Goal: Task Accomplishment & Management: Manage account settings

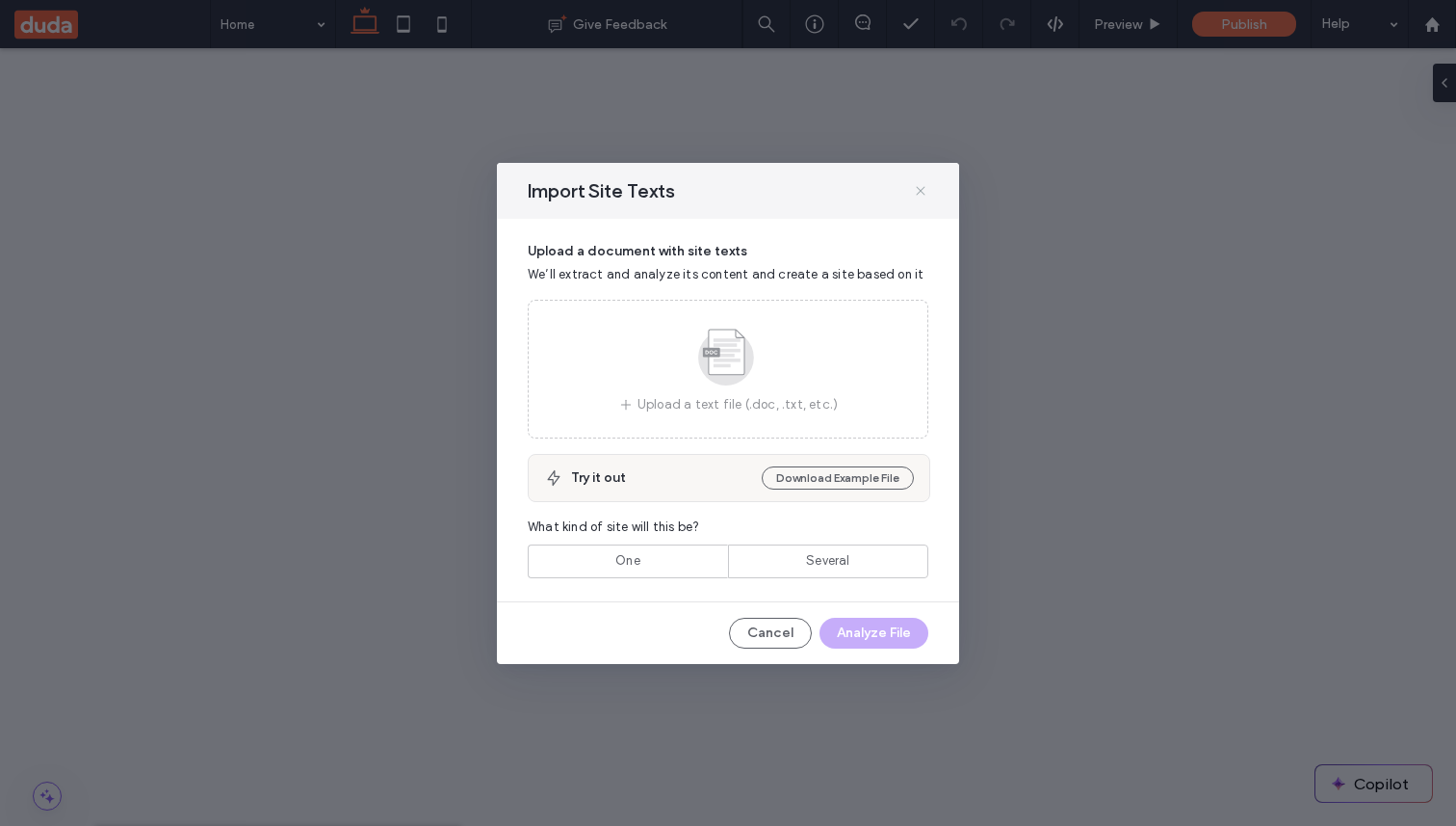
click at [921, 195] on icon at bounding box center [921, 191] width 16 height 16
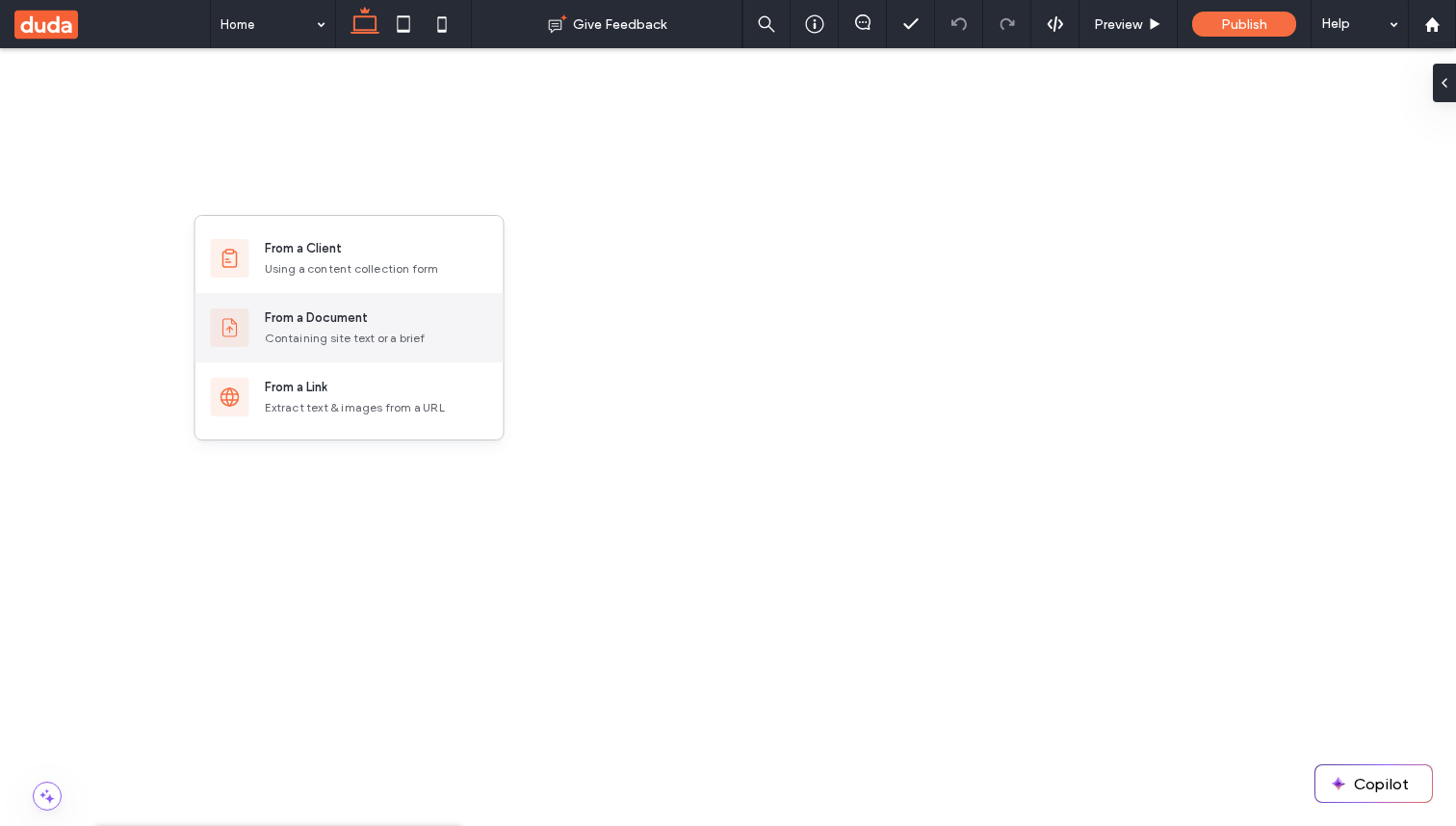
click at [343, 304] on div "From a Document Containing site text or a brief" at bounding box center [349, 327] width 308 height 69
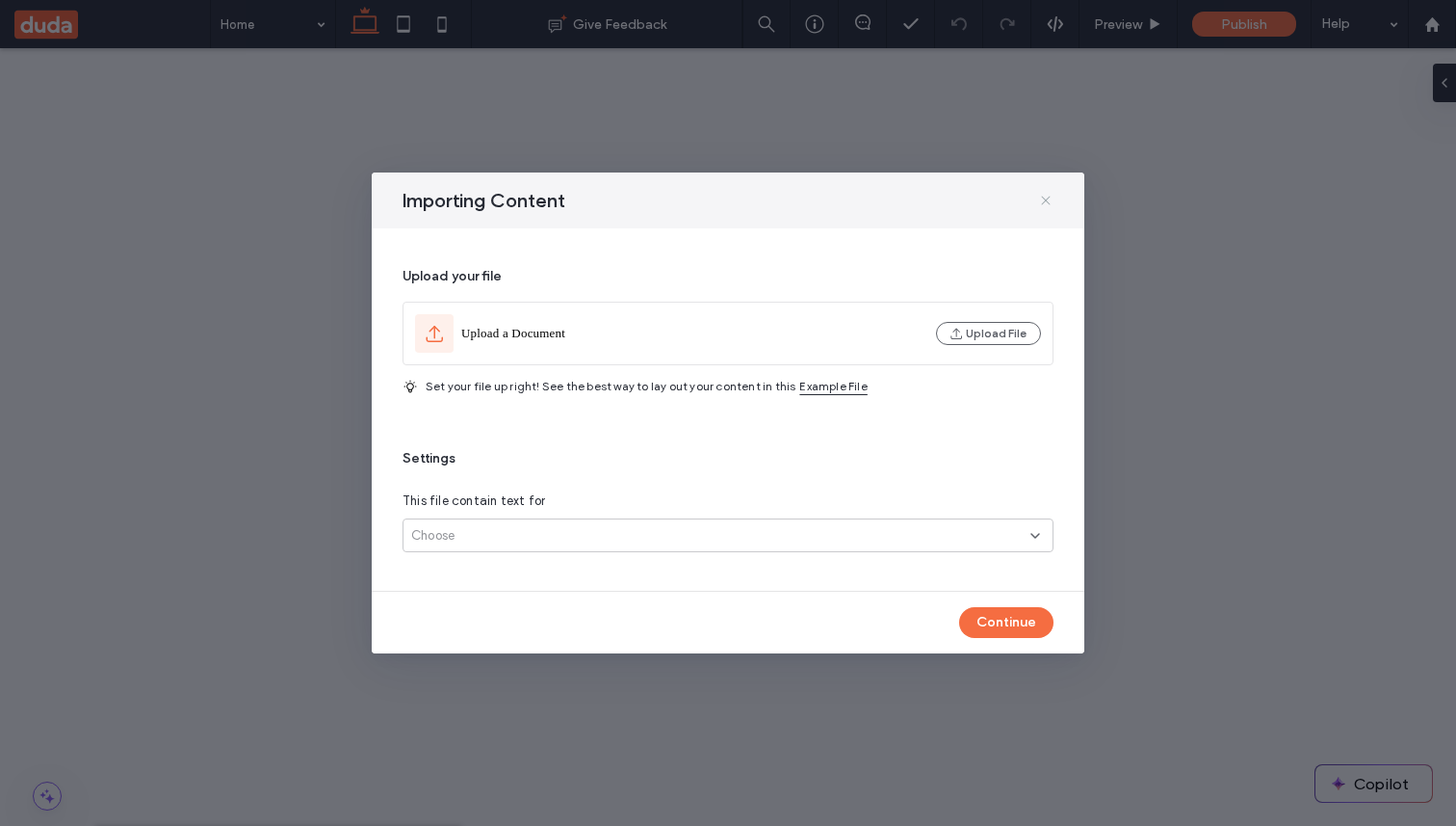
click at [1046, 203] on icon at bounding box center [1047, 200] width 16 height 16
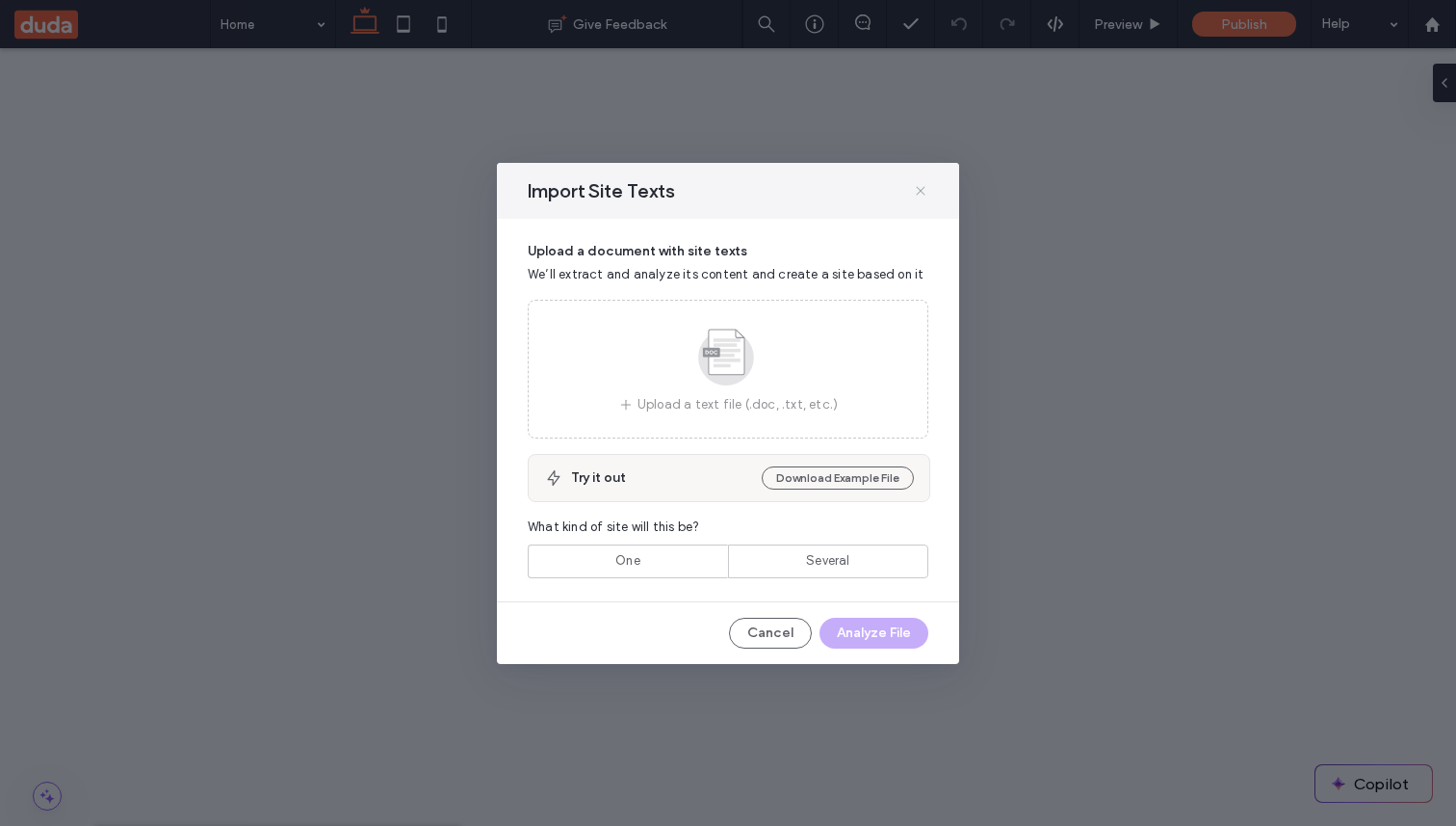
click at [918, 195] on icon at bounding box center [921, 191] width 16 height 16
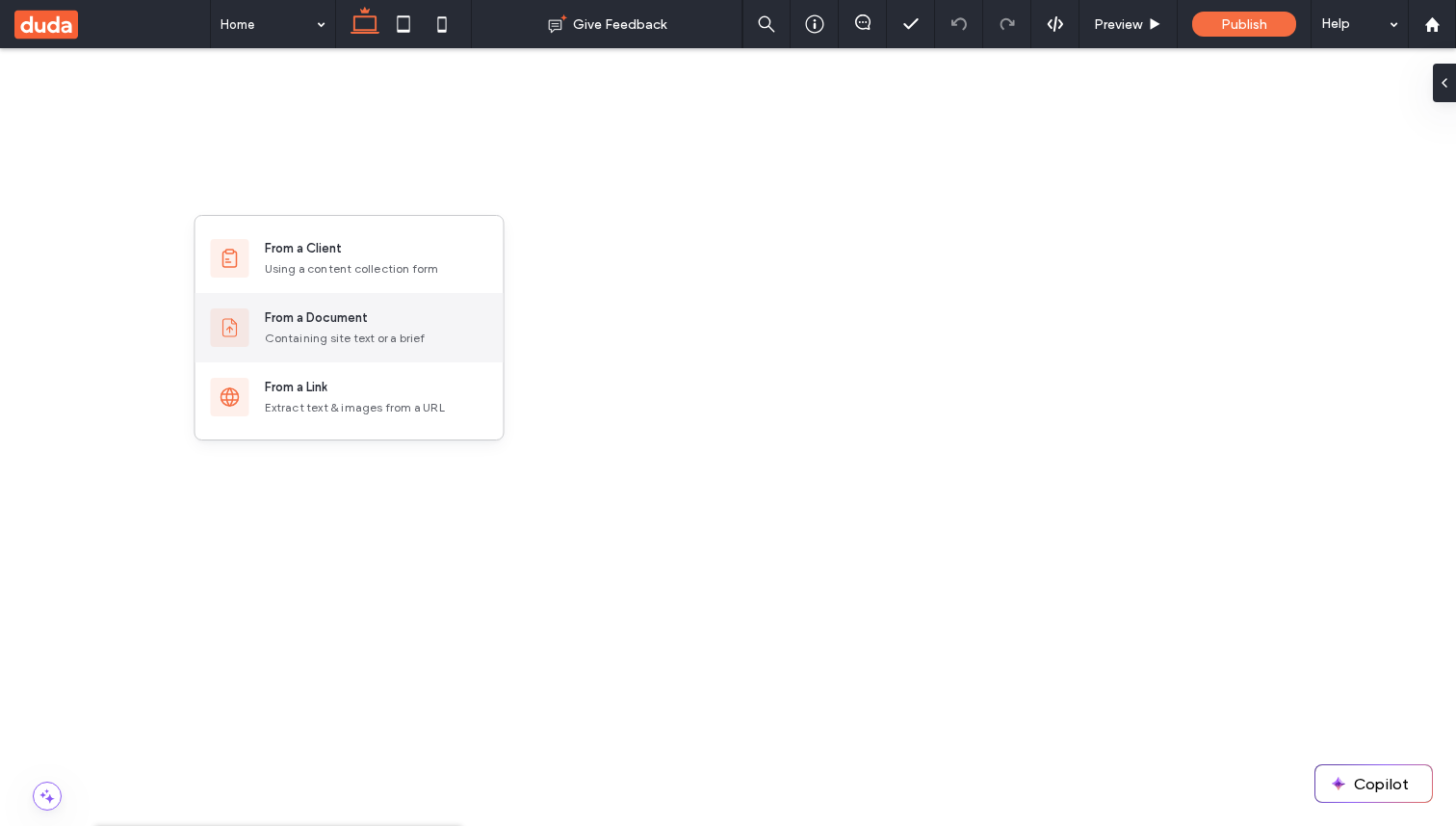
click at [351, 327] on div "From a Document Containing site text or a brief" at bounding box center [376, 326] width 224 height 38
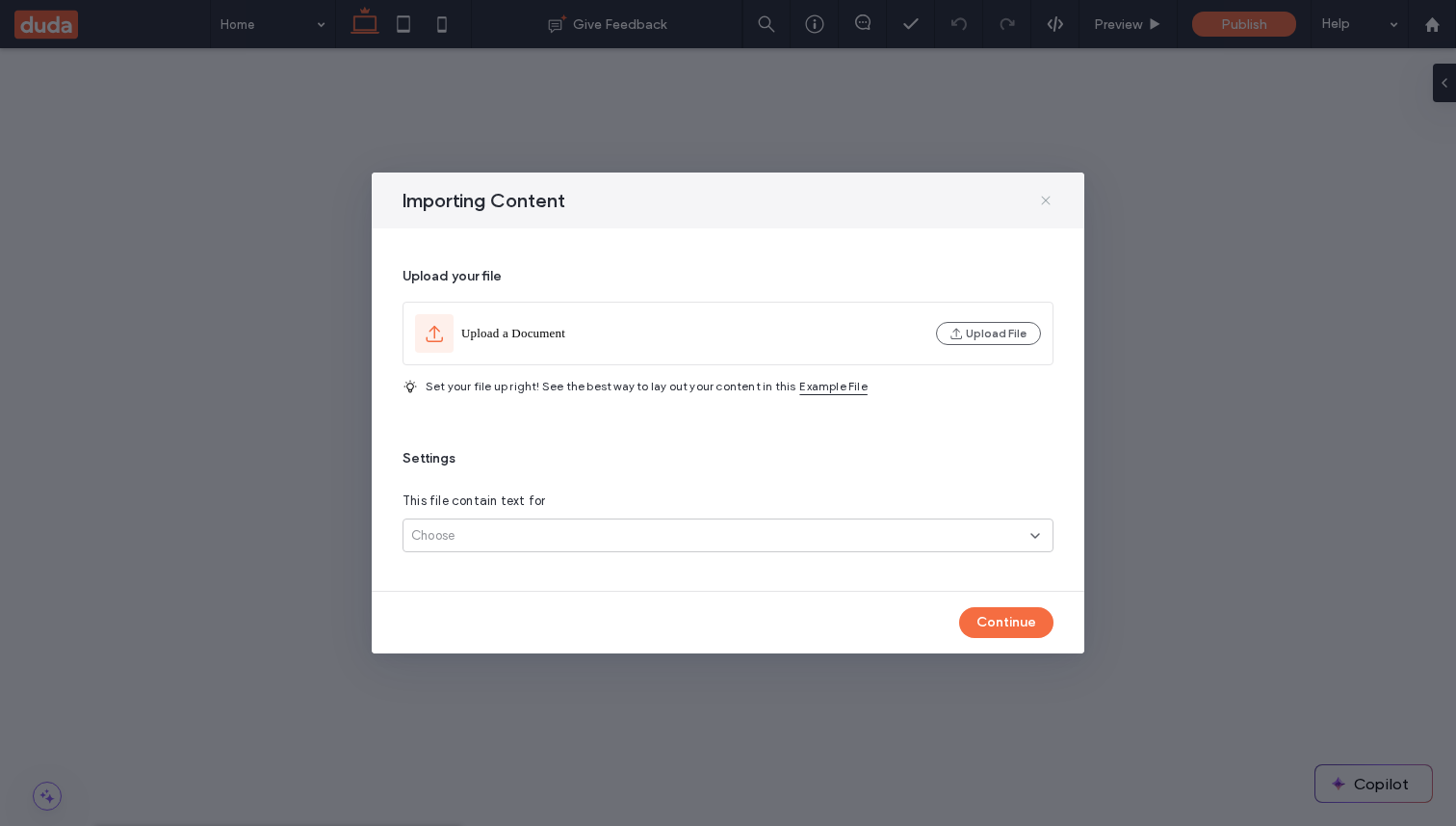
click at [1046, 199] on use at bounding box center [1046, 199] width 9 height 9
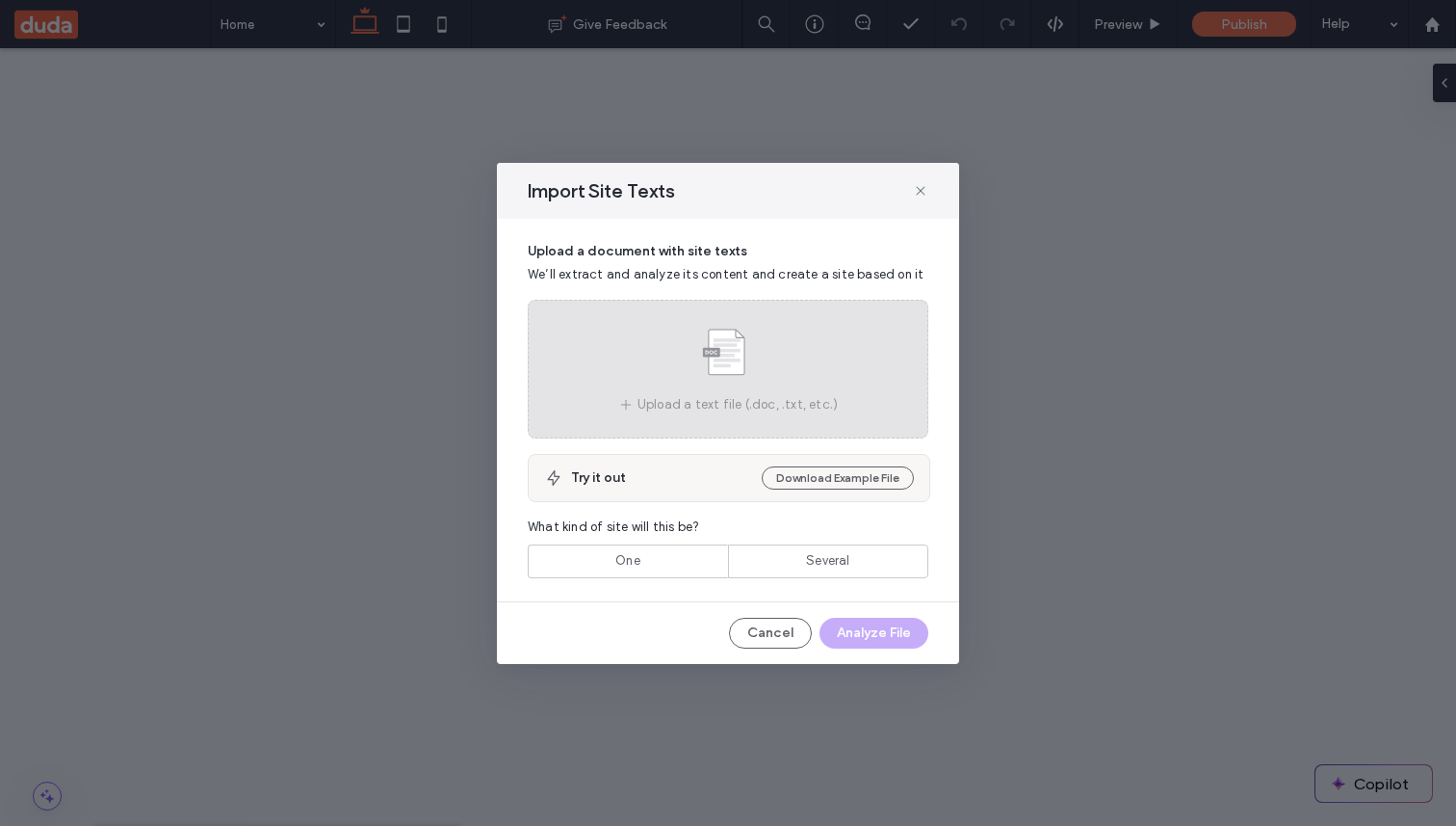
click at [731, 375] on use at bounding box center [726, 357] width 56 height 56
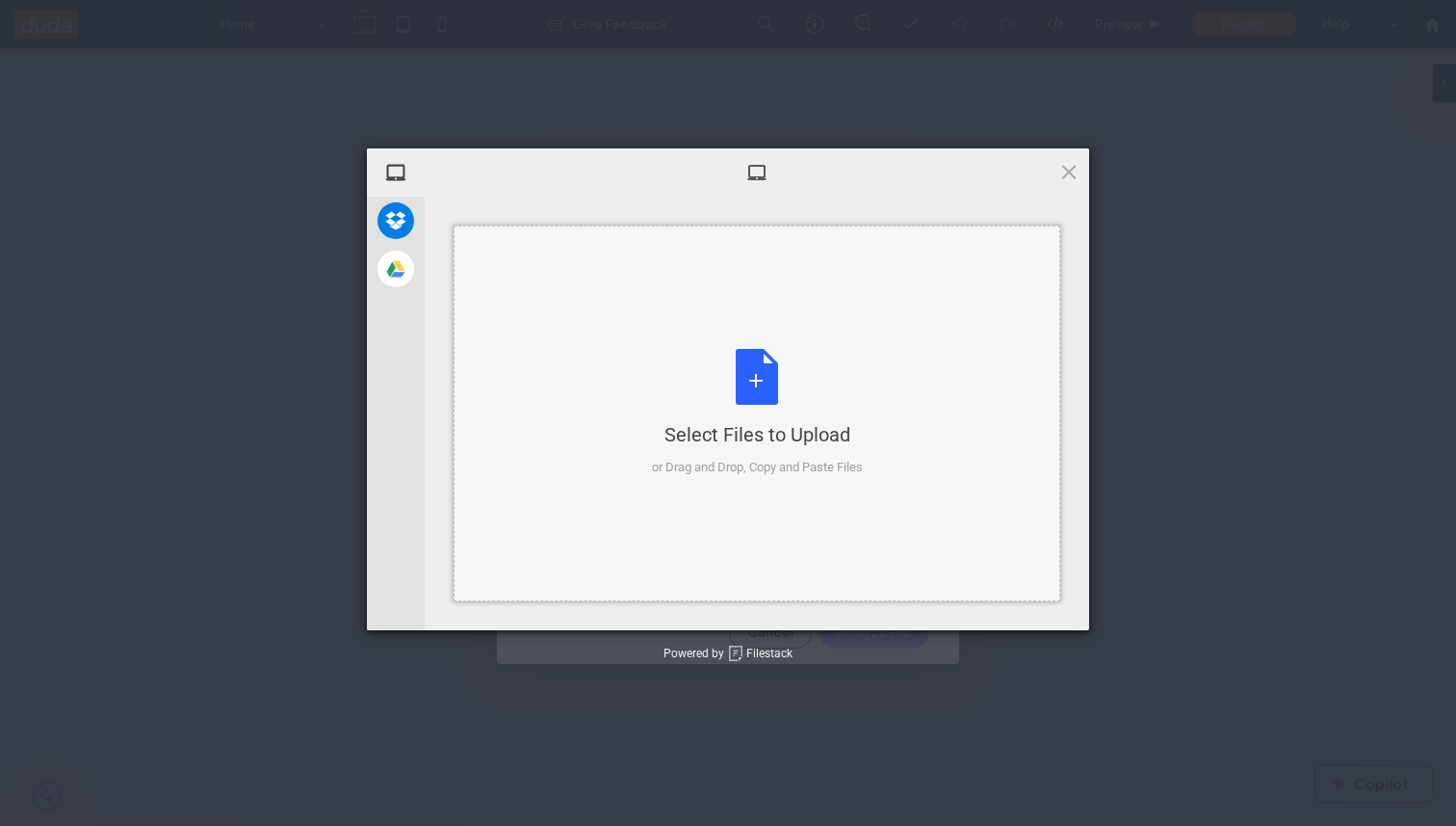
click at [757, 404] on div "Select Files to Upload or Drag and Drop, Copy and Paste Files" at bounding box center [757, 413] width 211 height 128
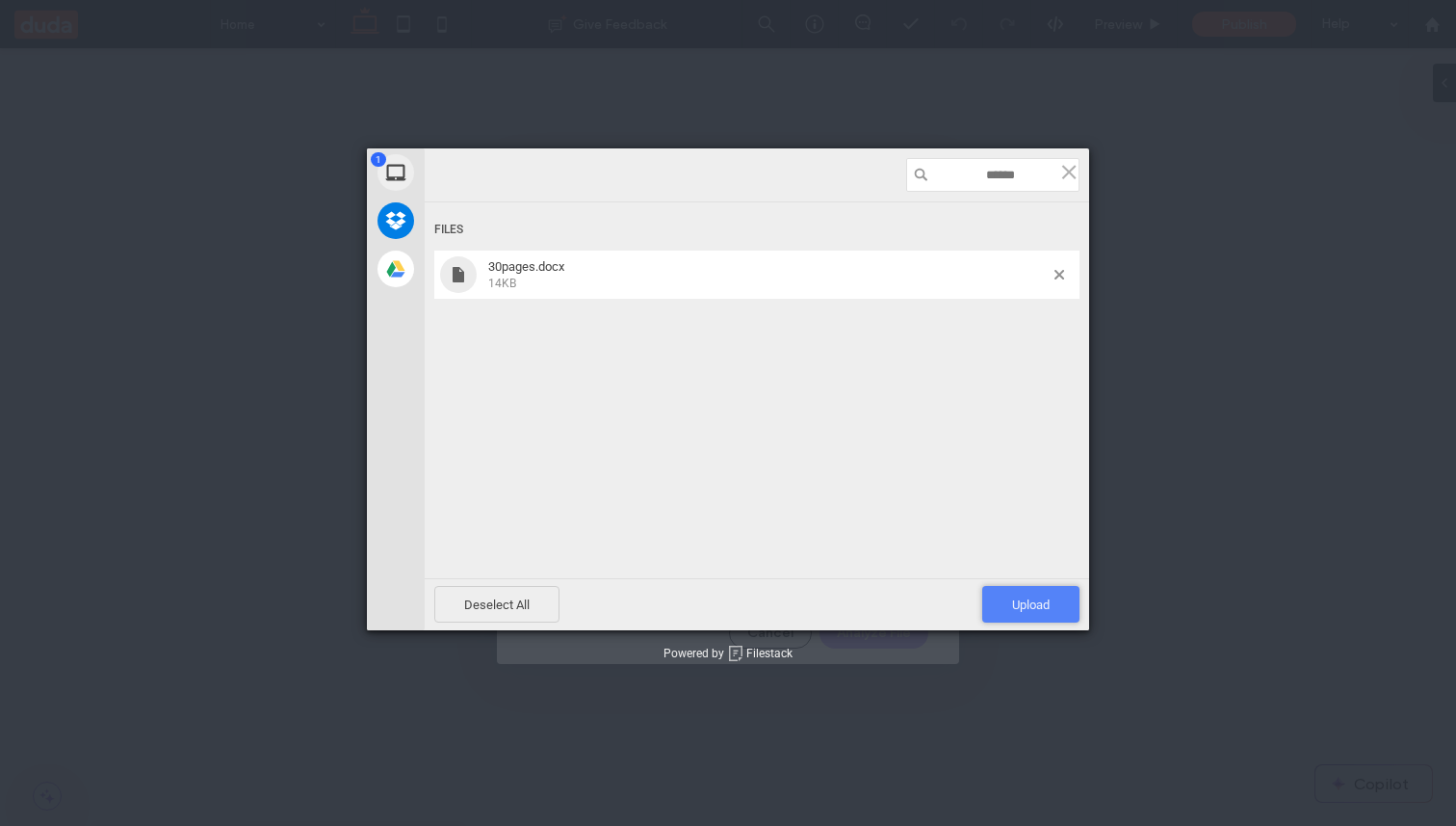
click at [1006, 598] on span "Upload 1" at bounding box center [1031, 603] width 98 height 36
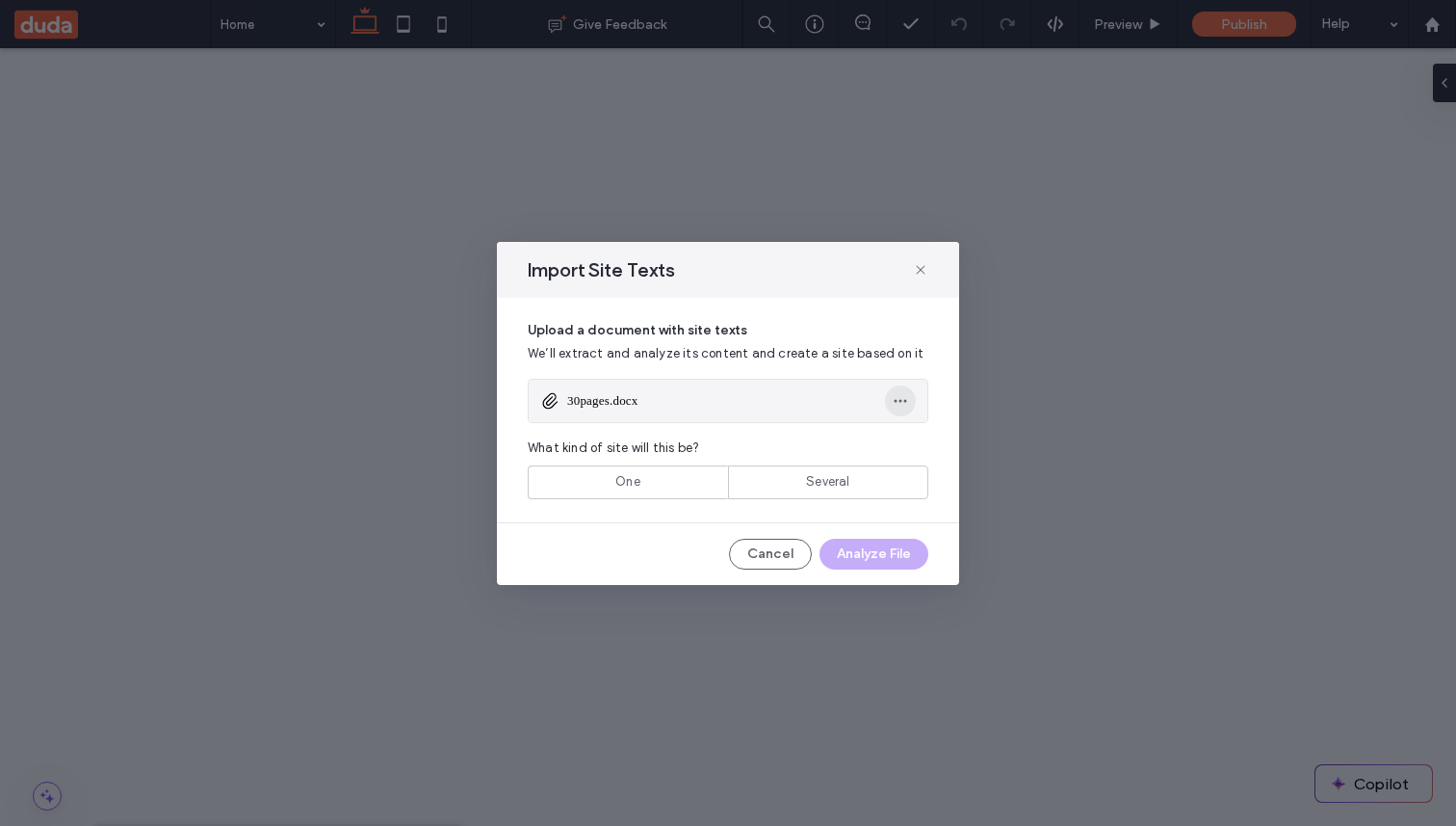
click at [901, 405] on icon "button" at bounding box center [901, 401] width 16 height 16
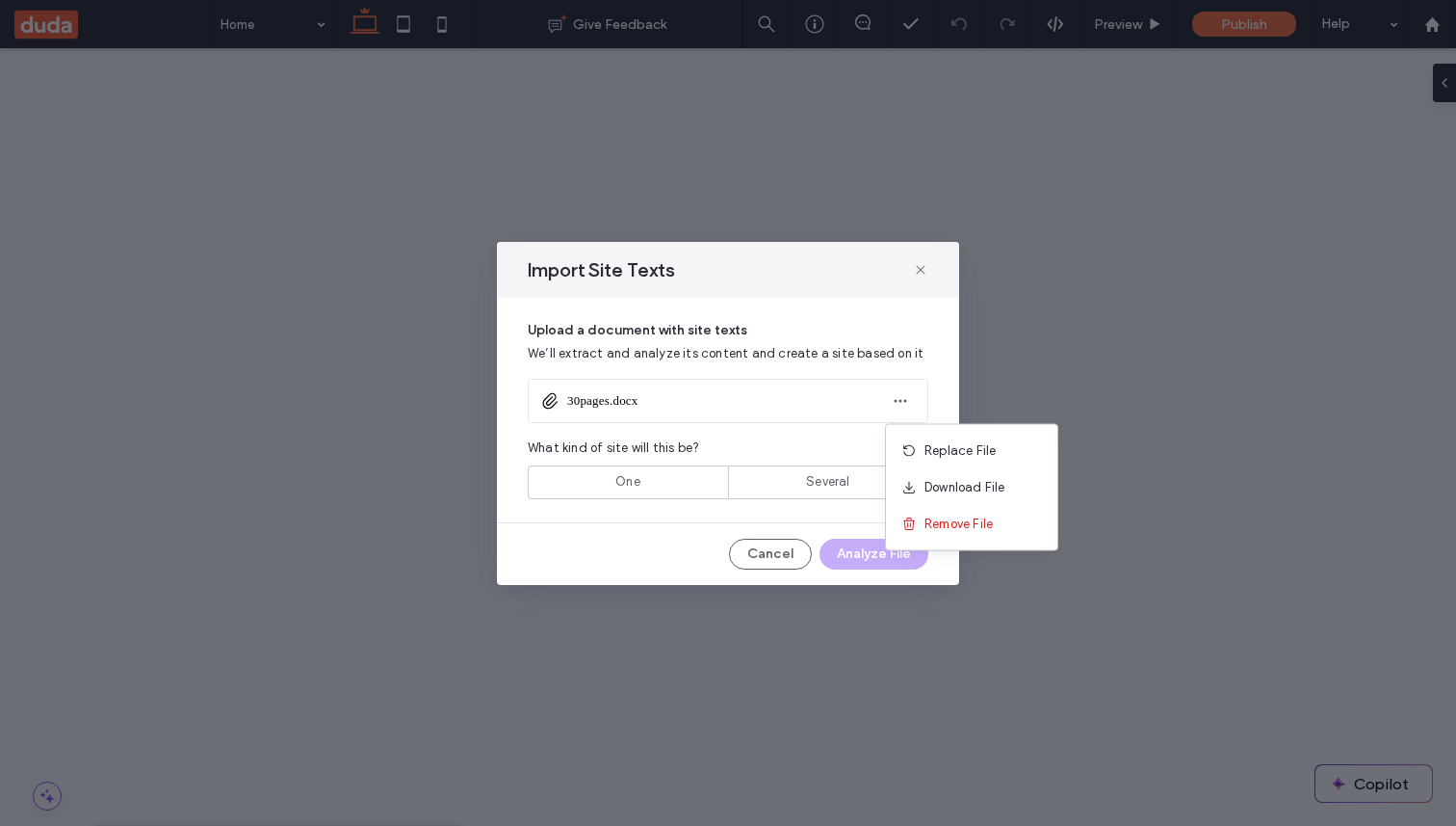
click at [843, 434] on div "Upload a document with site texts We’ll extract and analyze its content and cre…" at bounding box center [728, 411] width 462 height 225
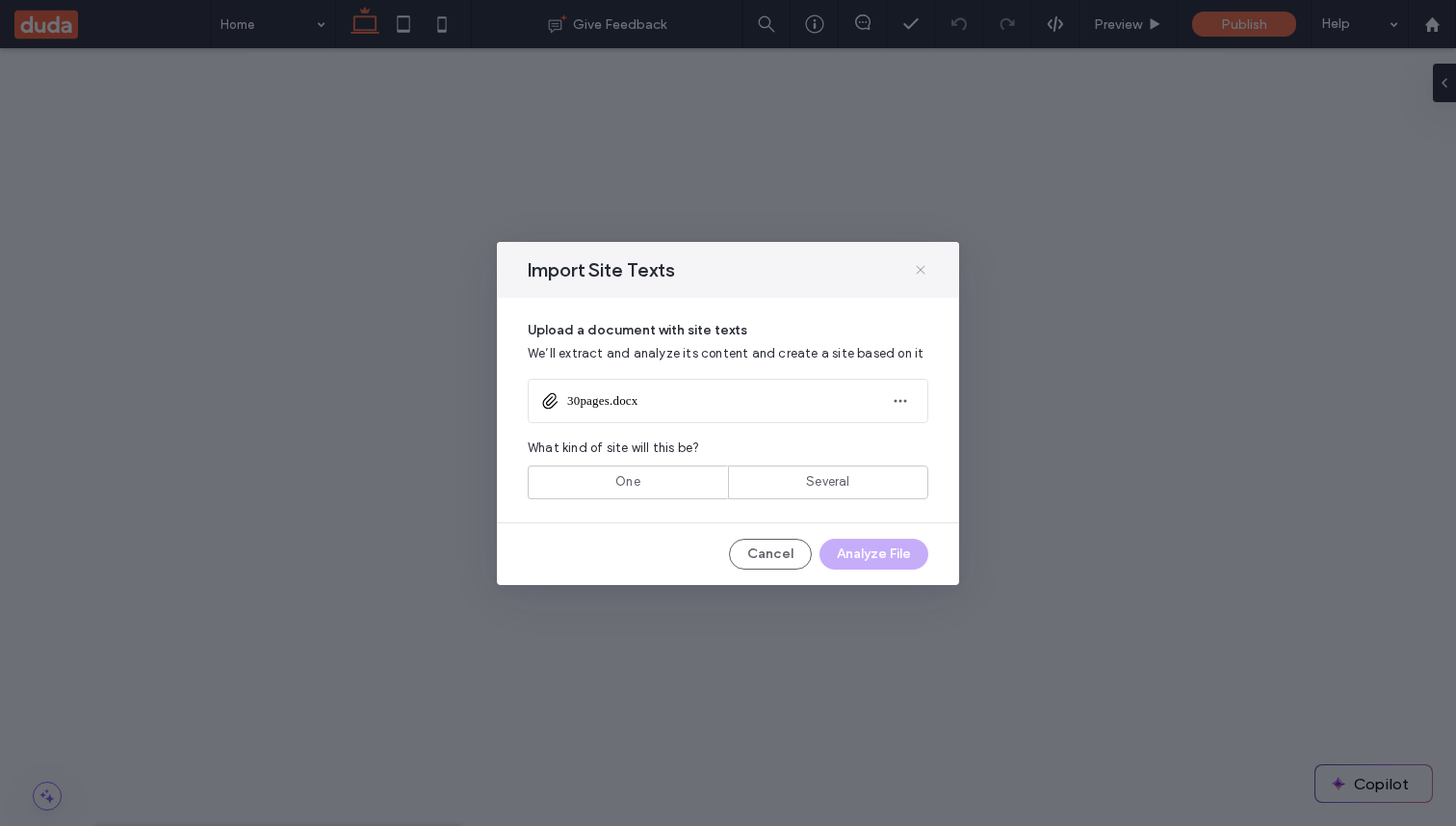
click at [921, 262] on icon at bounding box center [921, 270] width 16 height 16
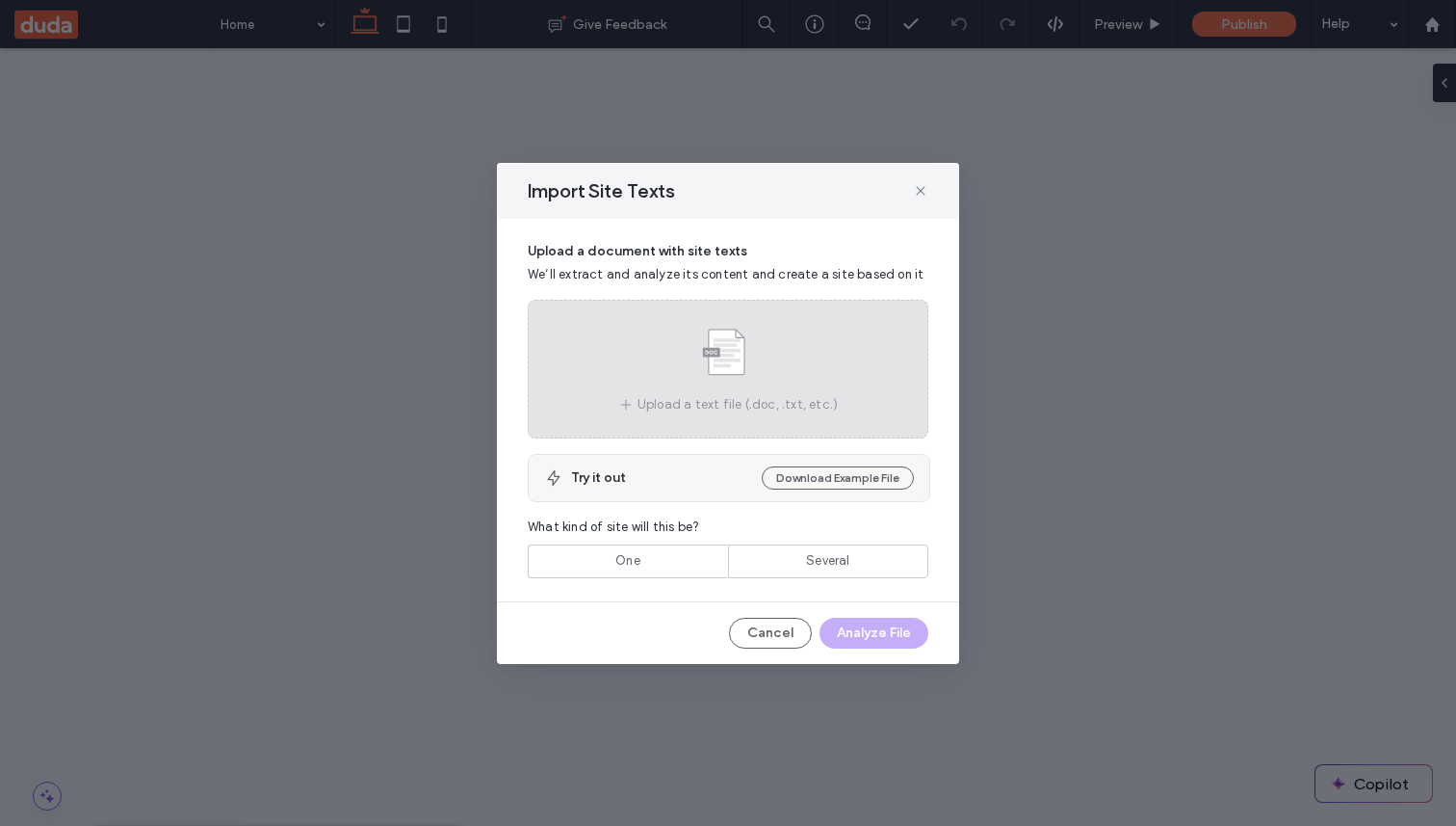
click at [830, 390] on div "Upload a text file (.doc, .txt, etc.)" at bounding box center [728, 370] width 401 height 139
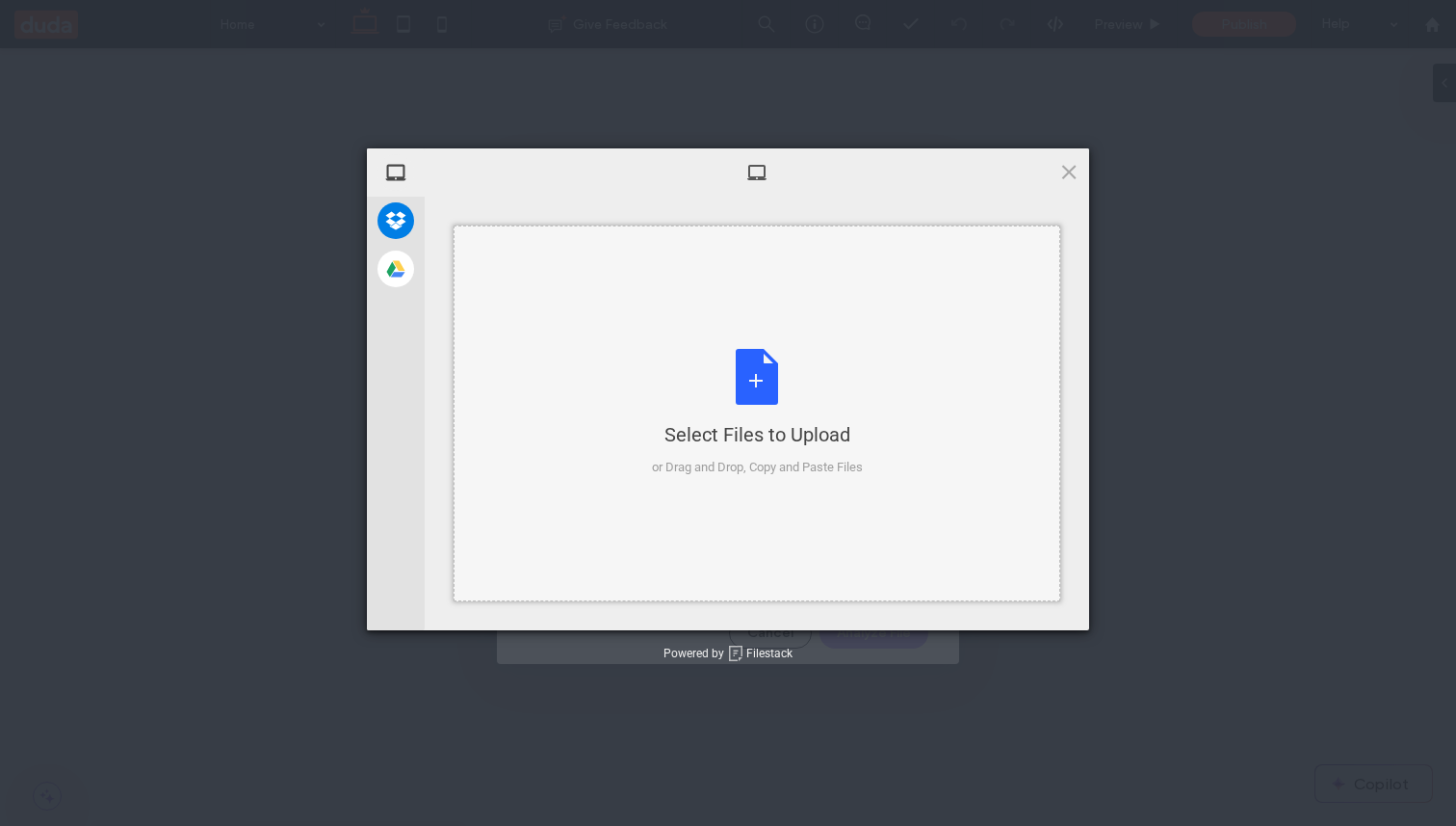
click at [782, 393] on div "Select Files to Upload or Drag and Drop, Copy and Paste Files" at bounding box center [757, 413] width 211 height 128
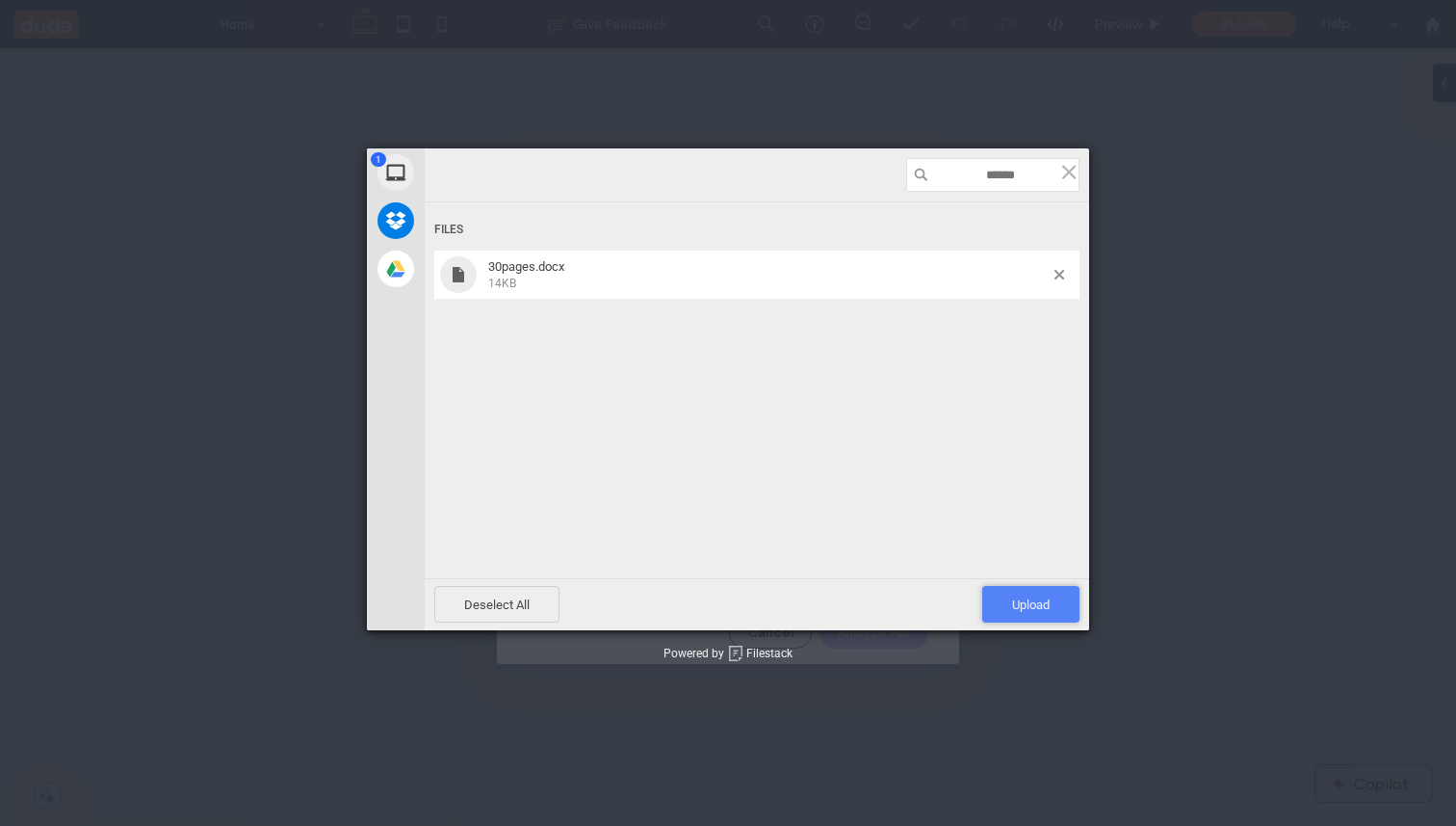
click at [1016, 601] on span "Upload 1" at bounding box center [1031, 604] width 37 height 15
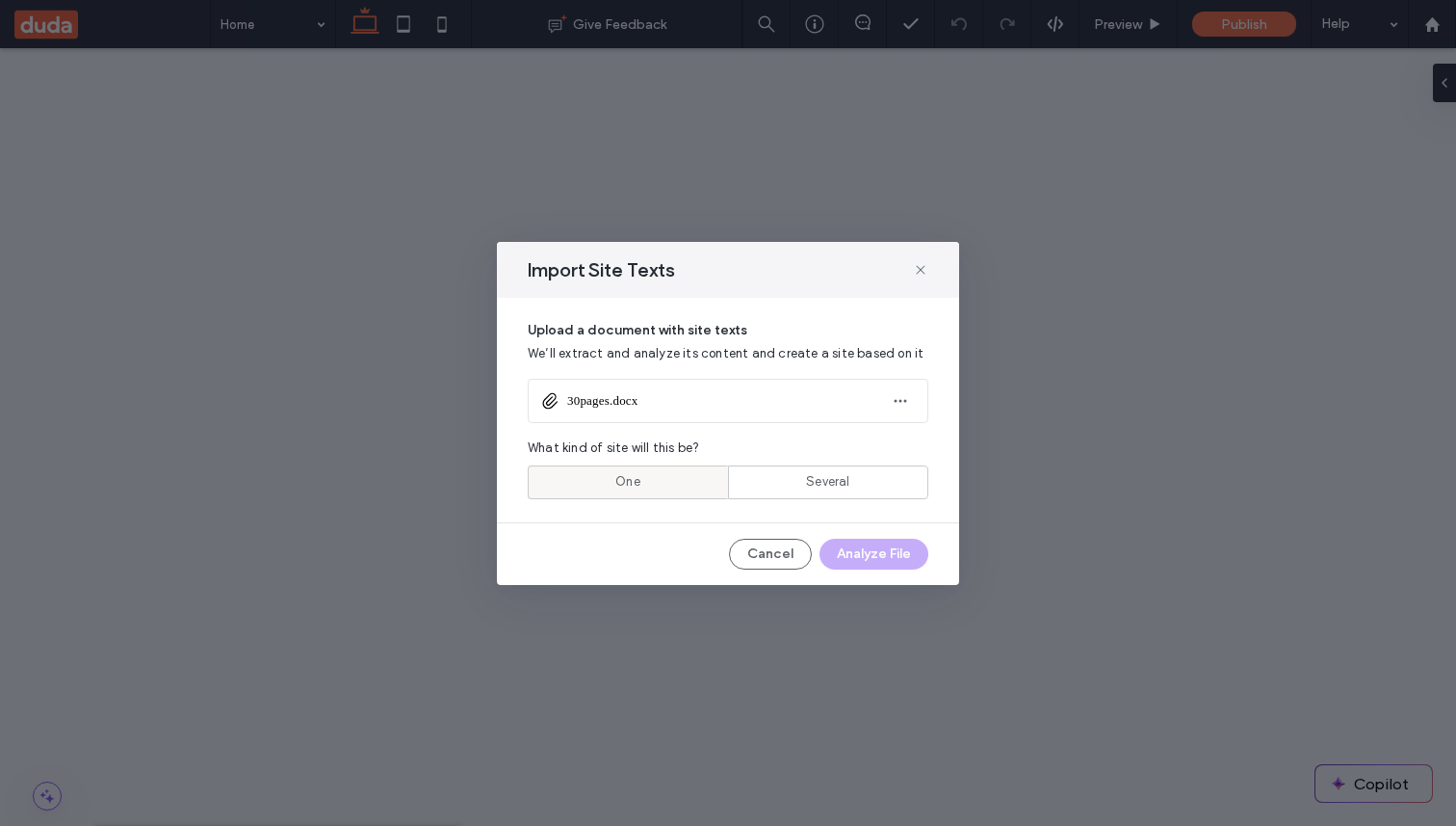
click at [680, 466] on div "One" at bounding box center [627, 482] width 175 height 32
click at [837, 531] on div "Import Site Texts Upload a document with site texts We’ll extract and analyze i…" at bounding box center [728, 413] width 462 height 343
click at [846, 541] on button "Analyze File" at bounding box center [874, 554] width 108 height 31
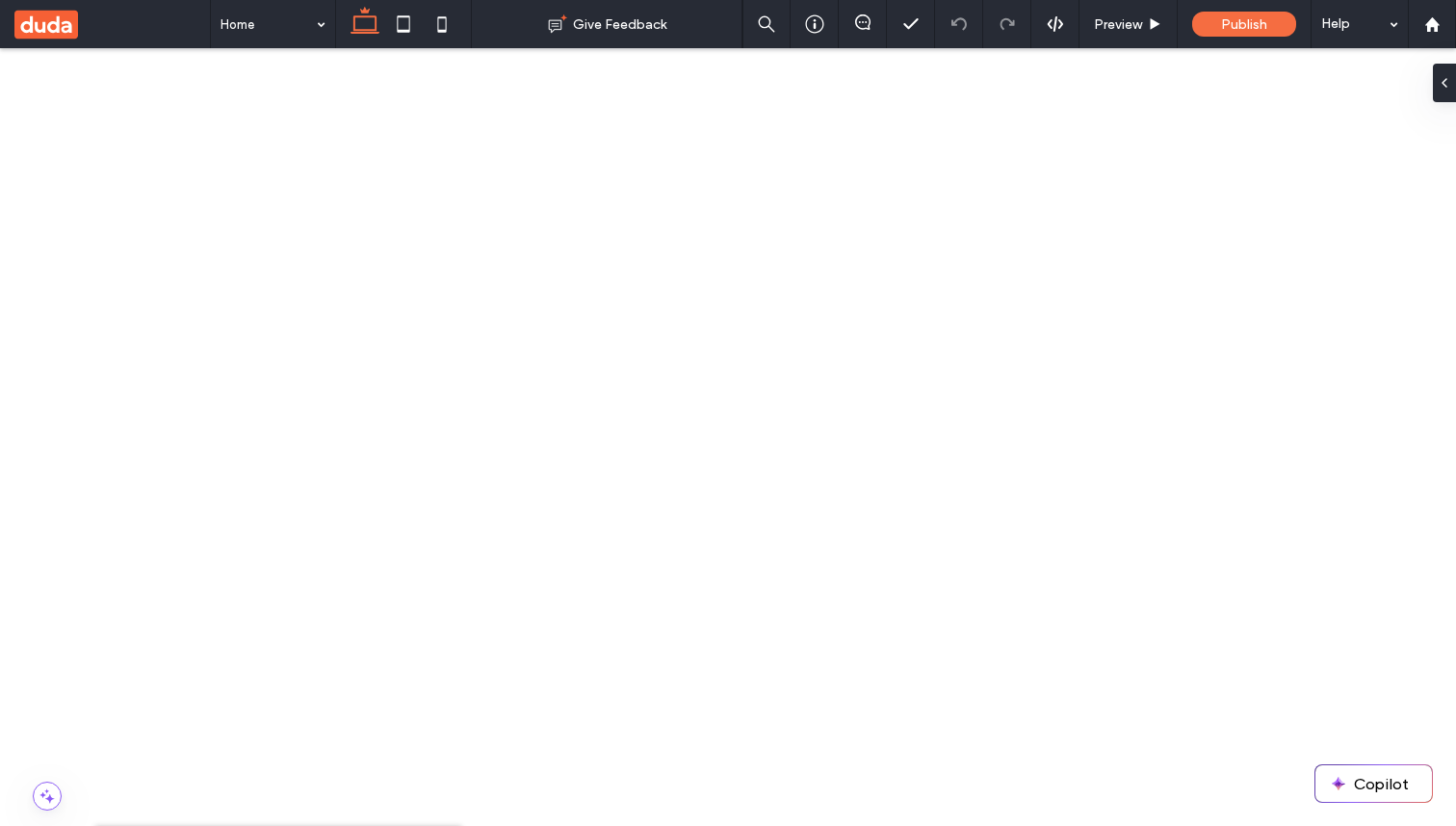
click at [451, 187] on span "Delete All Pages" at bounding box center [497, 180] width 94 height 20
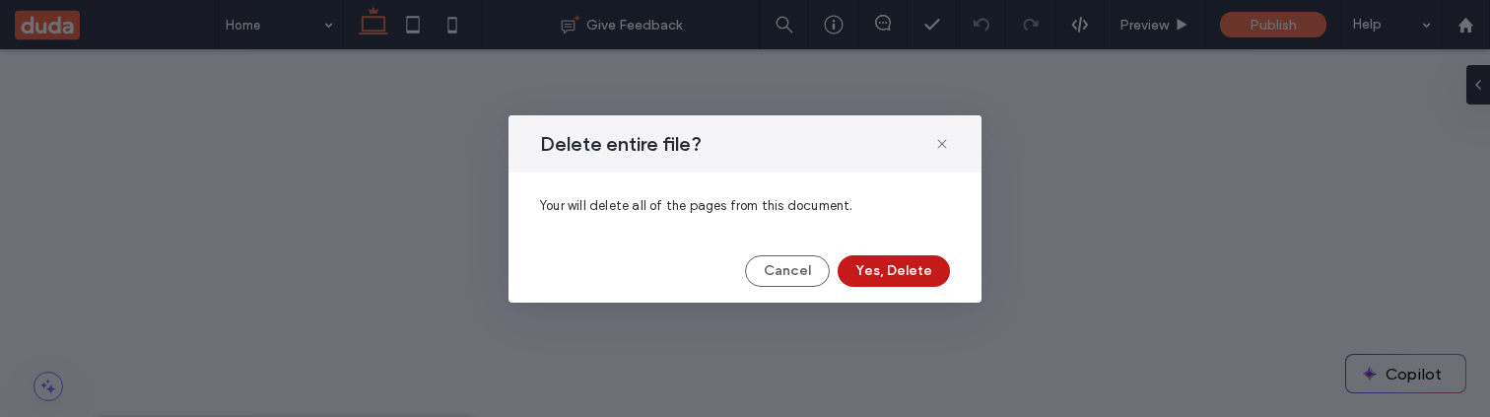
click at [915, 268] on button "Yes, Delete" at bounding box center [894, 271] width 112 height 32
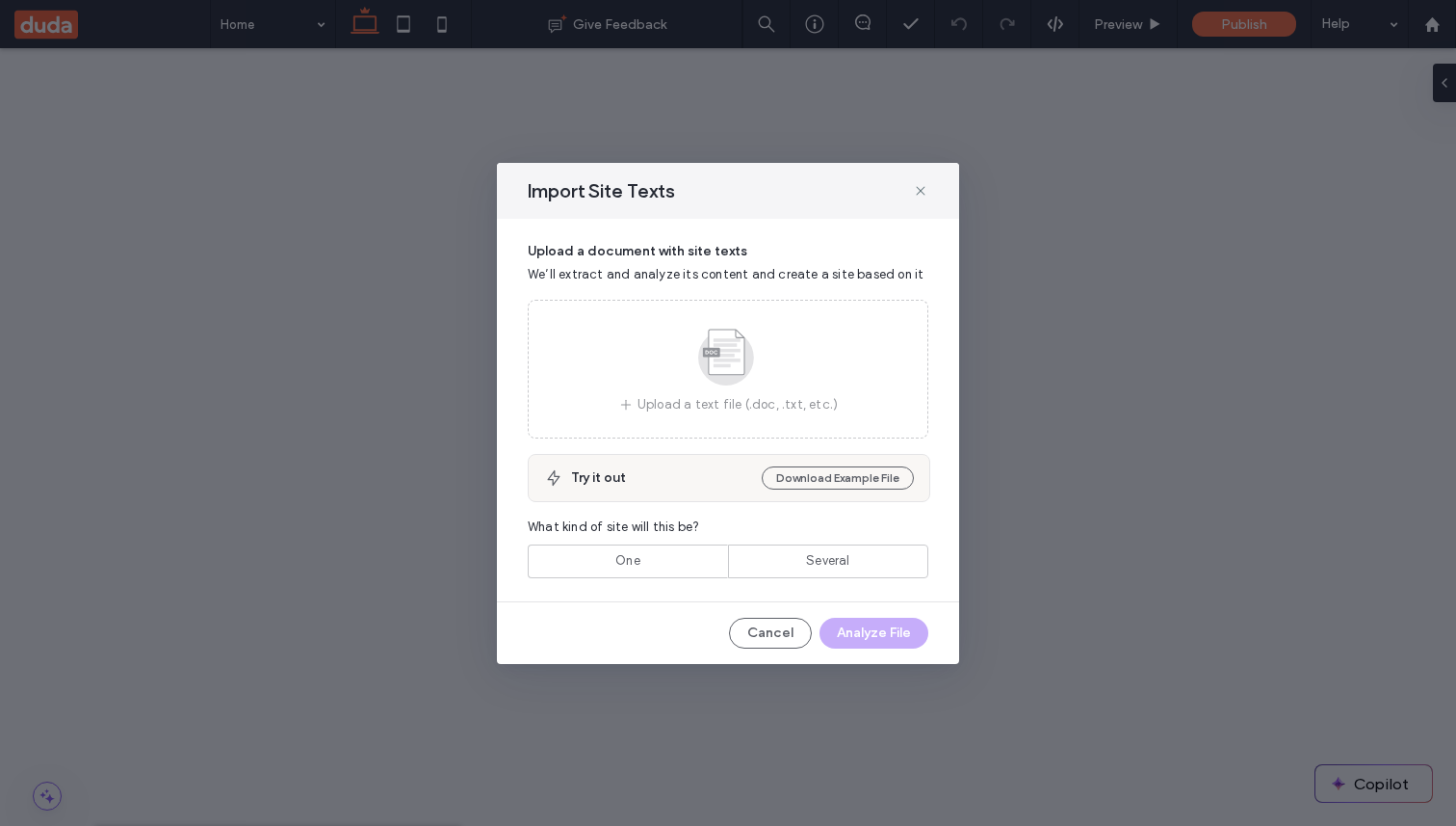
click at [364, 390] on div "Import Site Texts Upload a document with site texts We’ll extract and analyze i…" at bounding box center [728, 413] width 1456 height 826
click at [926, 189] on icon at bounding box center [921, 191] width 16 height 16
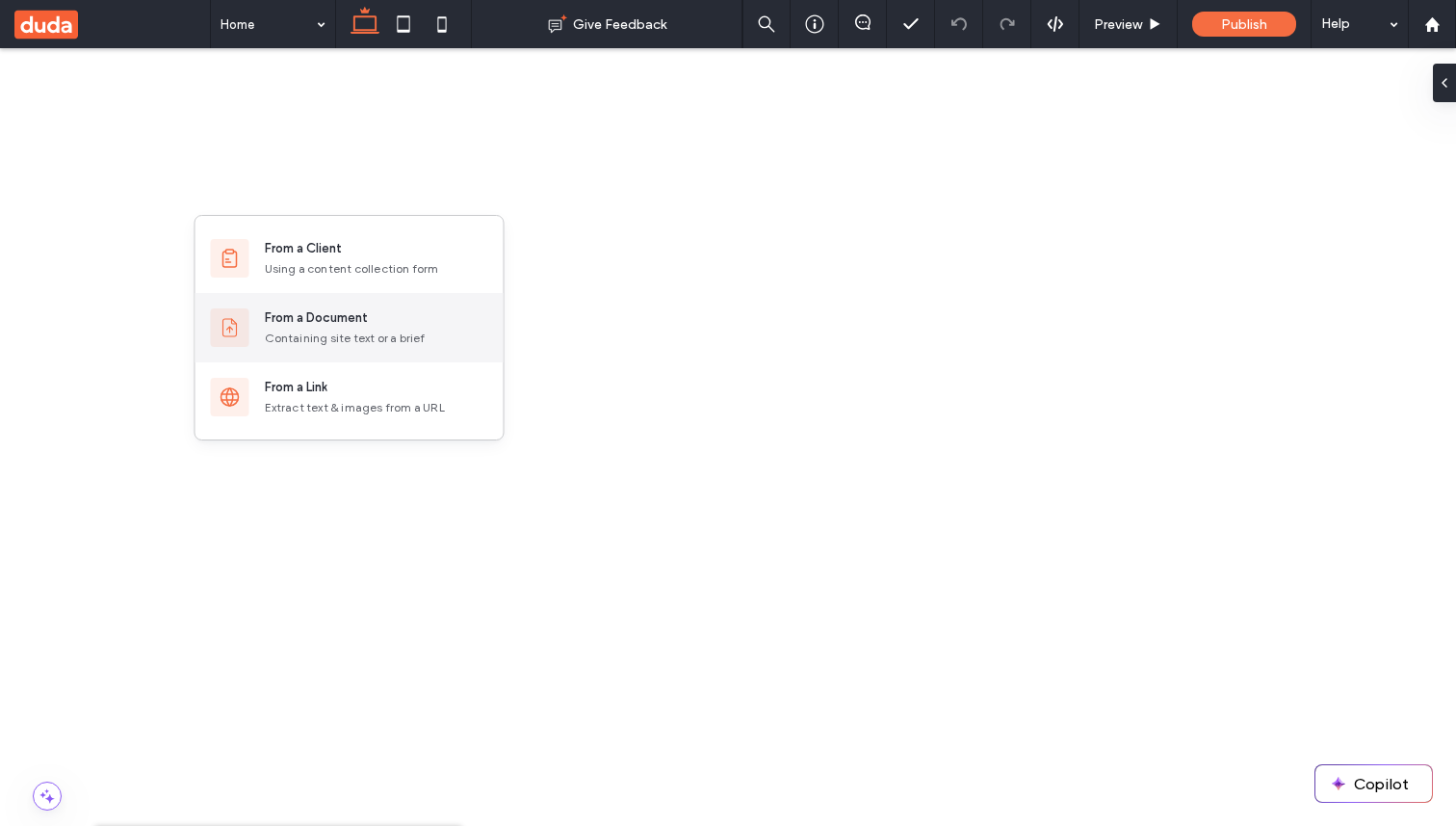
click at [316, 330] on div "Containing site text or a brief" at bounding box center [376, 338] width 224 height 18
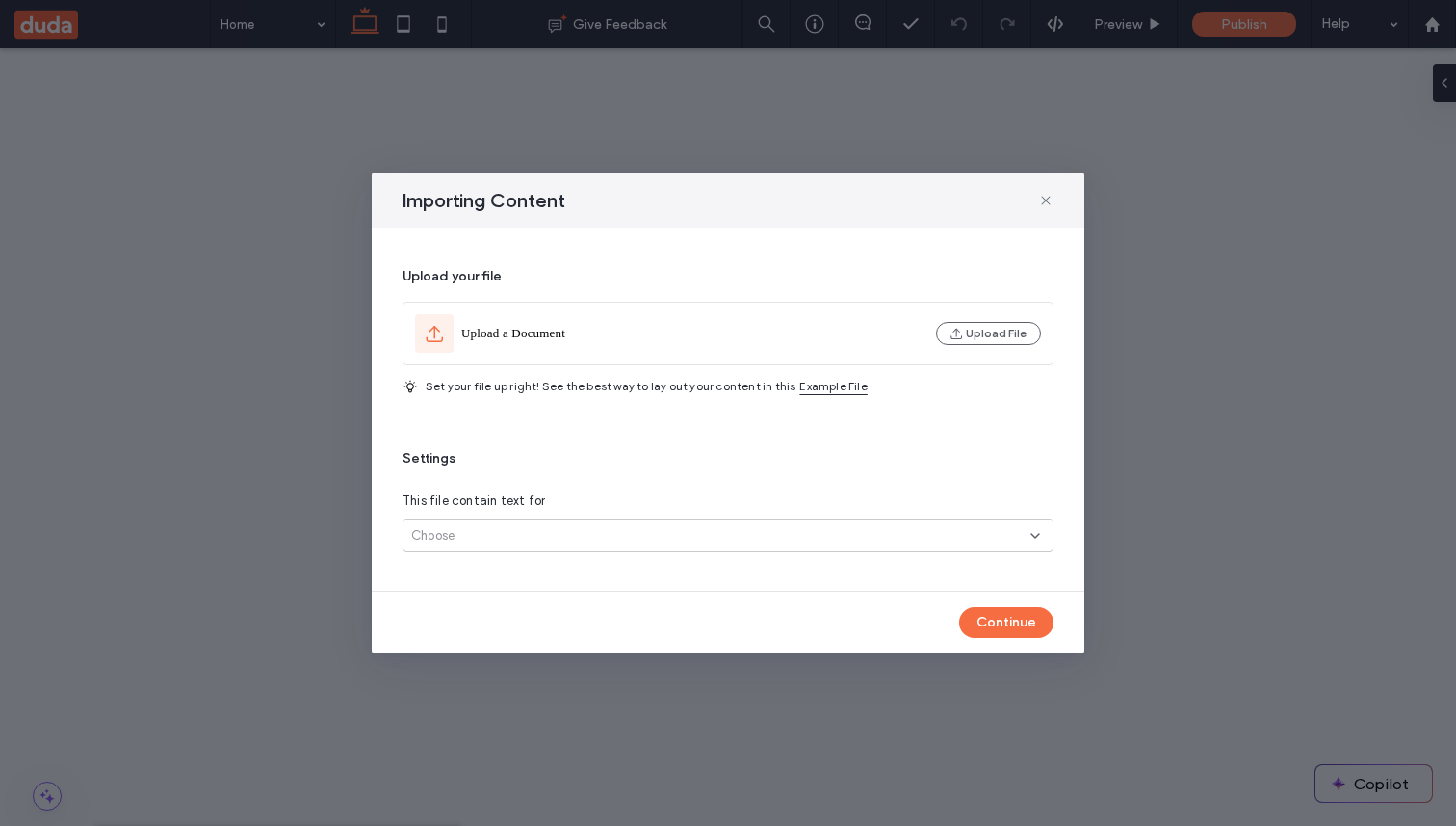
click at [587, 538] on div "Choose" at bounding box center [721, 536] width 620 height 20
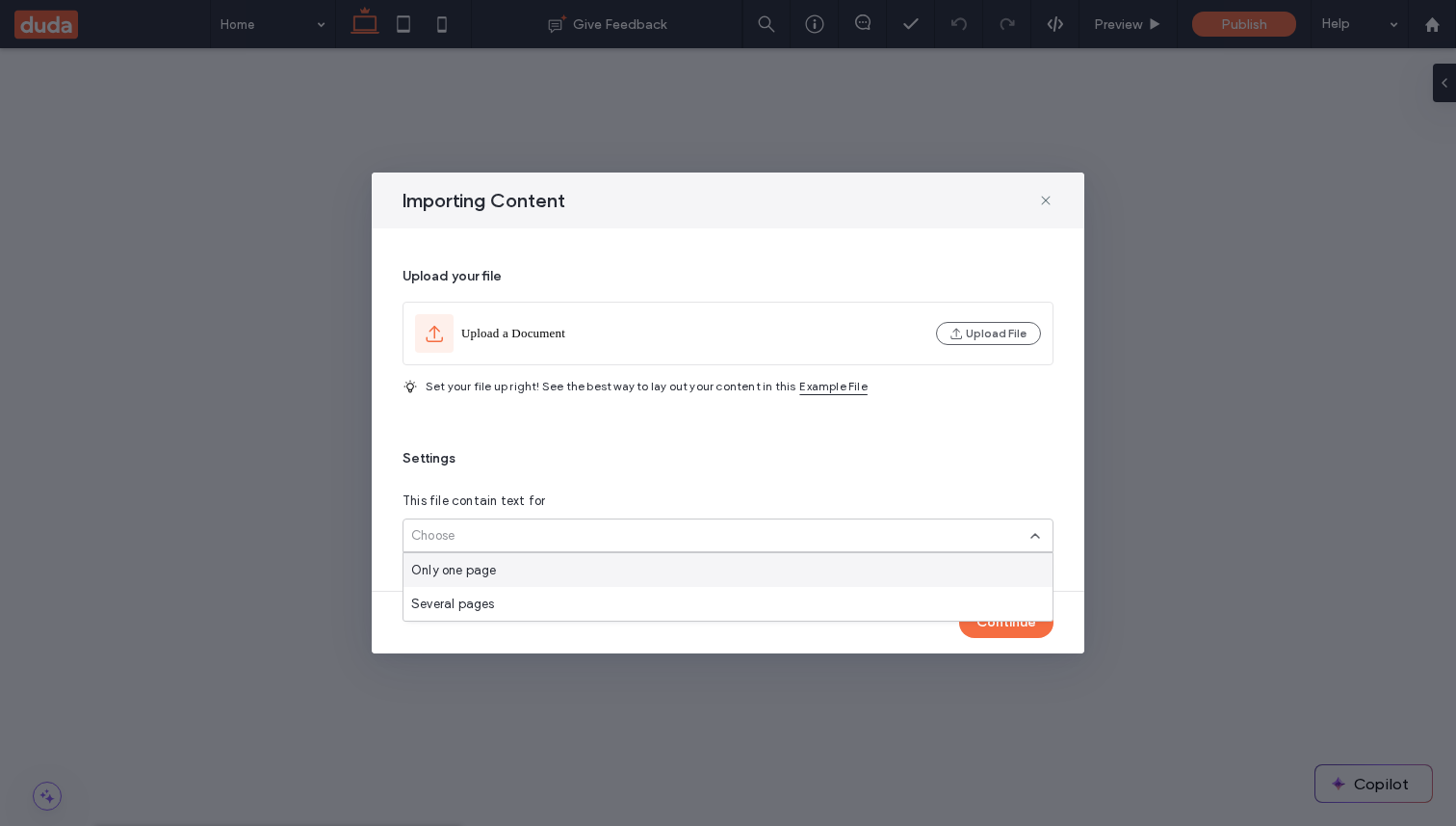
click at [556, 572] on div "Only one page" at bounding box center [728, 570] width 649 height 34
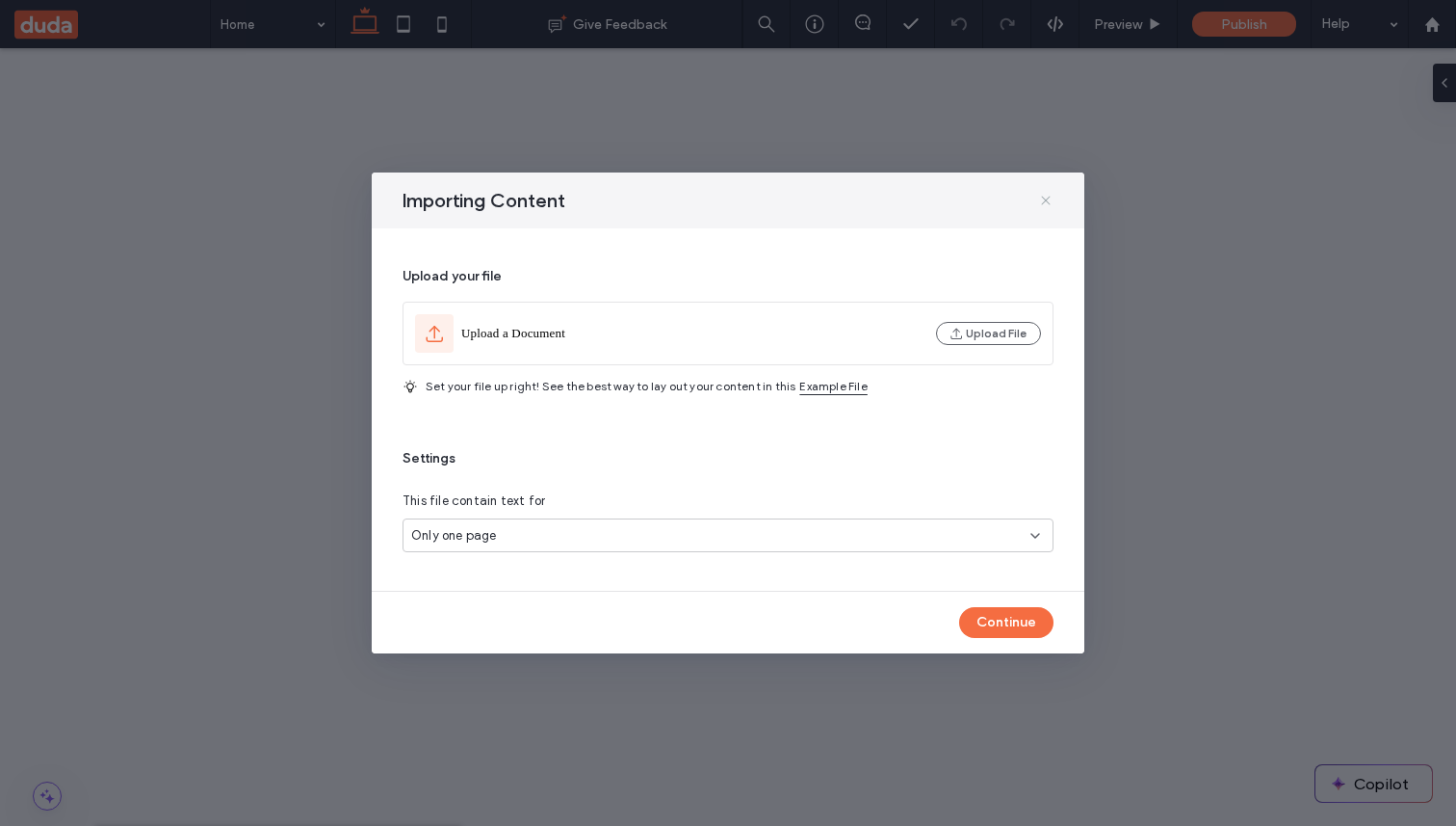
click at [1044, 199] on icon at bounding box center [1047, 200] width 16 height 16
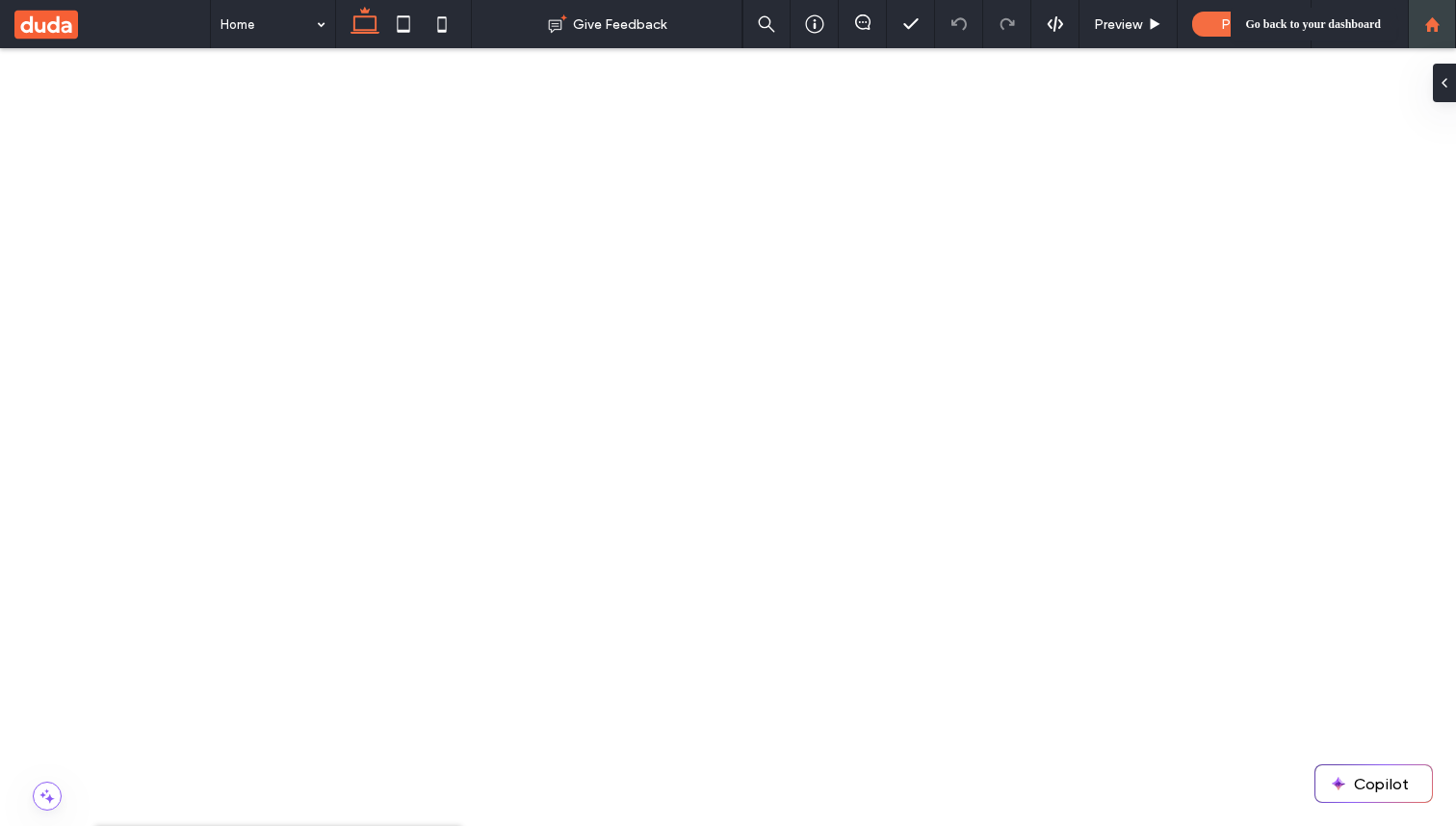
click at [1446, 8] on div at bounding box center [1432, 23] width 48 height 48
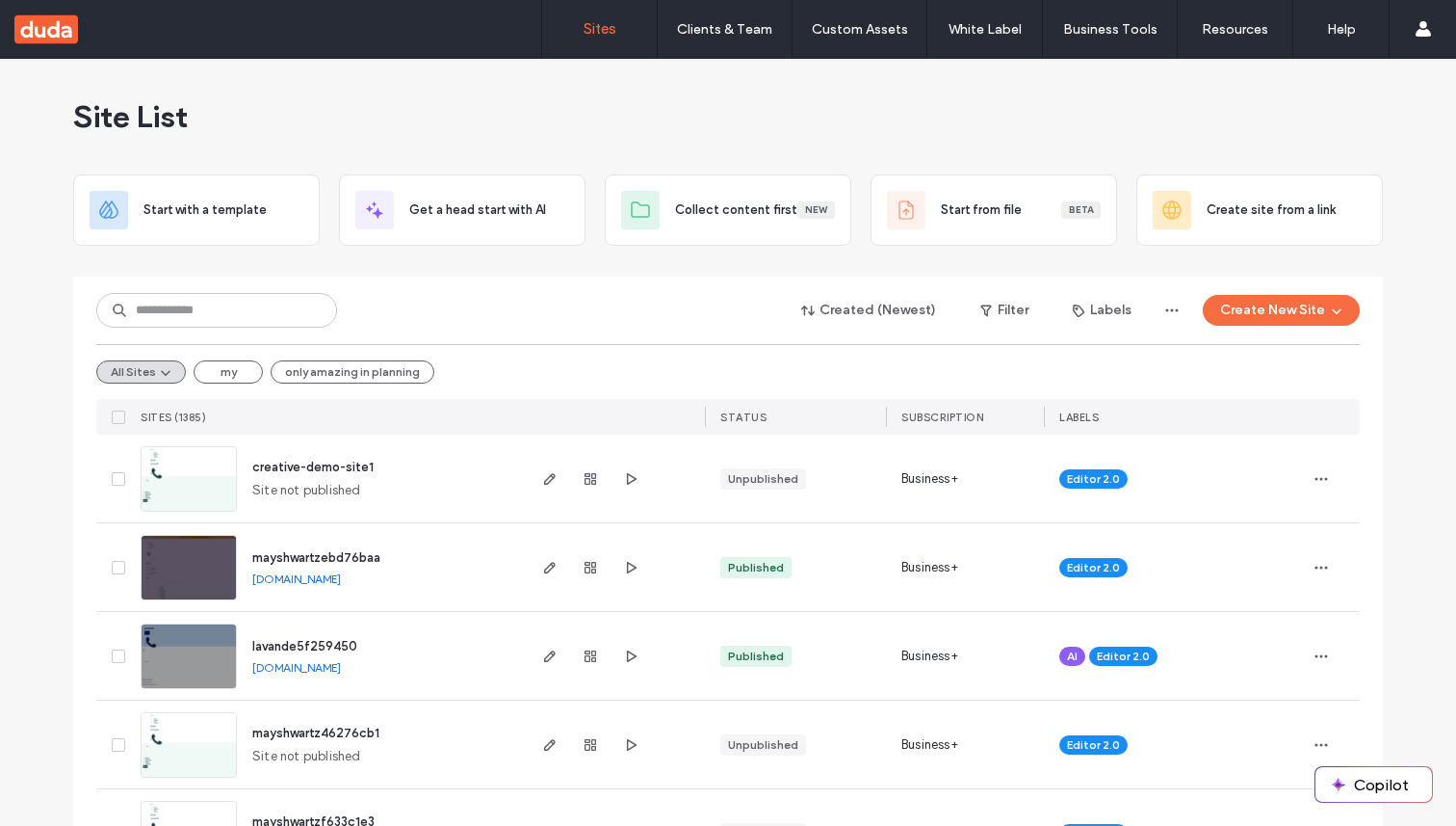
scroll to position [45, 0]
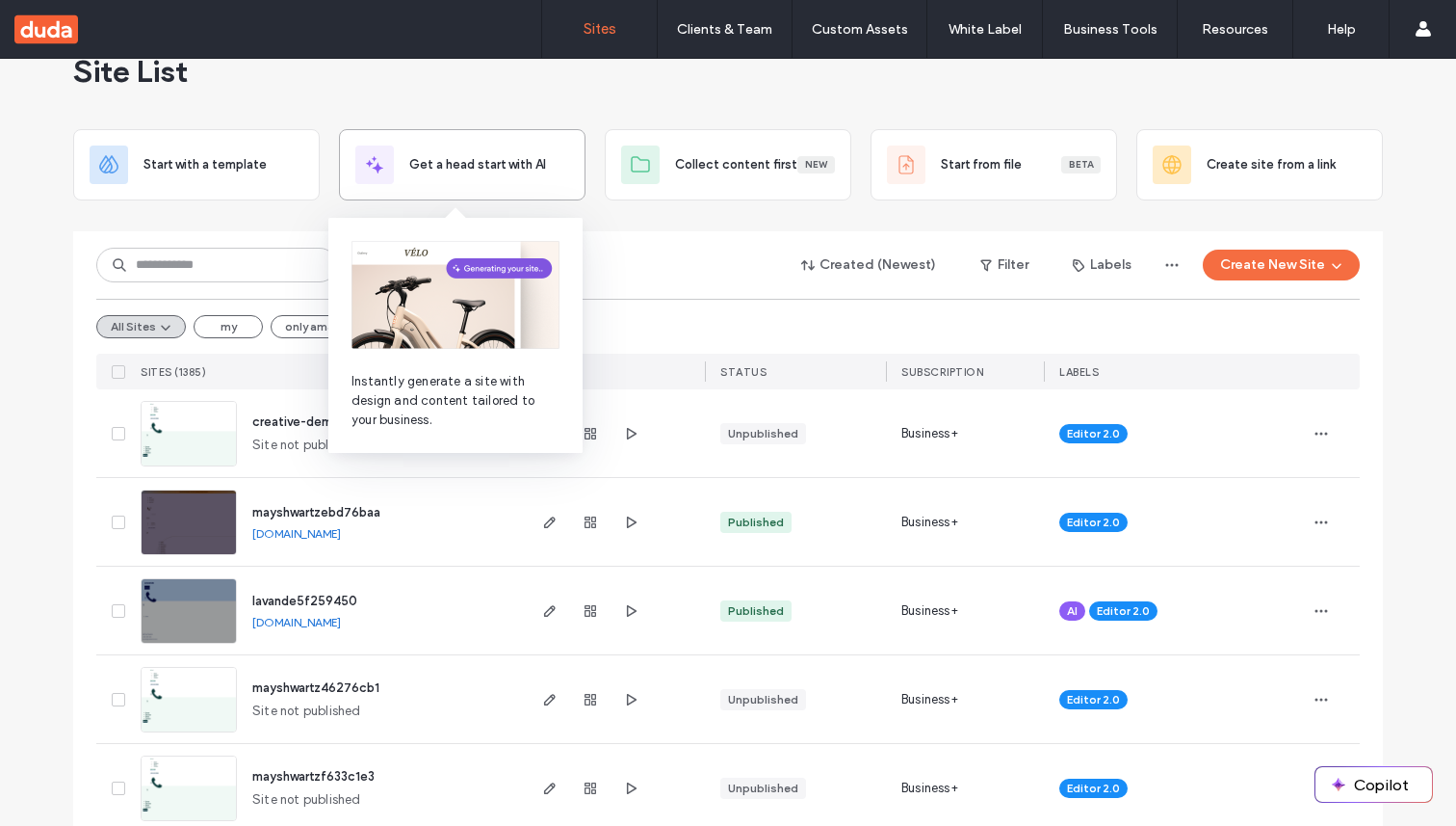
click at [460, 157] on span "Get a head start with AI" at bounding box center [478, 165] width 137 height 20
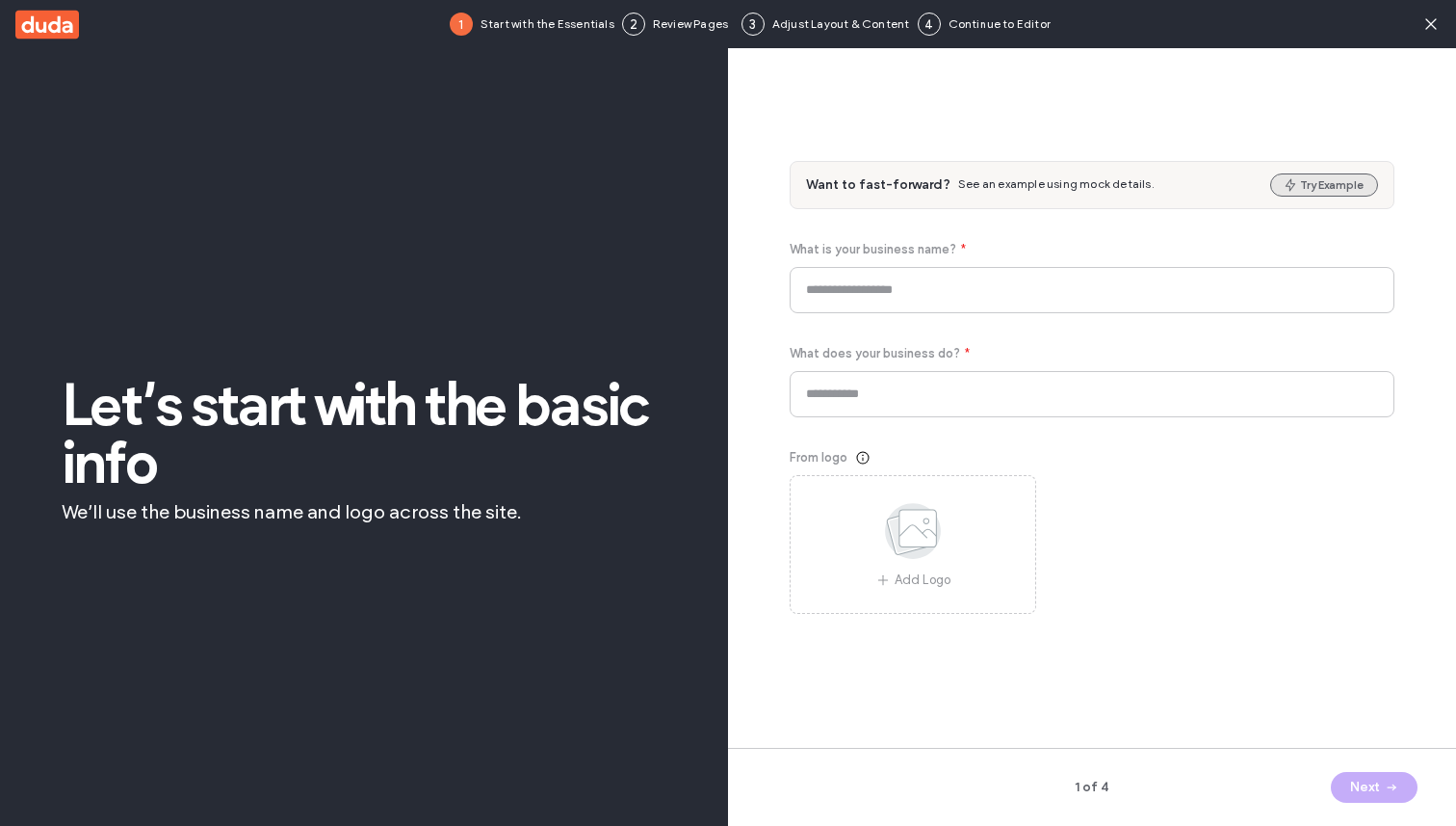
click at [1294, 174] on button "Try Example" at bounding box center [1324, 185] width 107 height 23
type input "**********"
type input "*********"
click at [1386, 779] on icon "button" at bounding box center [1392, 787] width 16 height 16
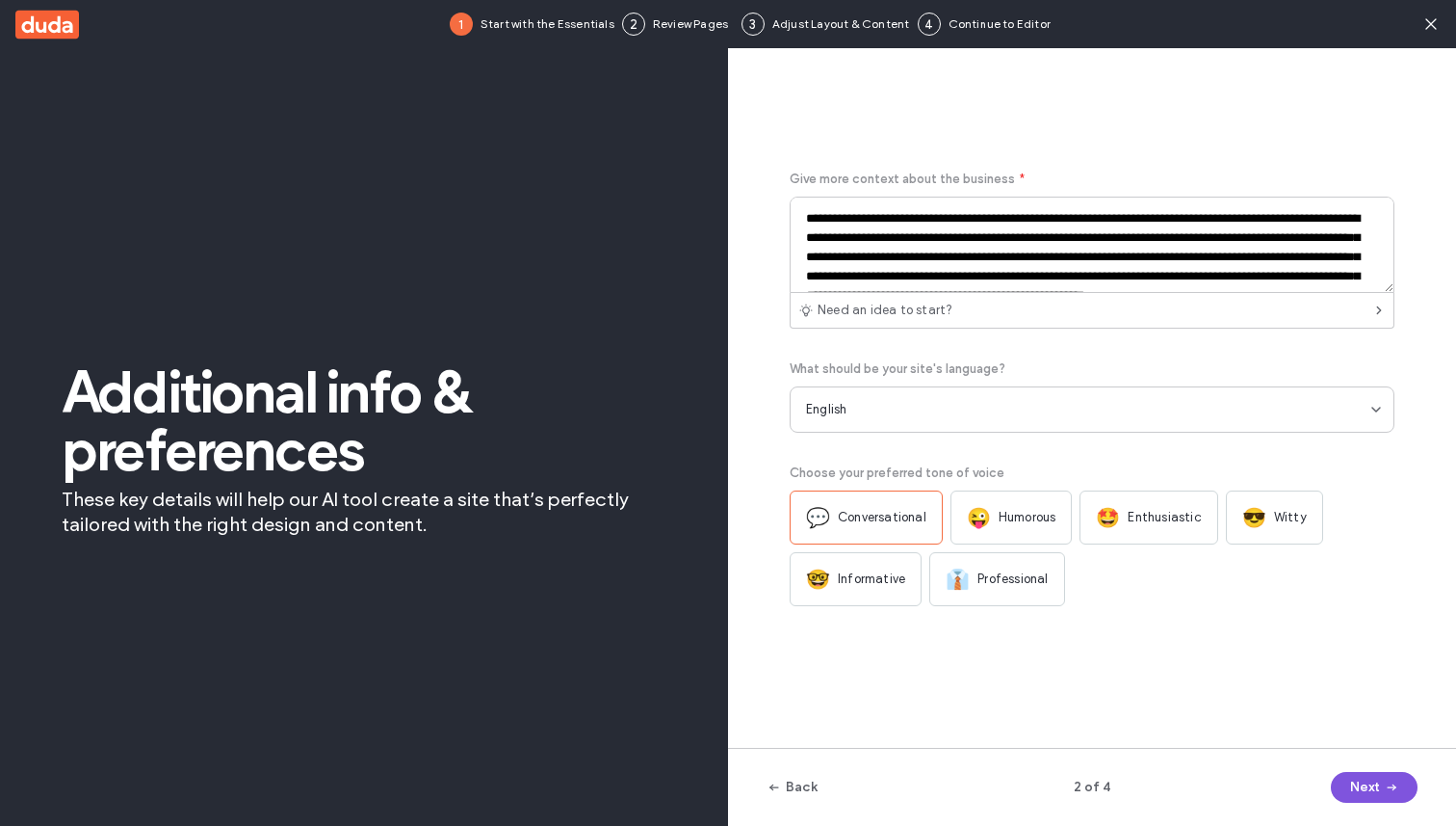
click at [1385, 780] on icon "button" at bounding box center [1392, 787] width 16 height 16
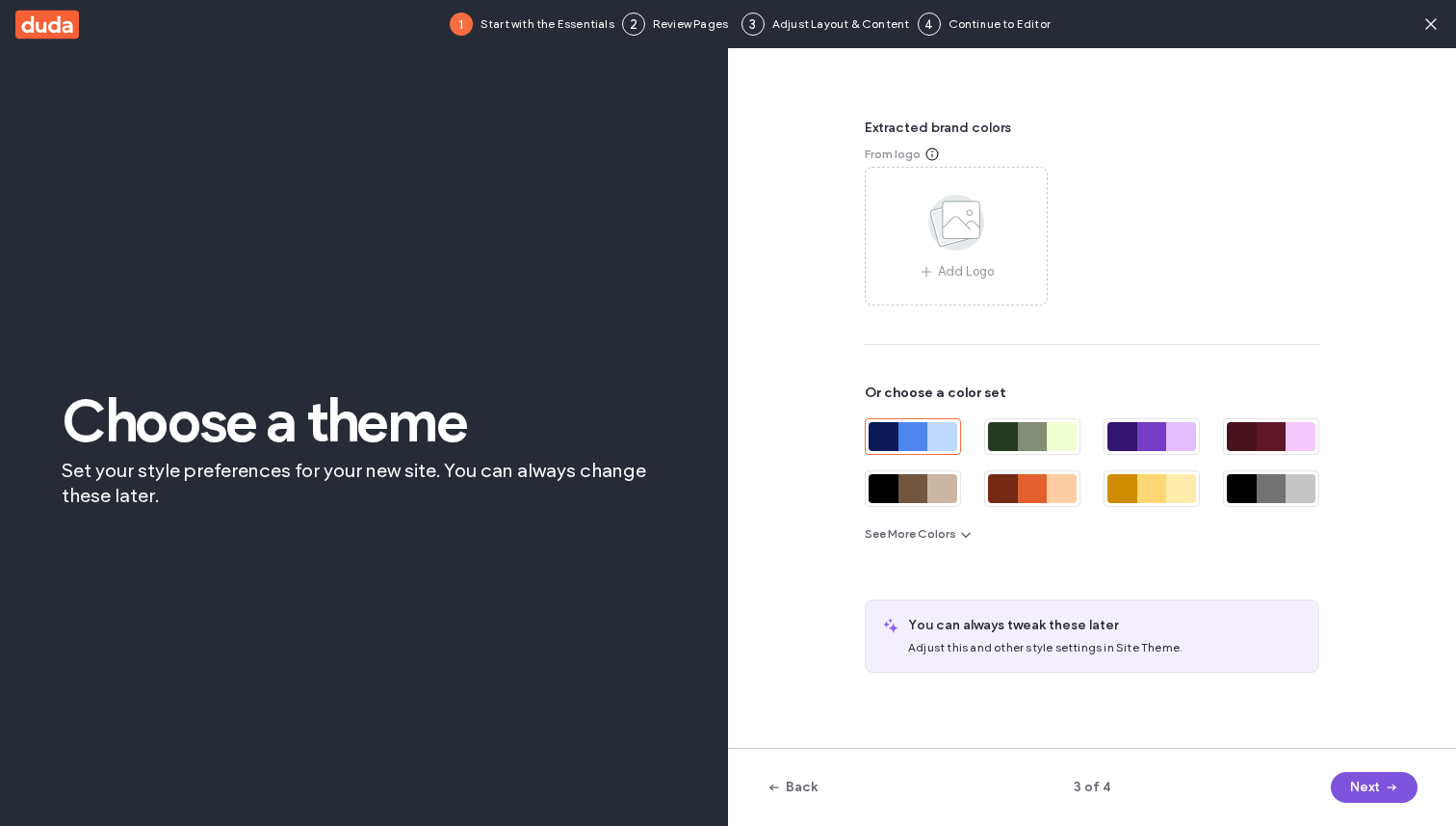
click at [1385, 780] on icon "button" at bounding box center [1392, 787] width 16 height 16
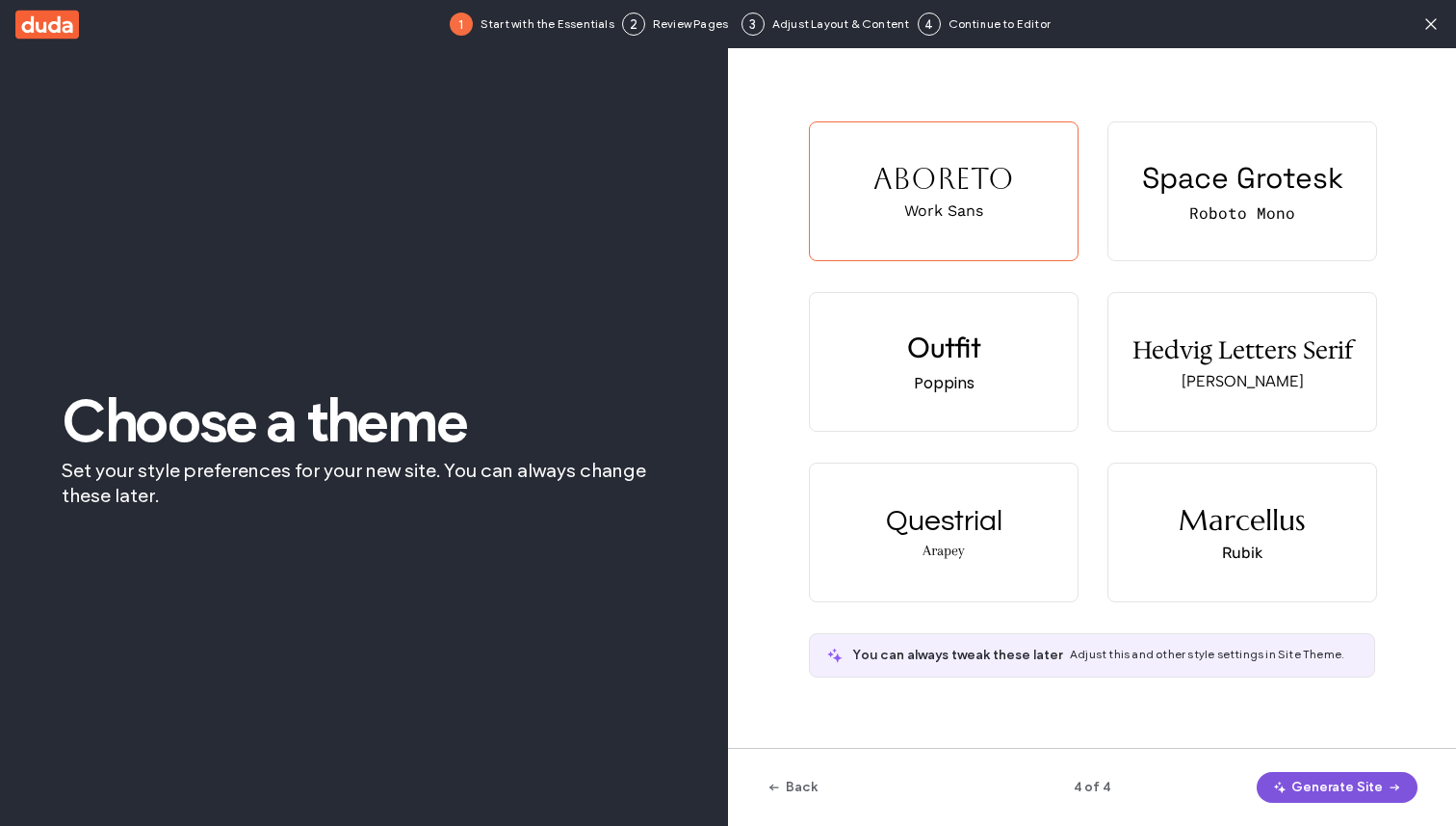
click at [1366, 791] on button "Generate Site" at bounding box center [1337, 788] width 161 height 31
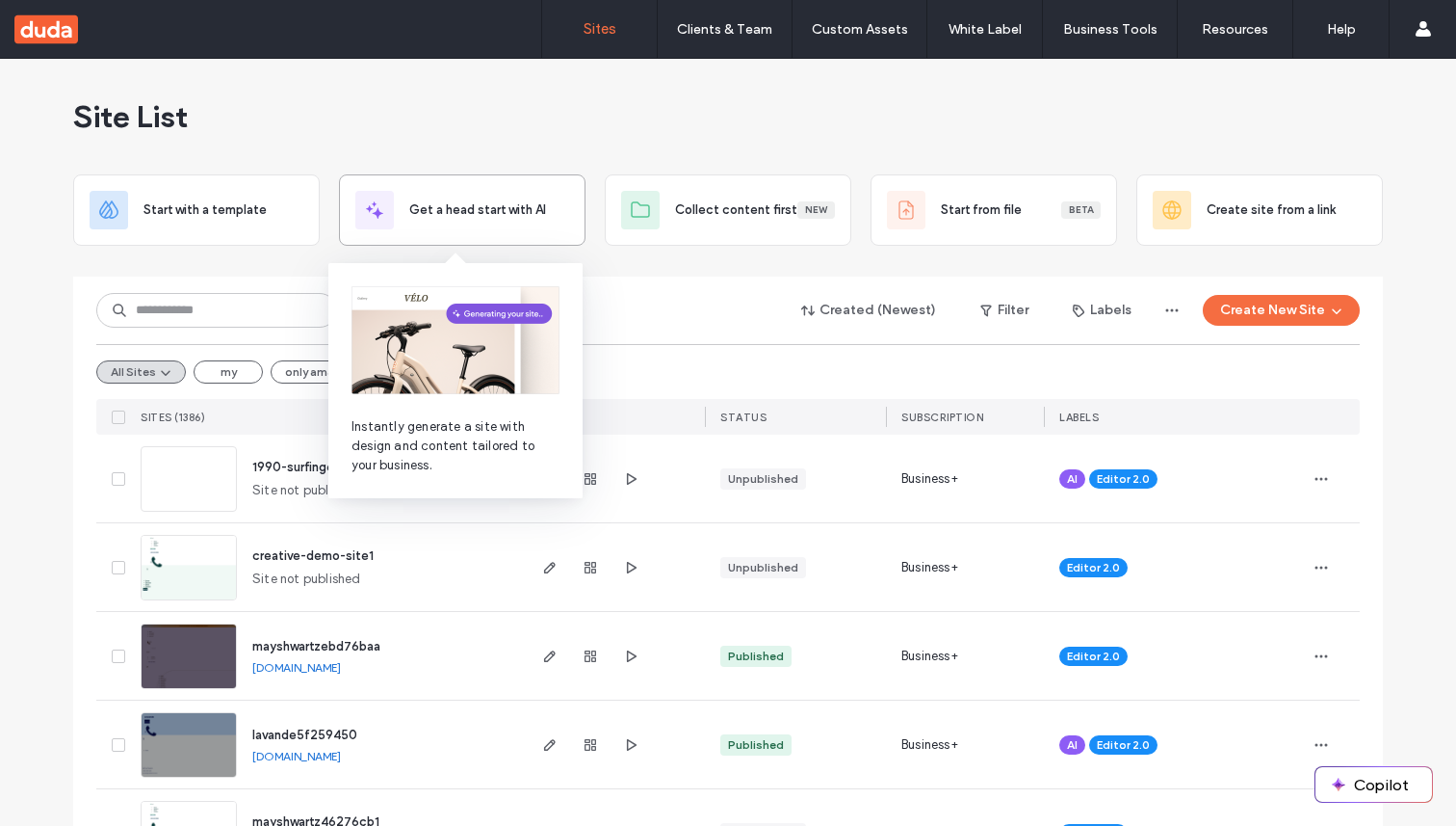
click at [450, 211] on span "Get a head start with AI" at bounding box center [478, 210] width 137 height 20
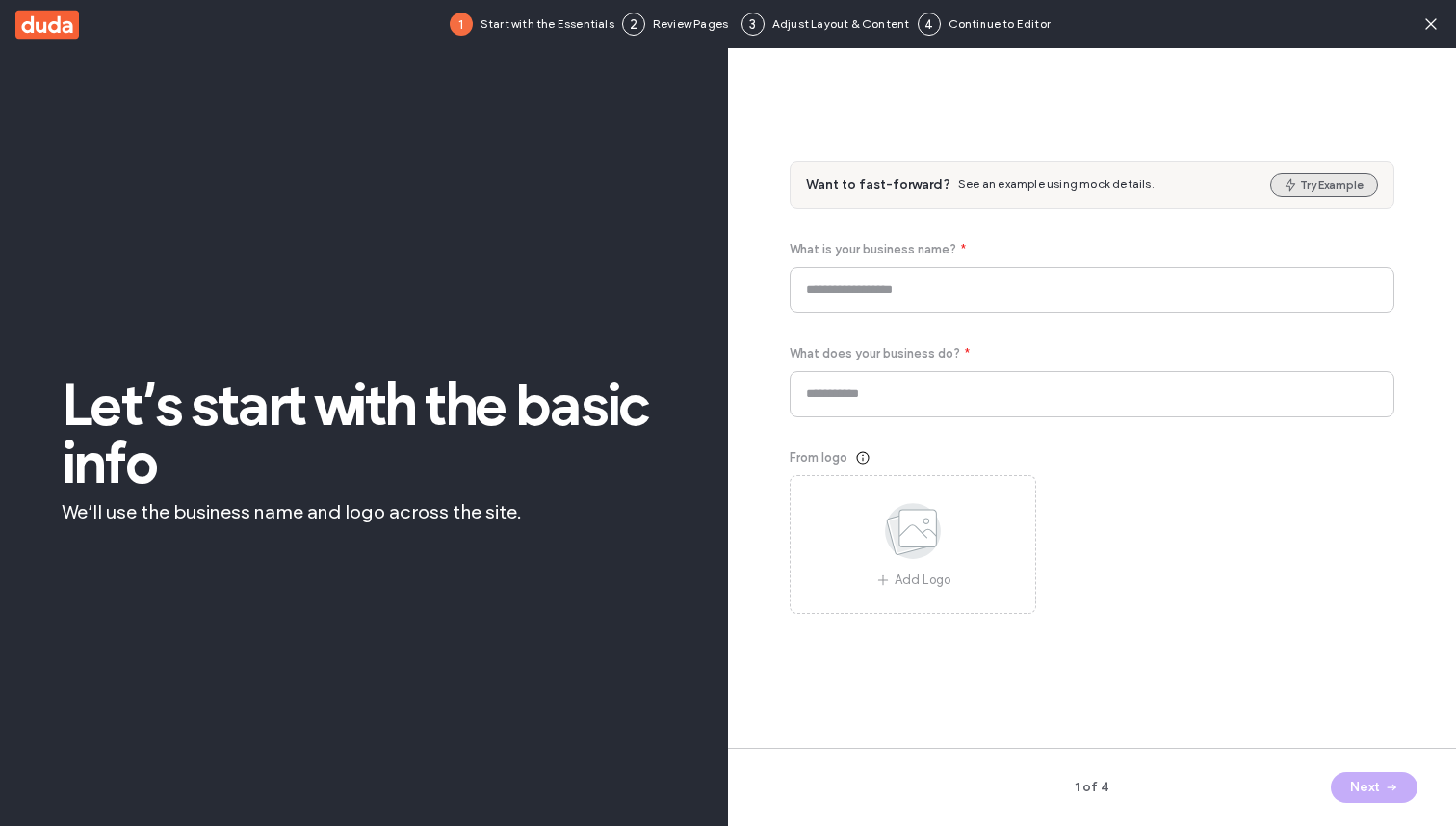
click at [1320, 192] on button "Try Example" at bounding box center [1324, 185] width 107 height 23
type input "*******"
type input "**********"
click at [1356, 776] on button "Next" at bounding box center [1374, 788] width 87 height 31
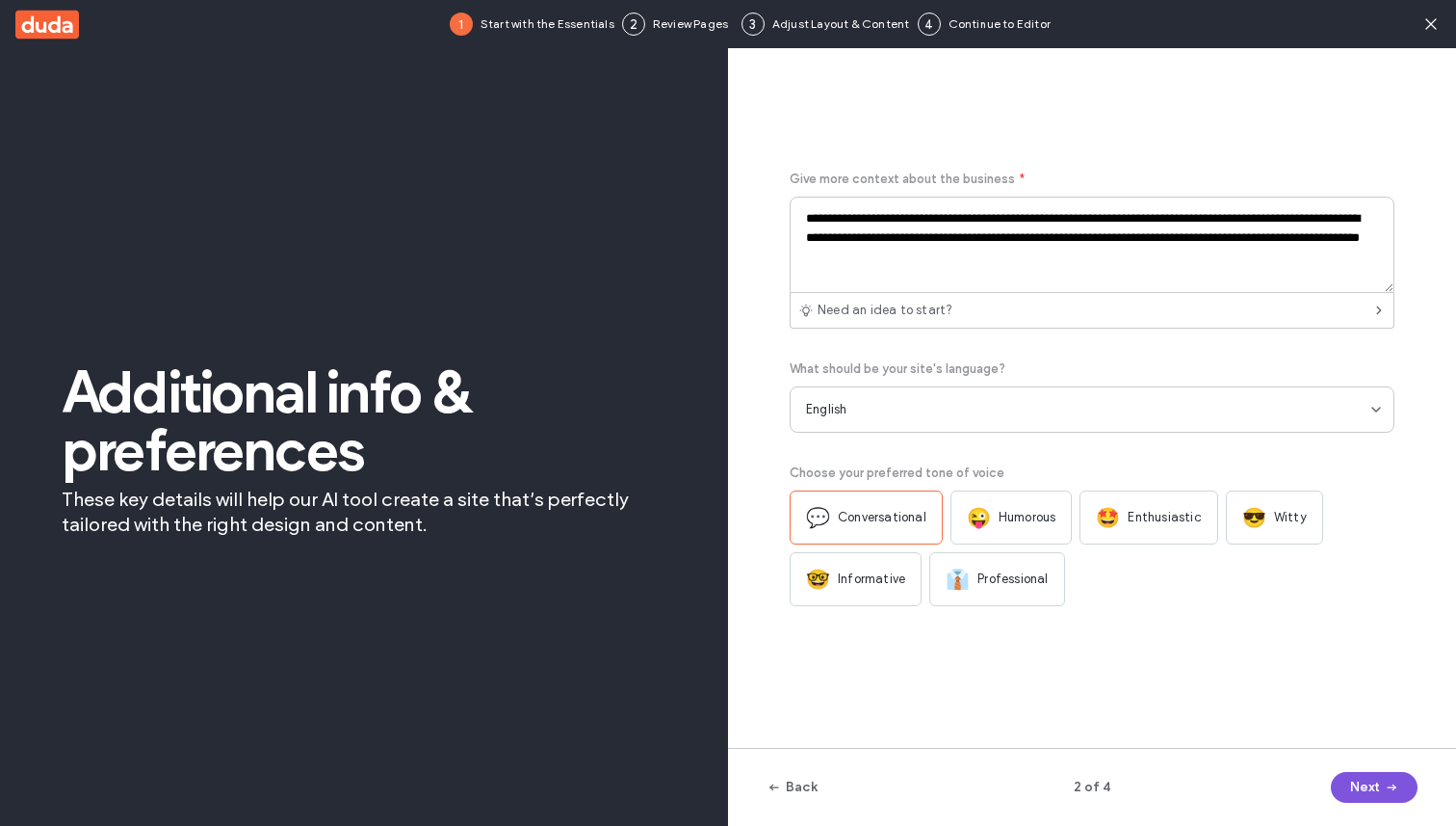
click at [1356, 776] on button "Next" at bounding box center [1374, 788] width 87 height 31
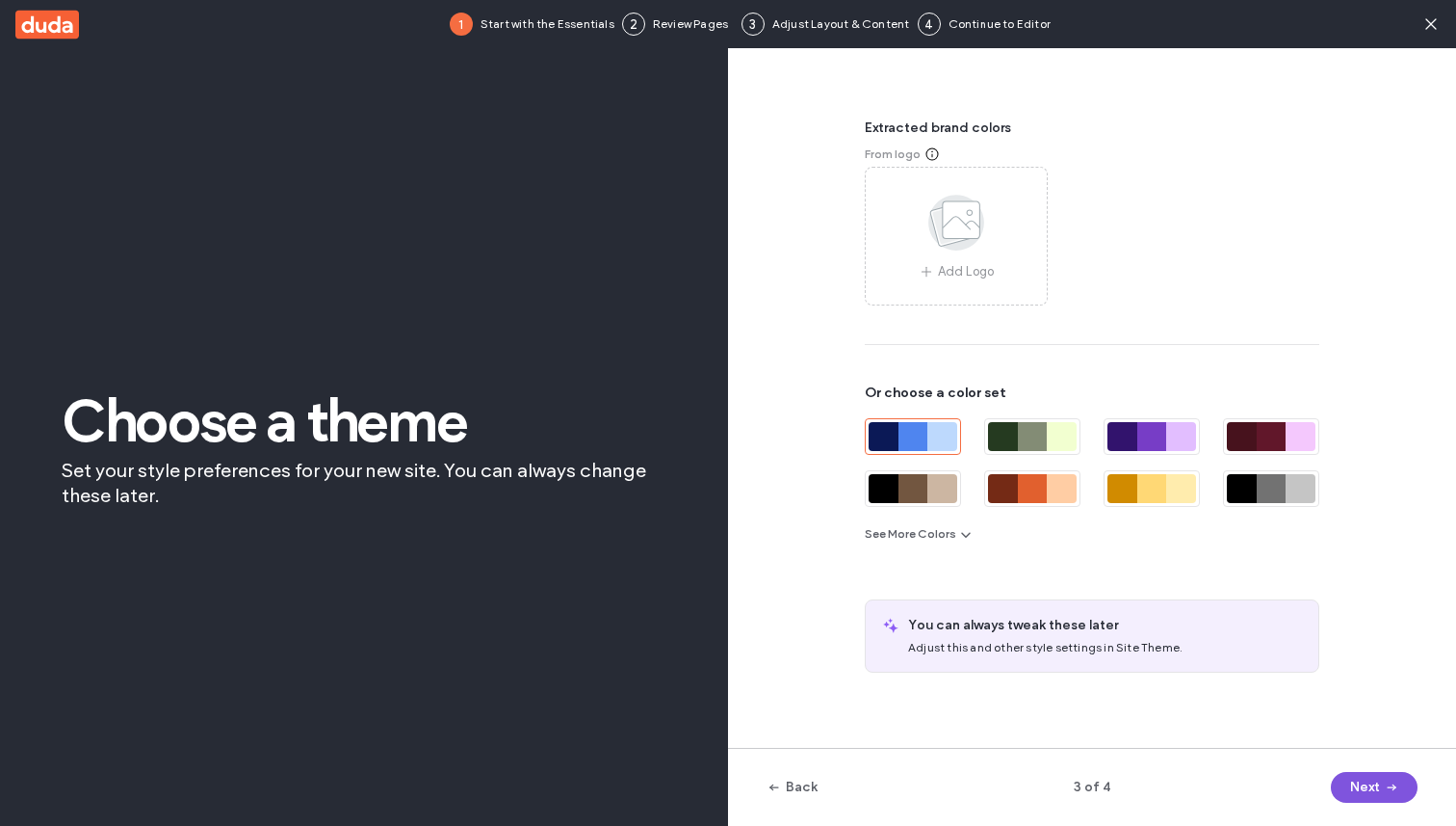
click at [1356, 776] on button "Next" at bounding box center [1374, 788] width 87 height 31
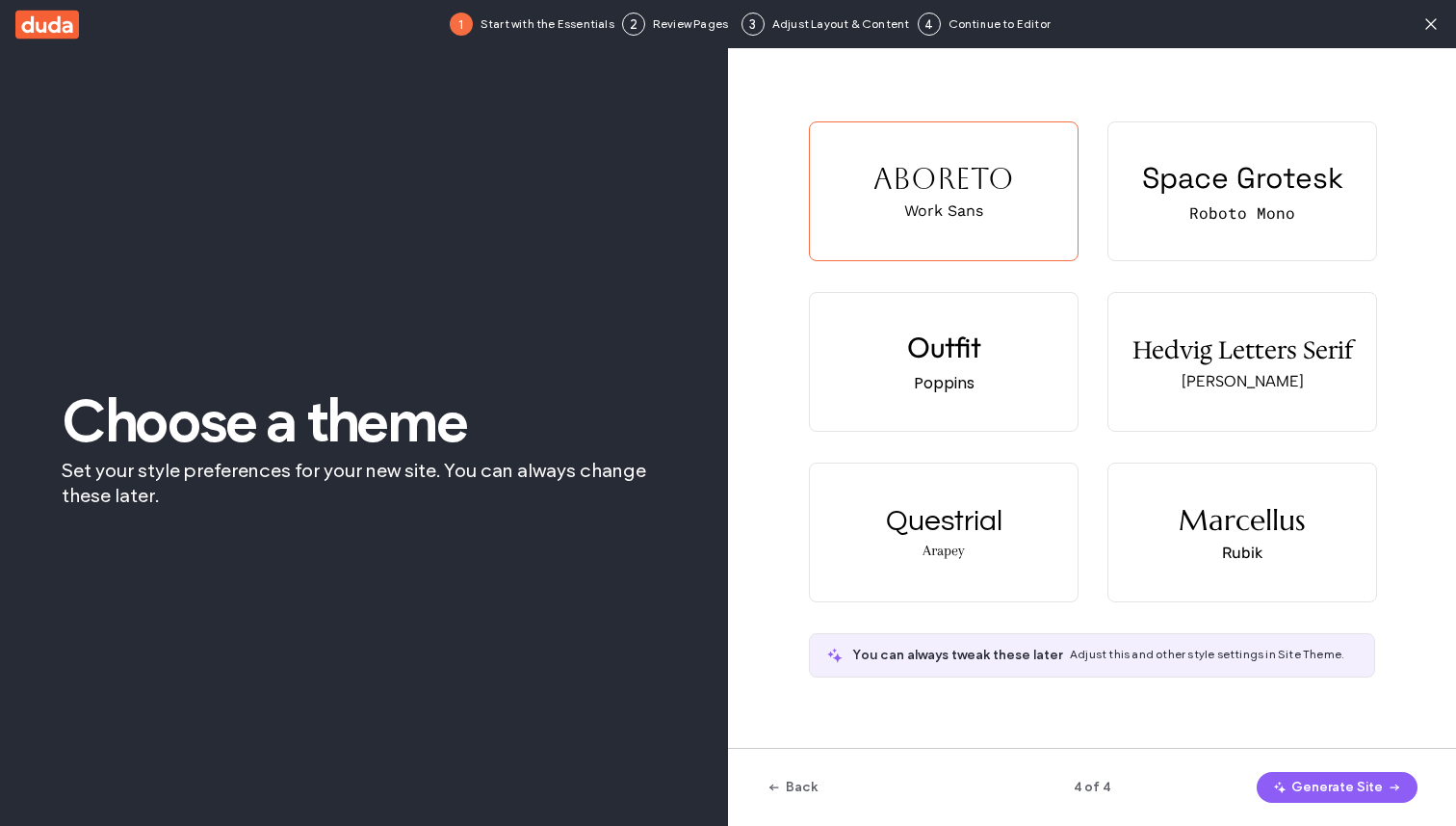
click at [1356, 776] on button "Generate Site" at bounding box center [1337, 788] width 161 height 31
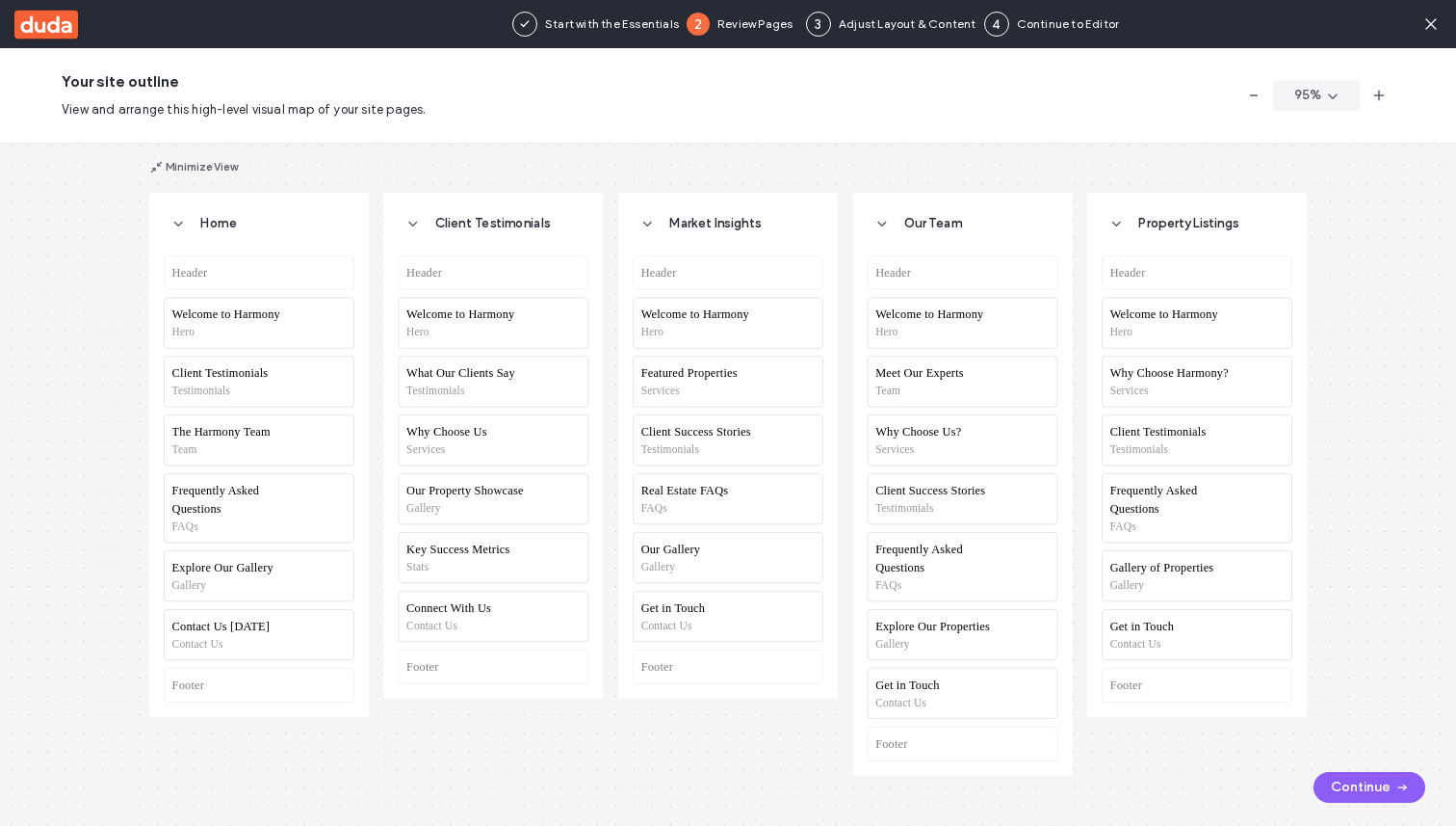
click at [1365, 790] on button "Continue" at bounding box center [1370, 788] width 111 height 31
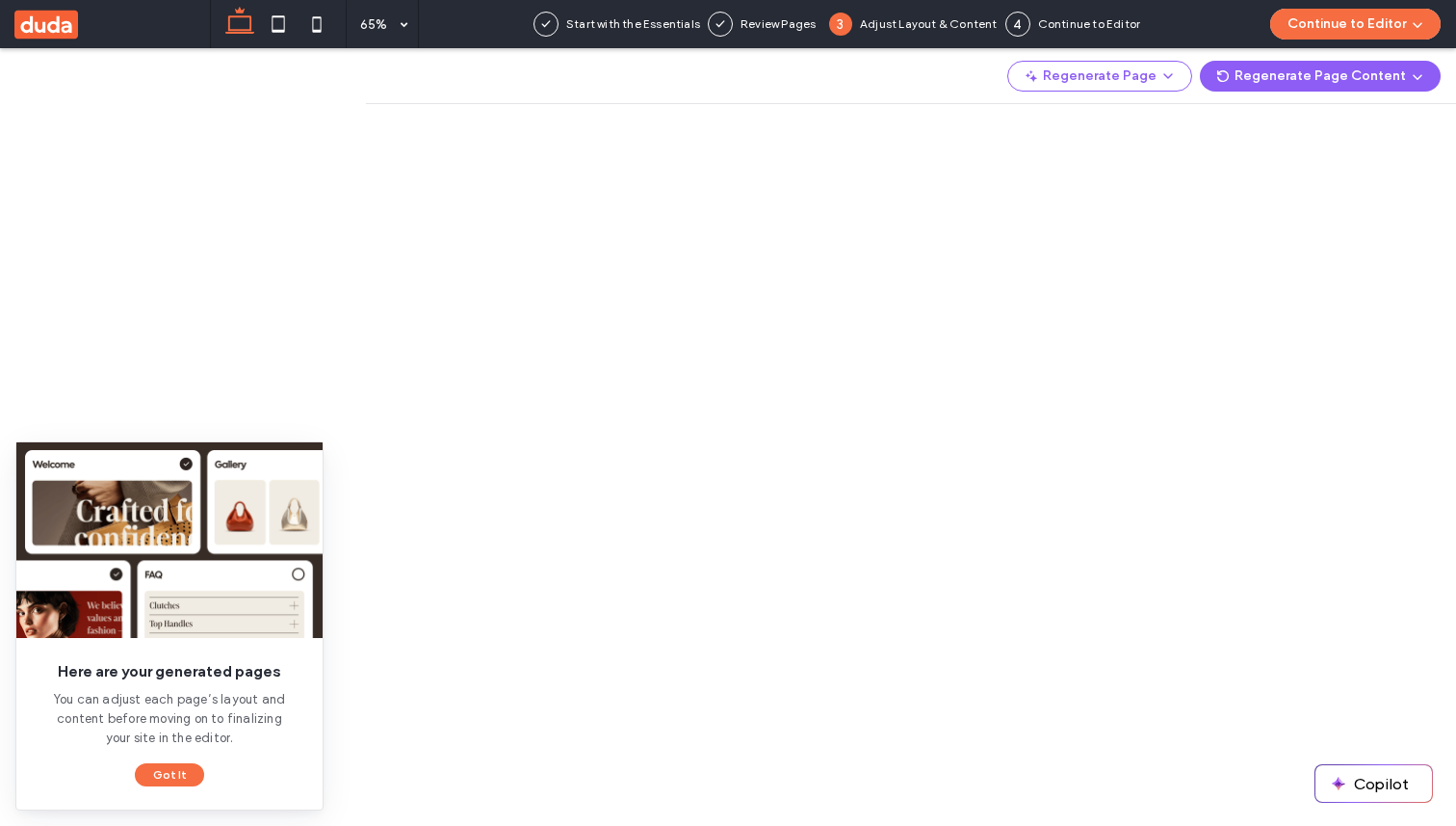
scroll to position [21, 0]
click at [1398, 32] on button "Continue to Editor" at bounding box center [1355, 24] width 170 height 31
click at [1377, 109] on div "With this Page Only" at bounding box center [1350, 119] width 183 height 36
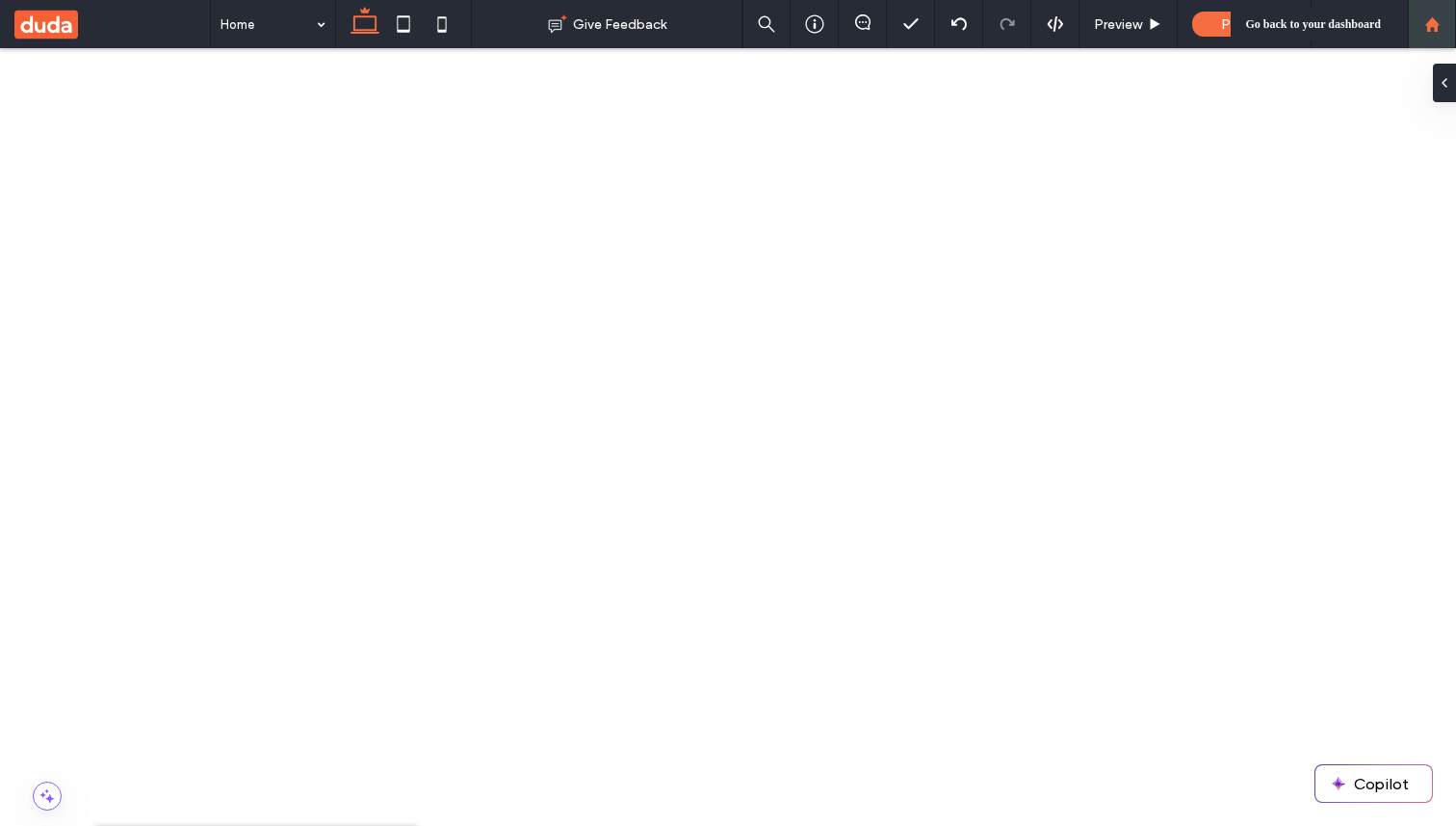
click at [1430, 31] on icon at bounding box center [1433, 24] width 17 height 17
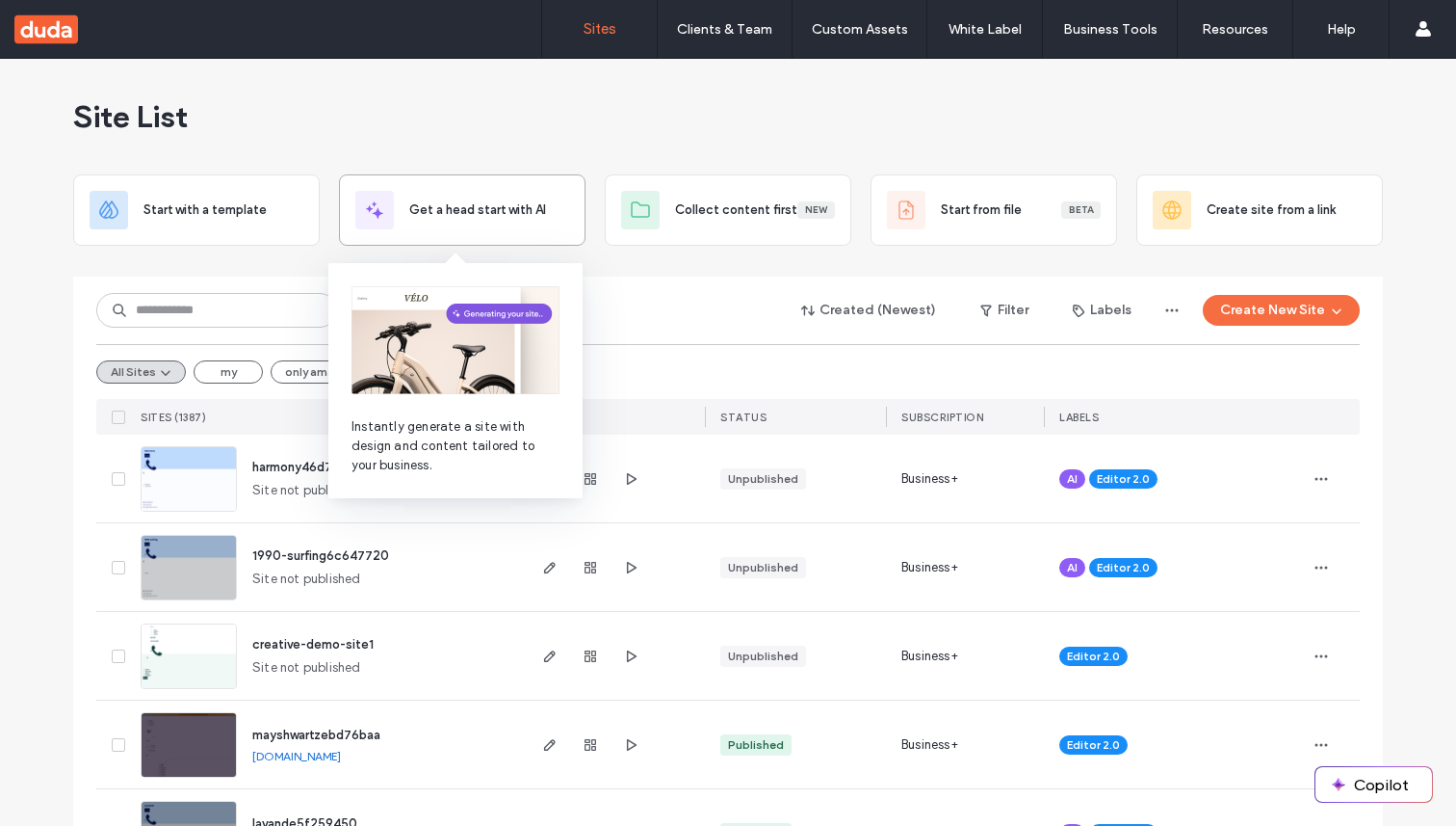
click at [409, 212] on span "Get a head start with AI" at bounding box center [478, 210] width 137 height 20
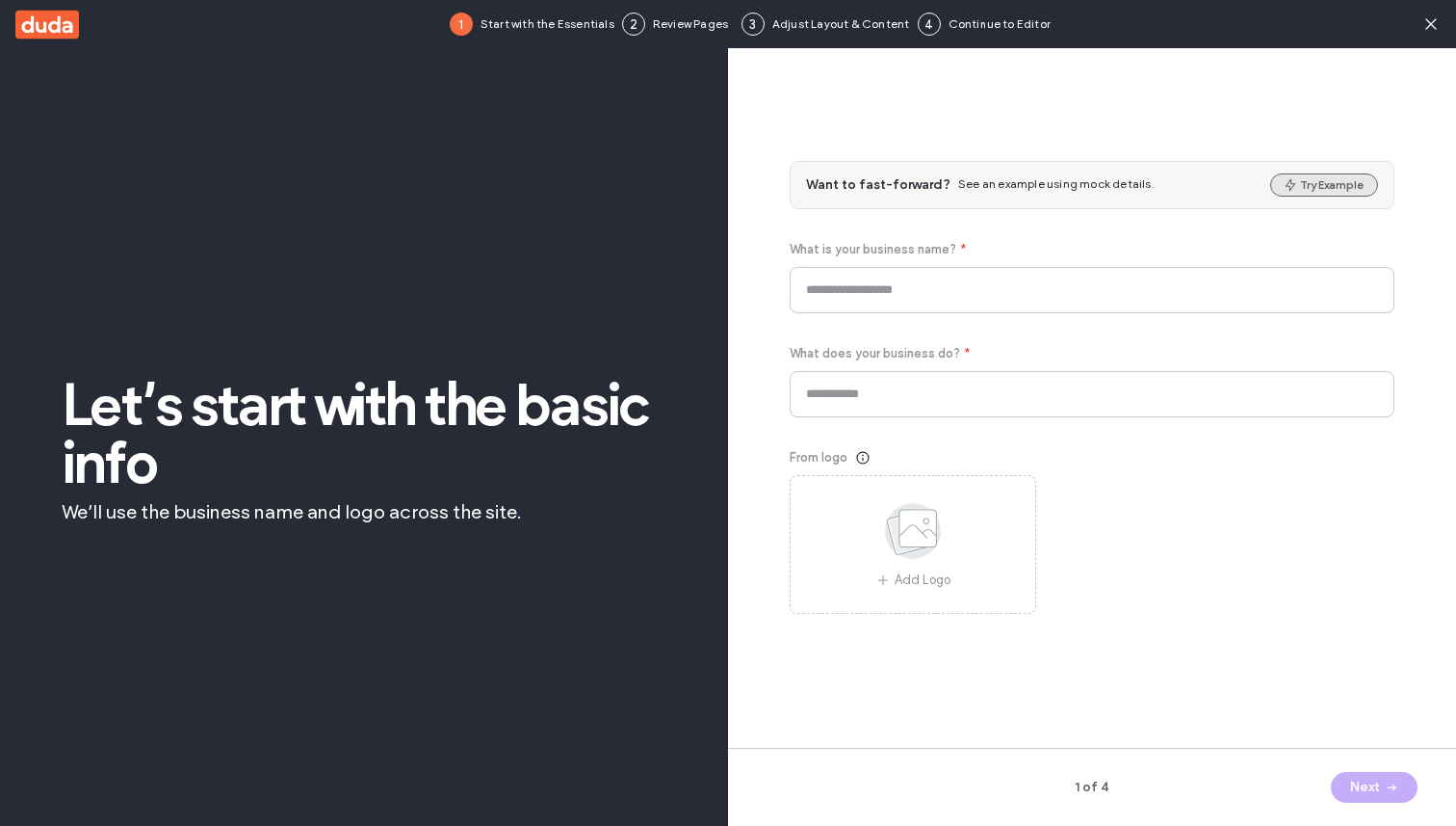
click at [1299, 184] on button "Try Example" at bounding box center [1324, 185] width 107 height 23
type input "*******"
type input "**********"
click at [1398, 792] on icon "button" at bounding box center [1392, 787] width 16 height 16
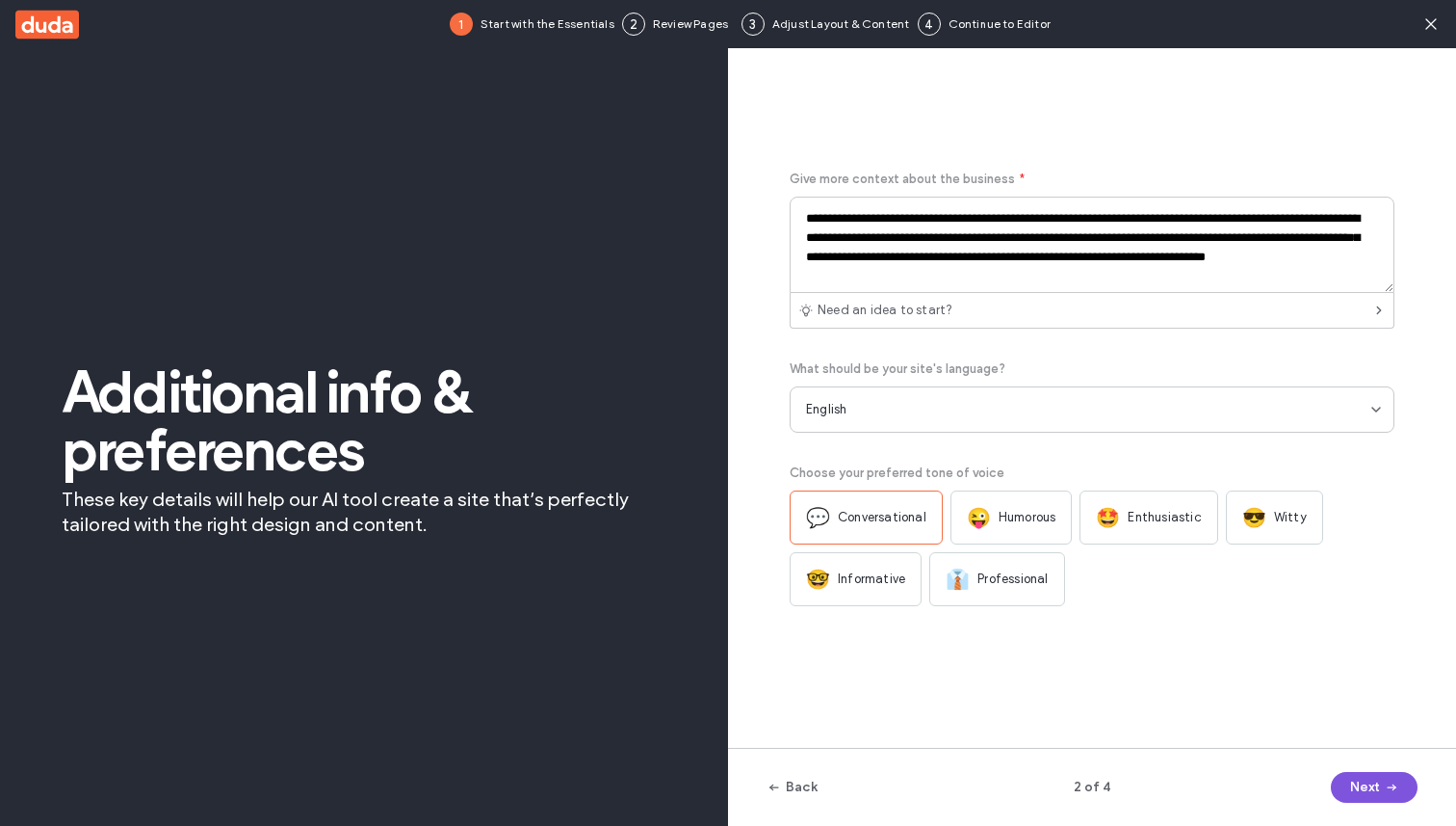
click at [1398, 792] on icon "button" at bounding box center [1392, 787] width 16 height 16
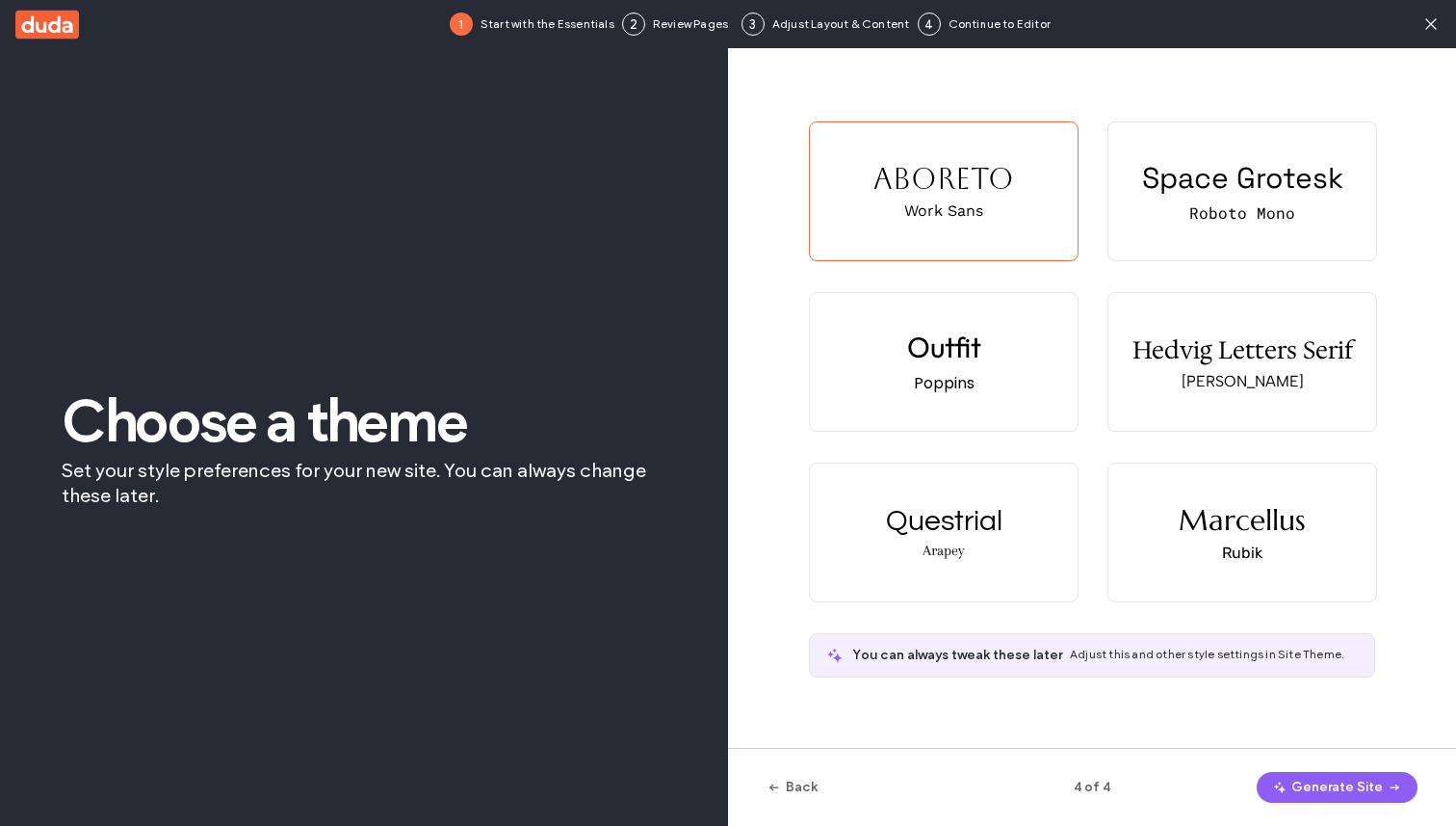
click at [1398, 792] on icon "button" at bounding box center [1395, 787] width 16 height 16
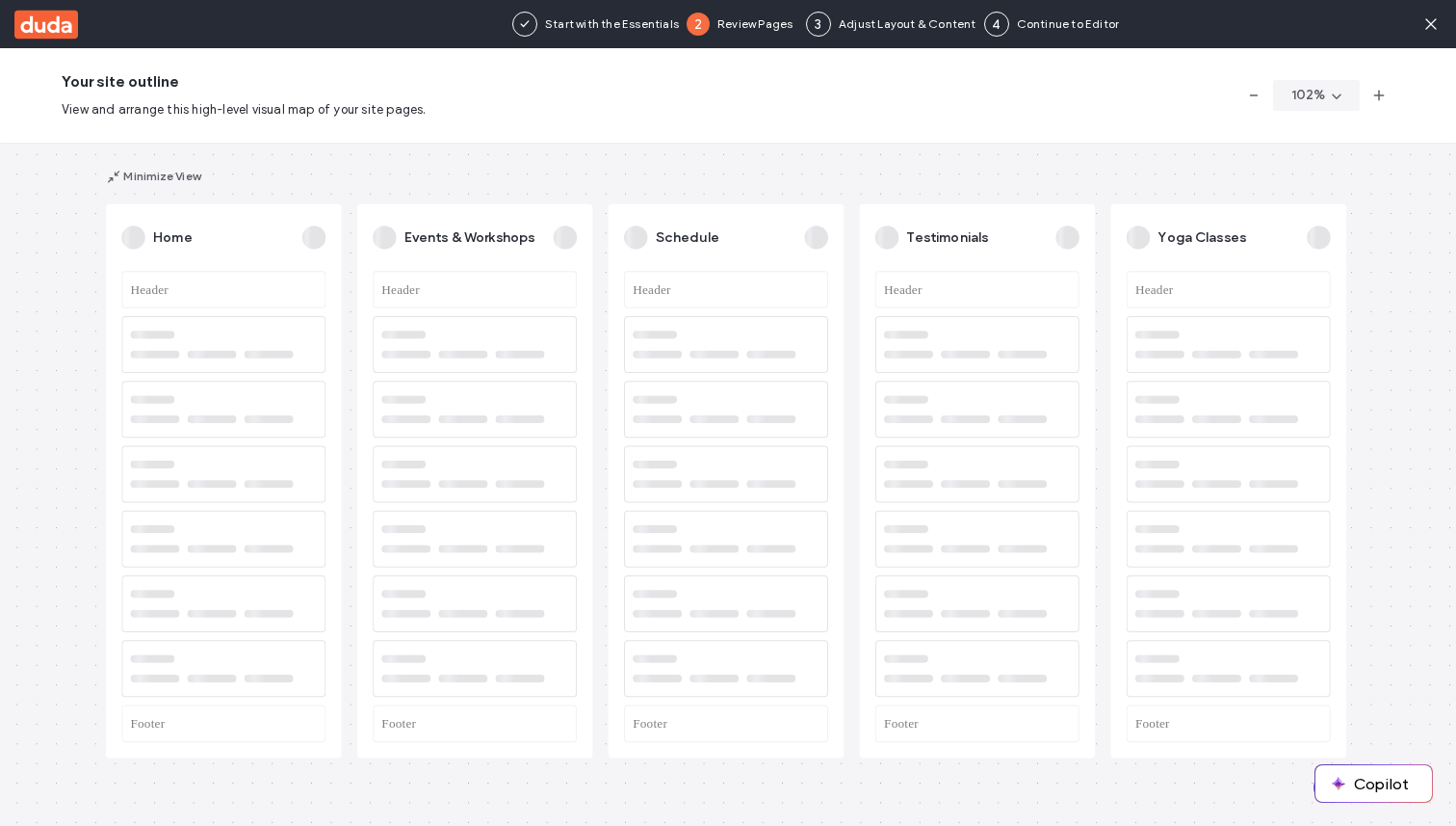
click at [1316, 784] on button "Continue" at bounding box center [1370, 788] width 111 height 31
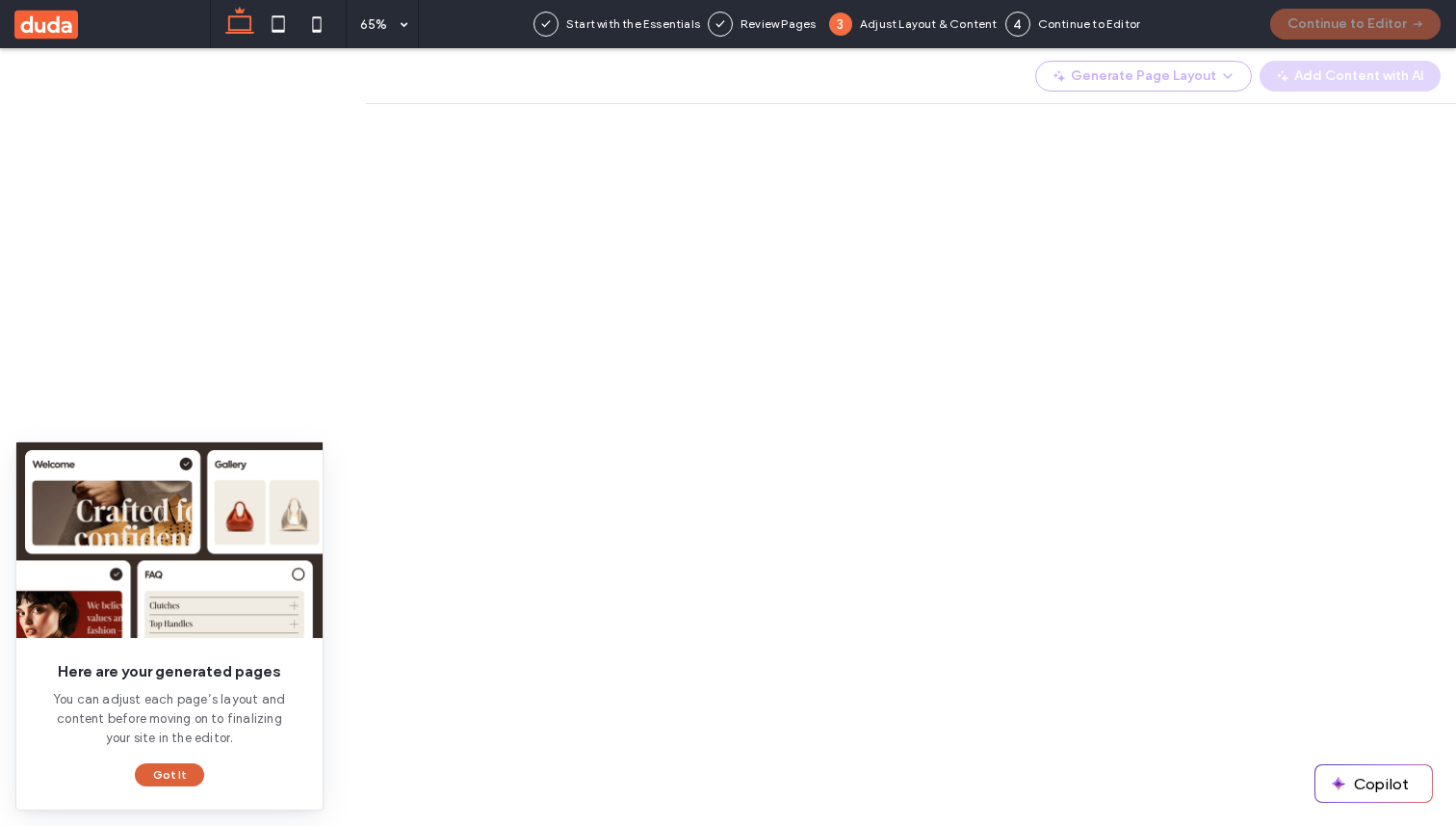
click at [168, 781] on button "Got It" at bounding box center [169, 775] width 69 height 23
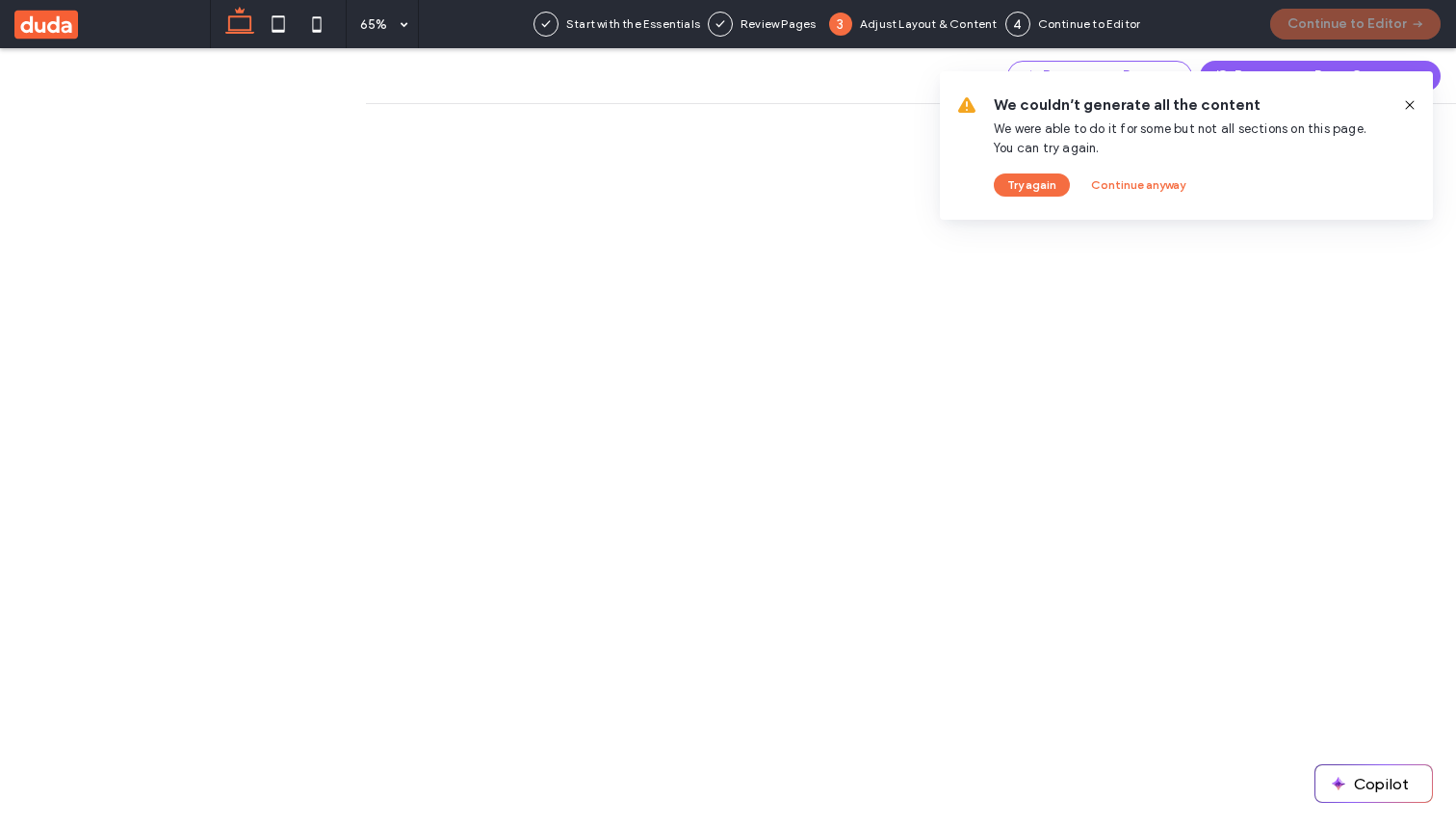
click at [1405, 103] on icon at bounding box center [1410, 106] width 16 height 16
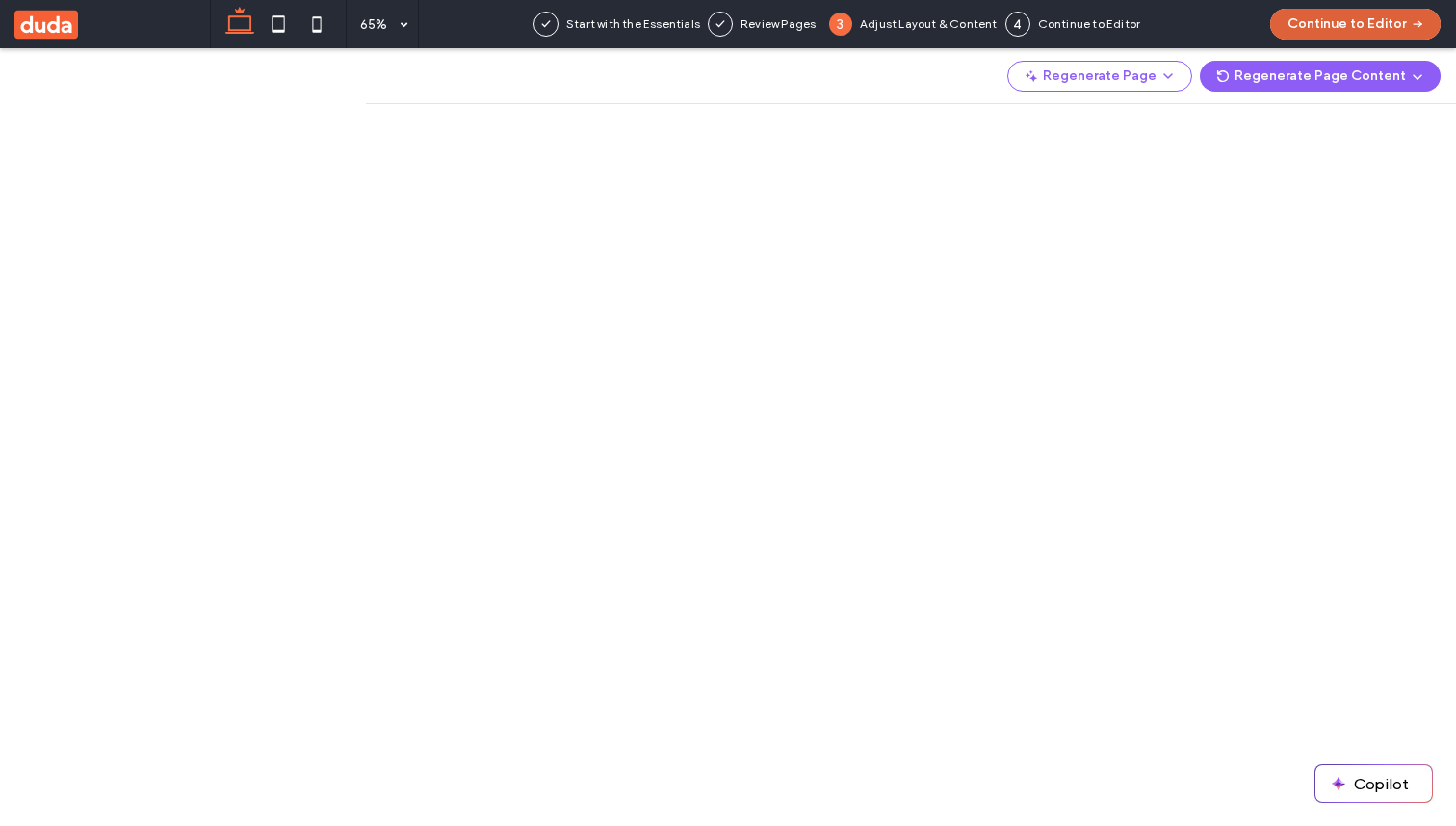
click at [1379, 22] on button "Continue to Editor" at bounding box center [1355, 24] width 170 height 31
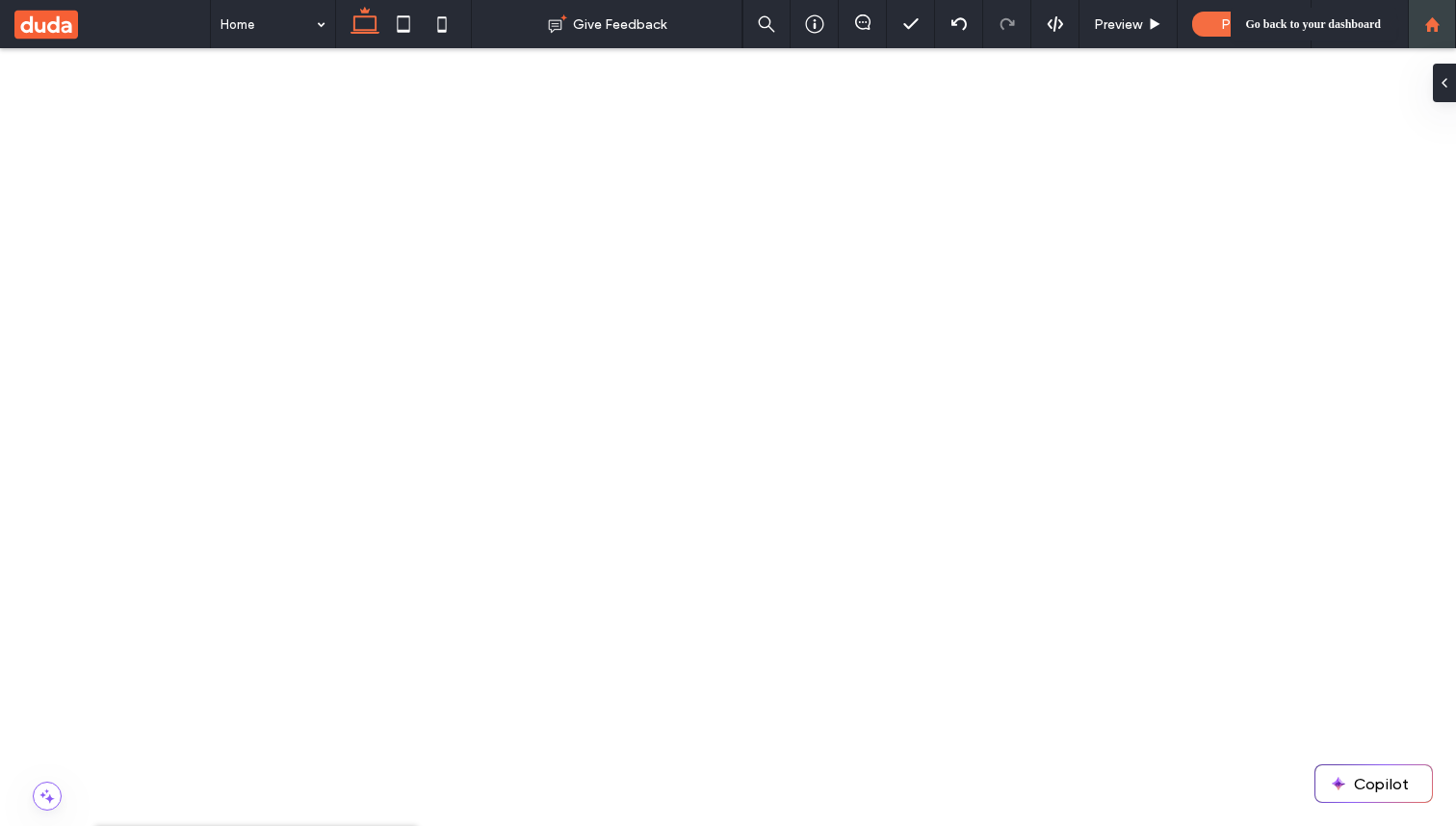
click at [1425, 24] on icon at bounding box center [1433, 24] width 17 height 17
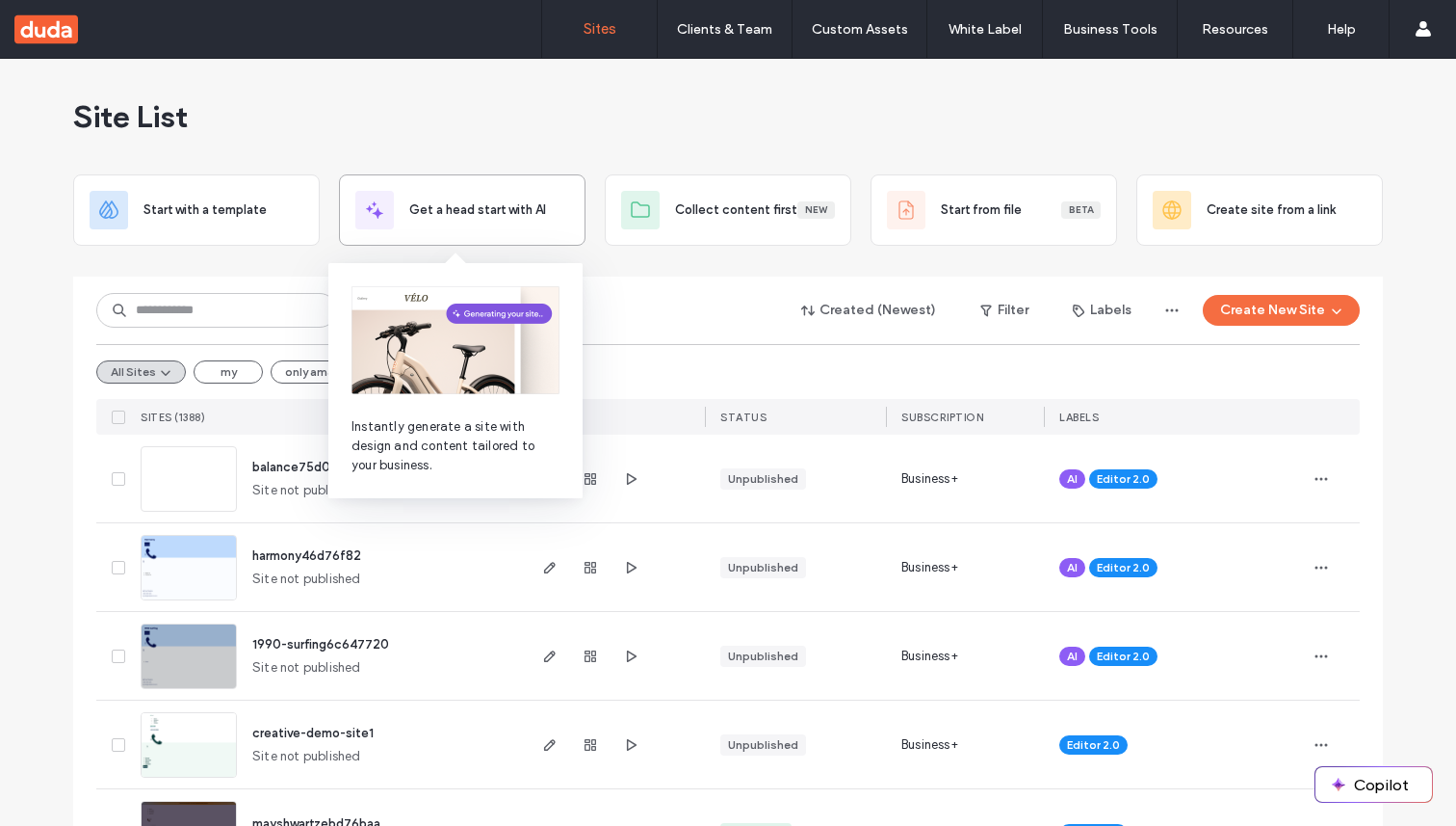
click at [533, 217] on span "Get a head start with AI" at bounding box center [478, 210] width 137 height 20
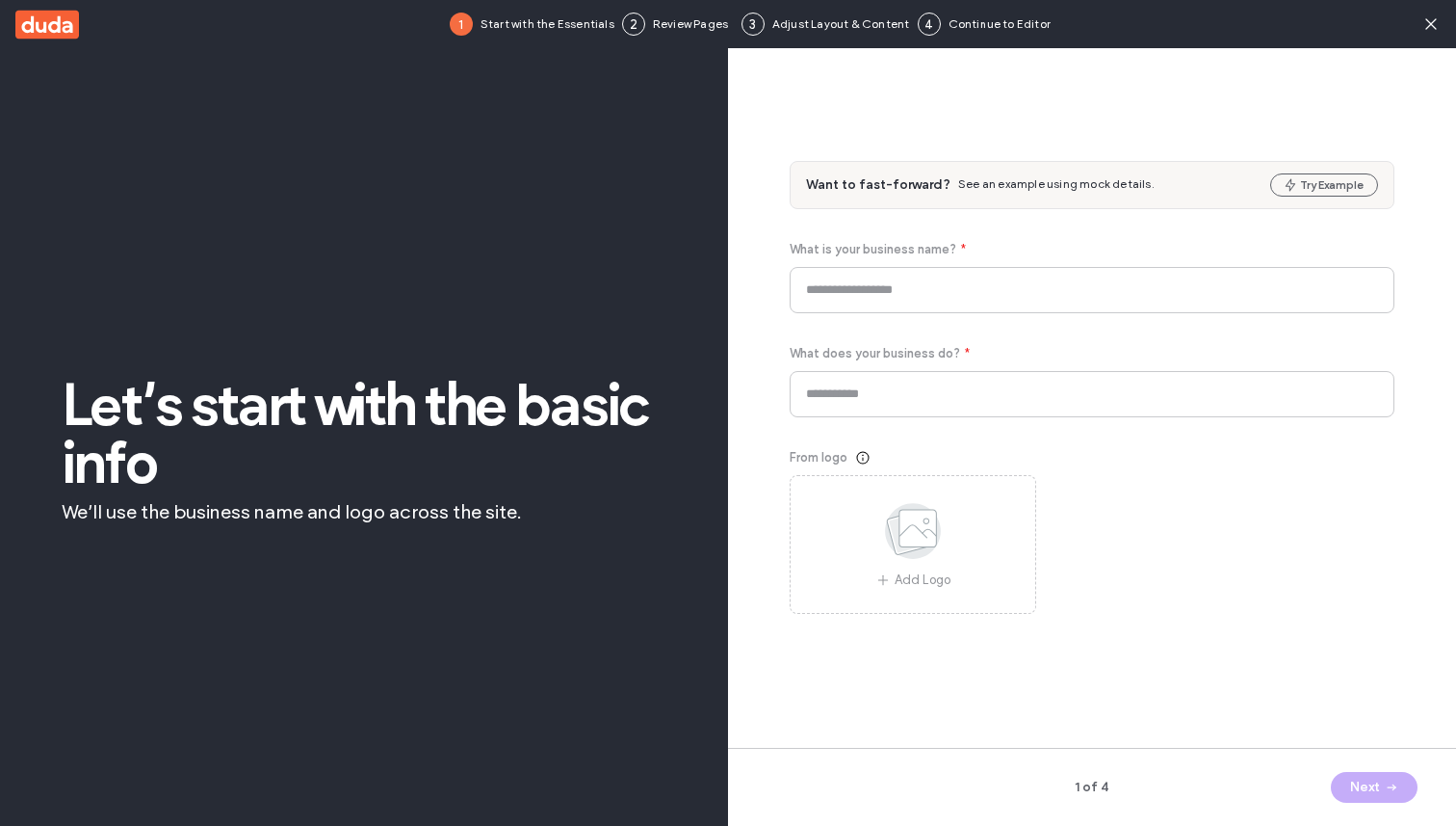
click at [1361, 200] on div "Want to fast-forward? See an example using mock details. Try Example" at bounding box center [1092, 185] width 603 height 46
click at [1361, 184] on button "Try Example" at bounding box center [1324, 185] width 107 height 23
type input "**********"
click at [1366, 784] on button "Next" at bounding box center [1374, 788] width 87 height 31
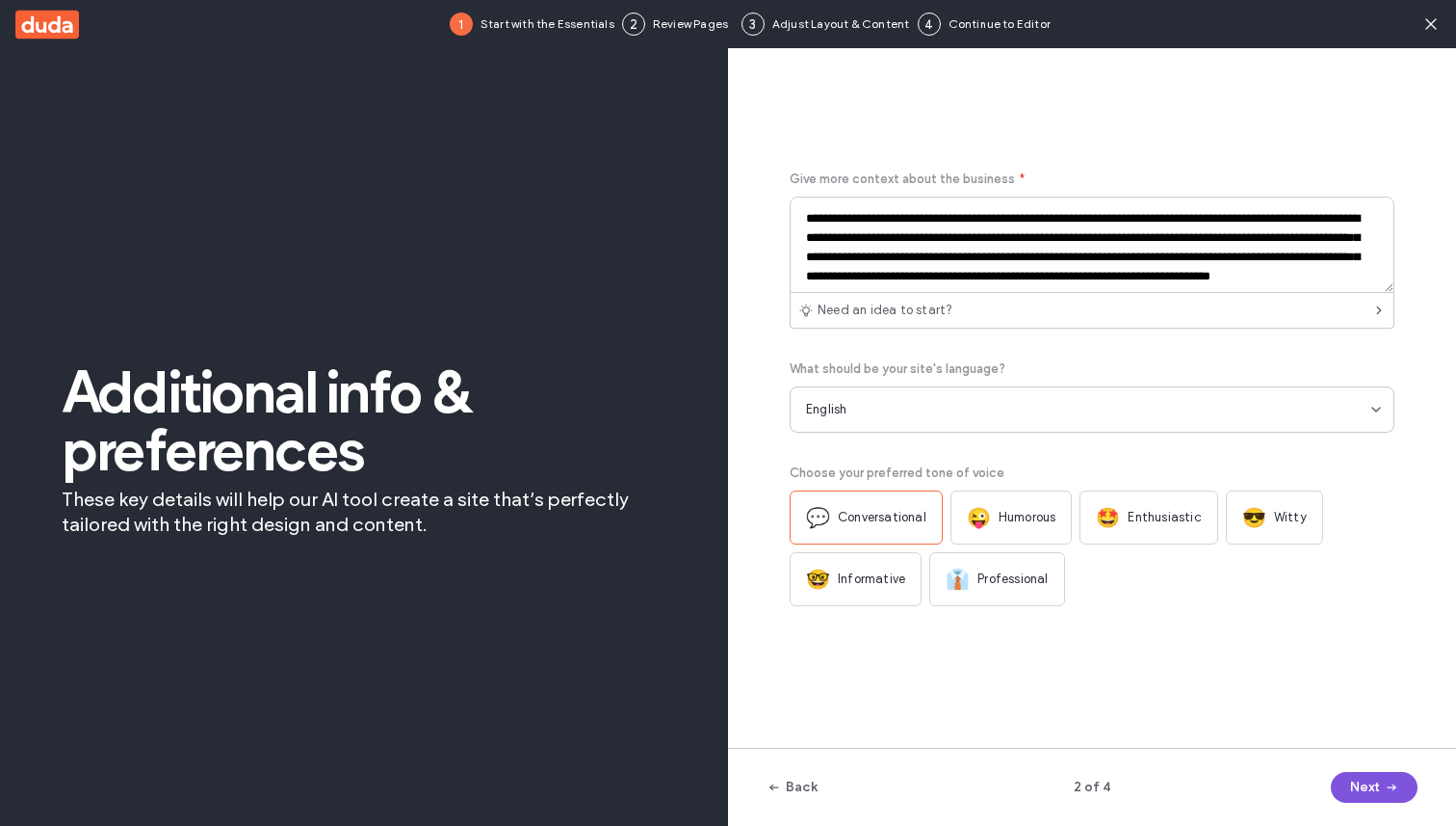
click at [1366, 784] on button "Next" at bounding box center [1374, 788] width 87 height 31
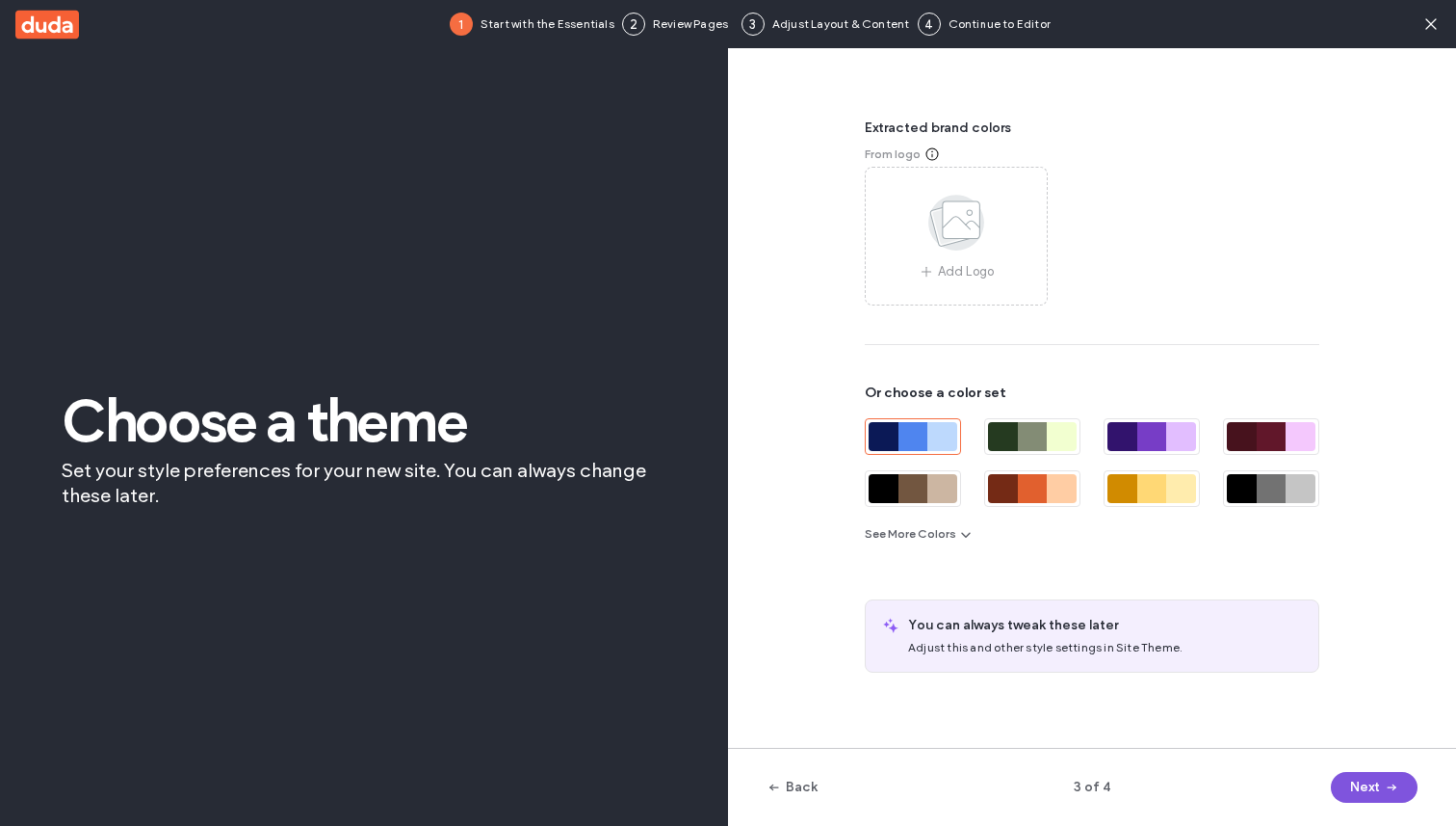
click at [1366, 784] on button "Next" at bounding box center [1374, 788] width 87 height 31
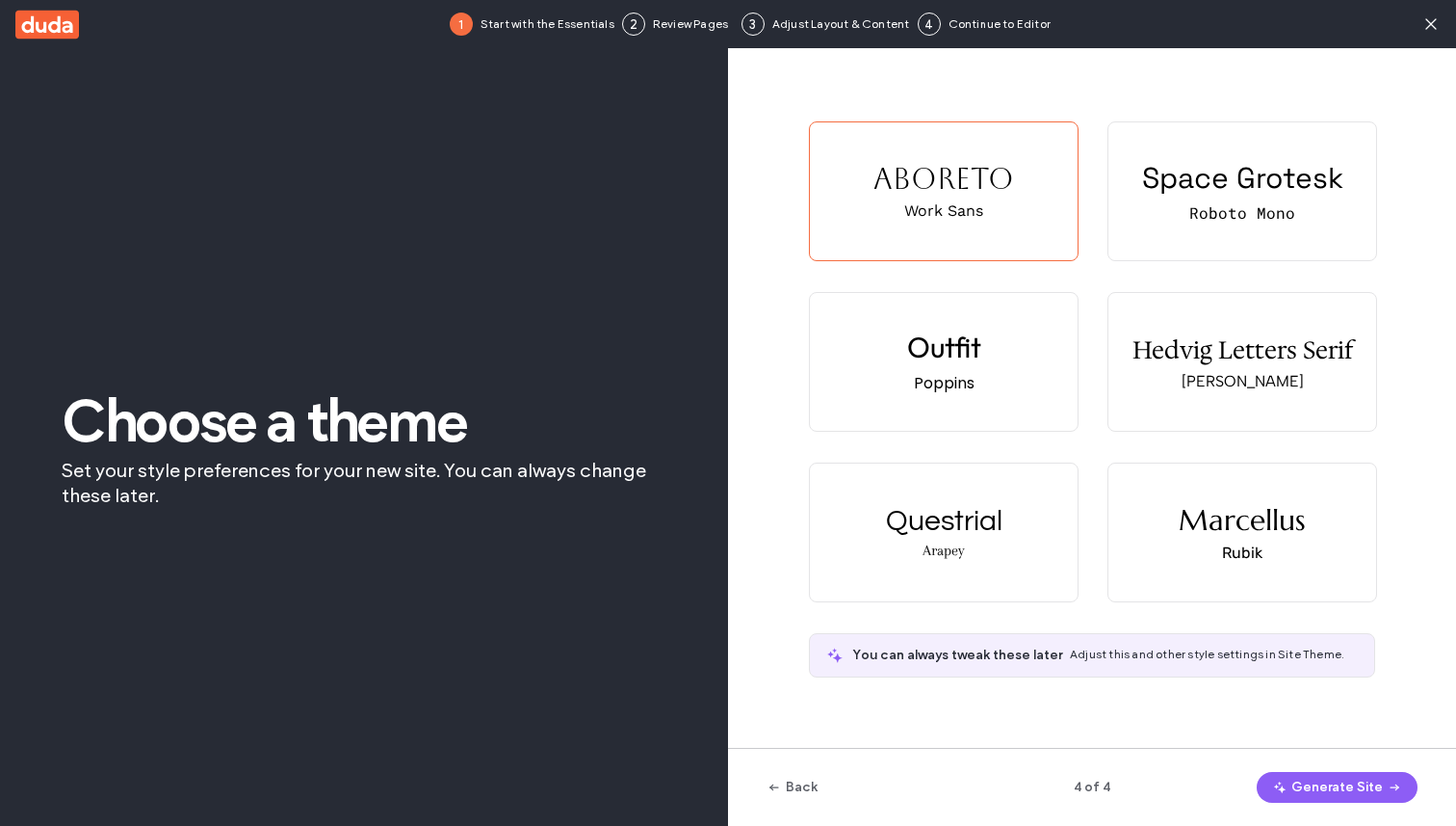
click at [1366, 784] on button "Generate Site" at bounding box center [1337, 788] width 161 height 31
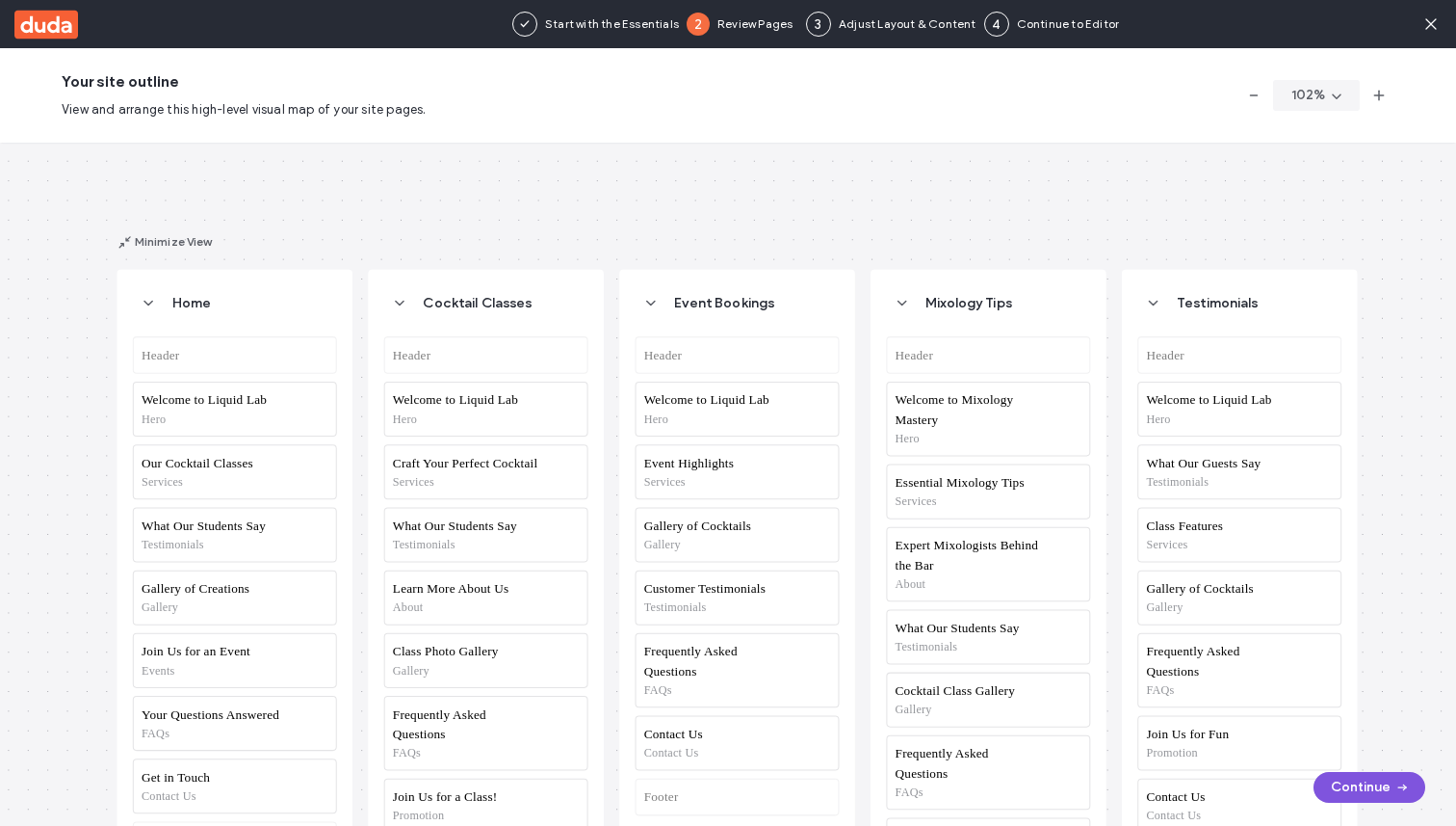
click at [1338, 776] on button "Continue" at bounding box center [1370, 788] width 111 height 31
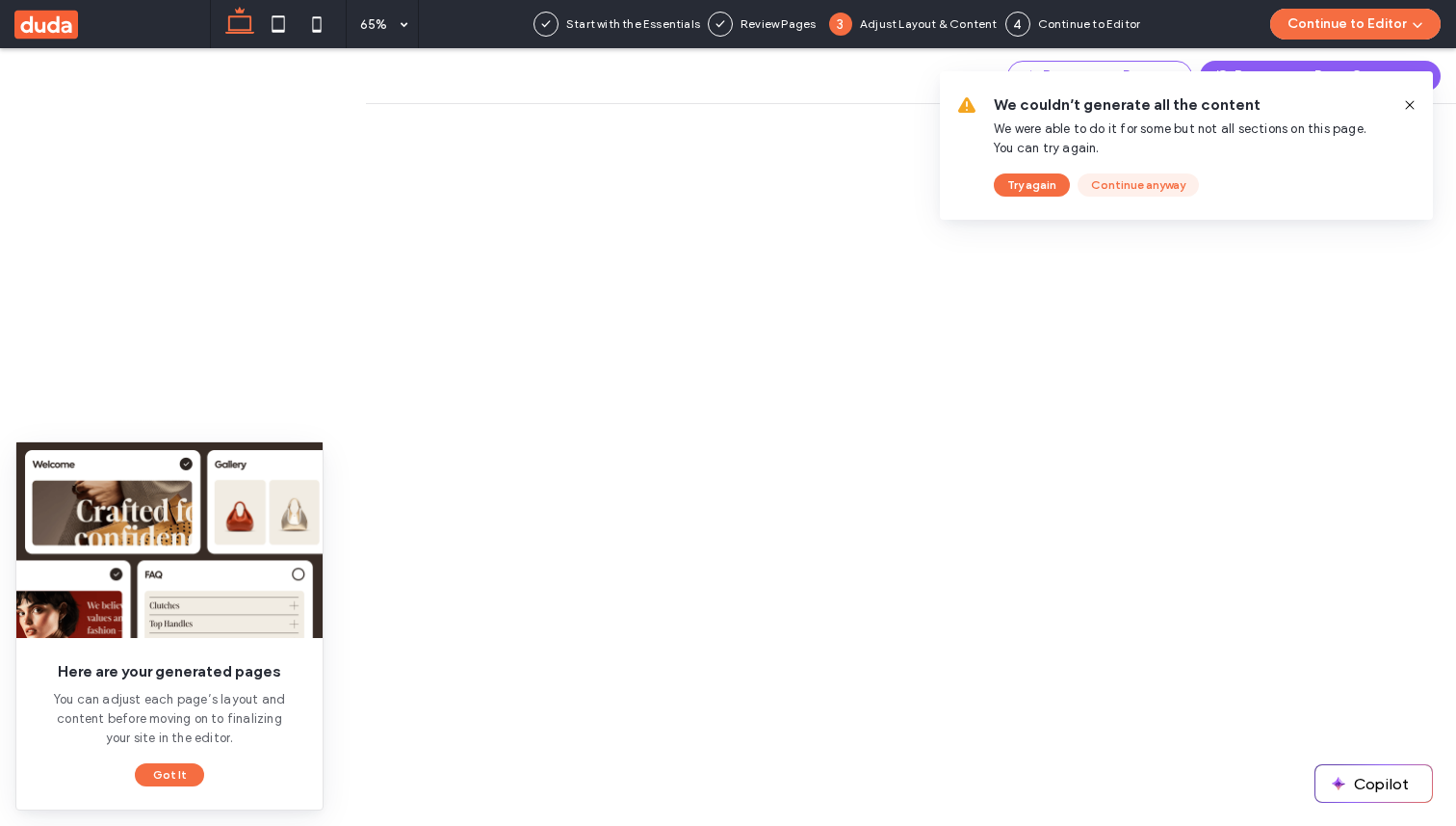
click at [1151, 187] on button "Continue anyway" at bounding box center [1138, 185] width 121 height 23
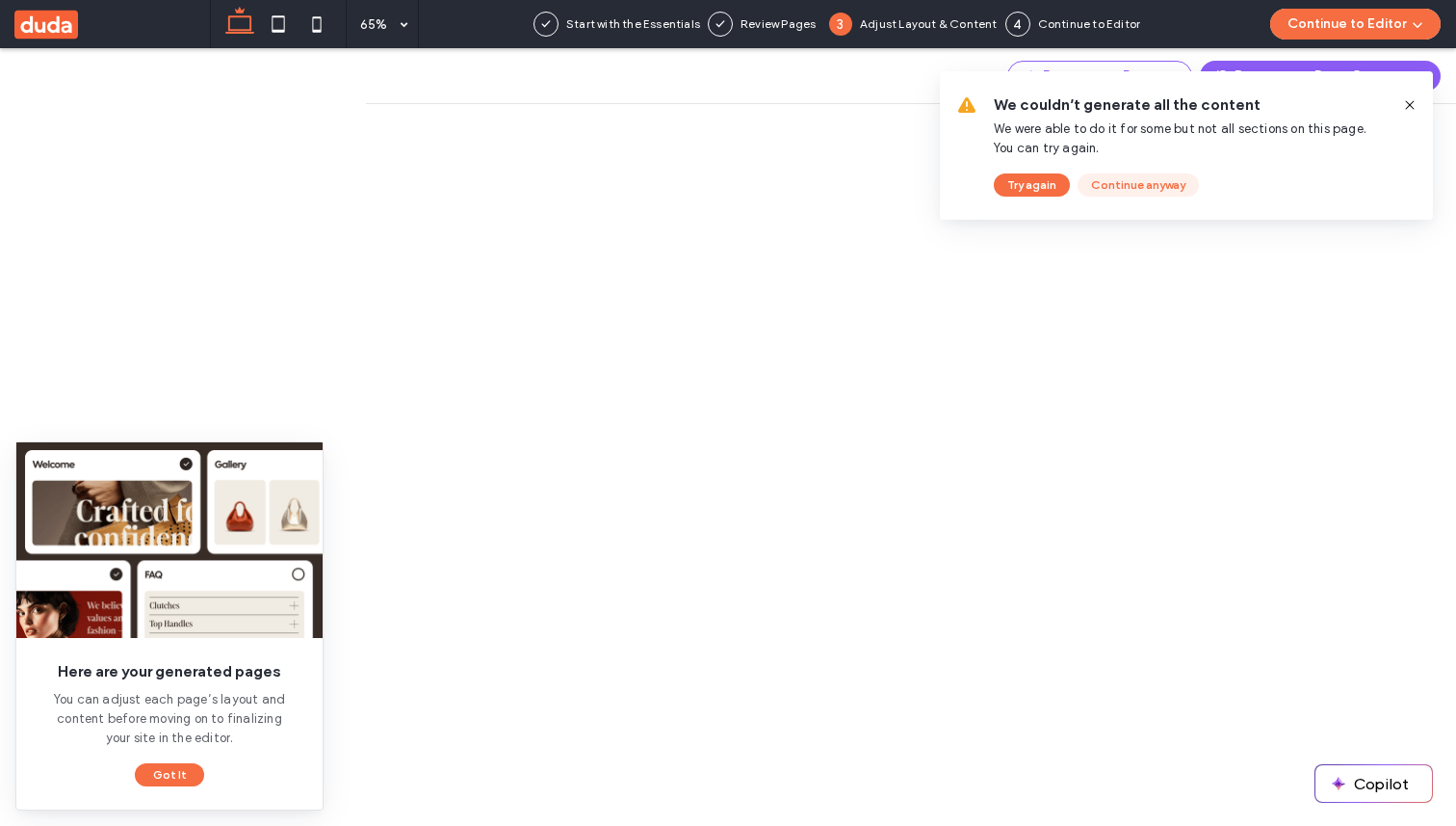
click at [1123, 185] on button "Continue anyway" at bounding box center [1138, 185] width 121 height 23
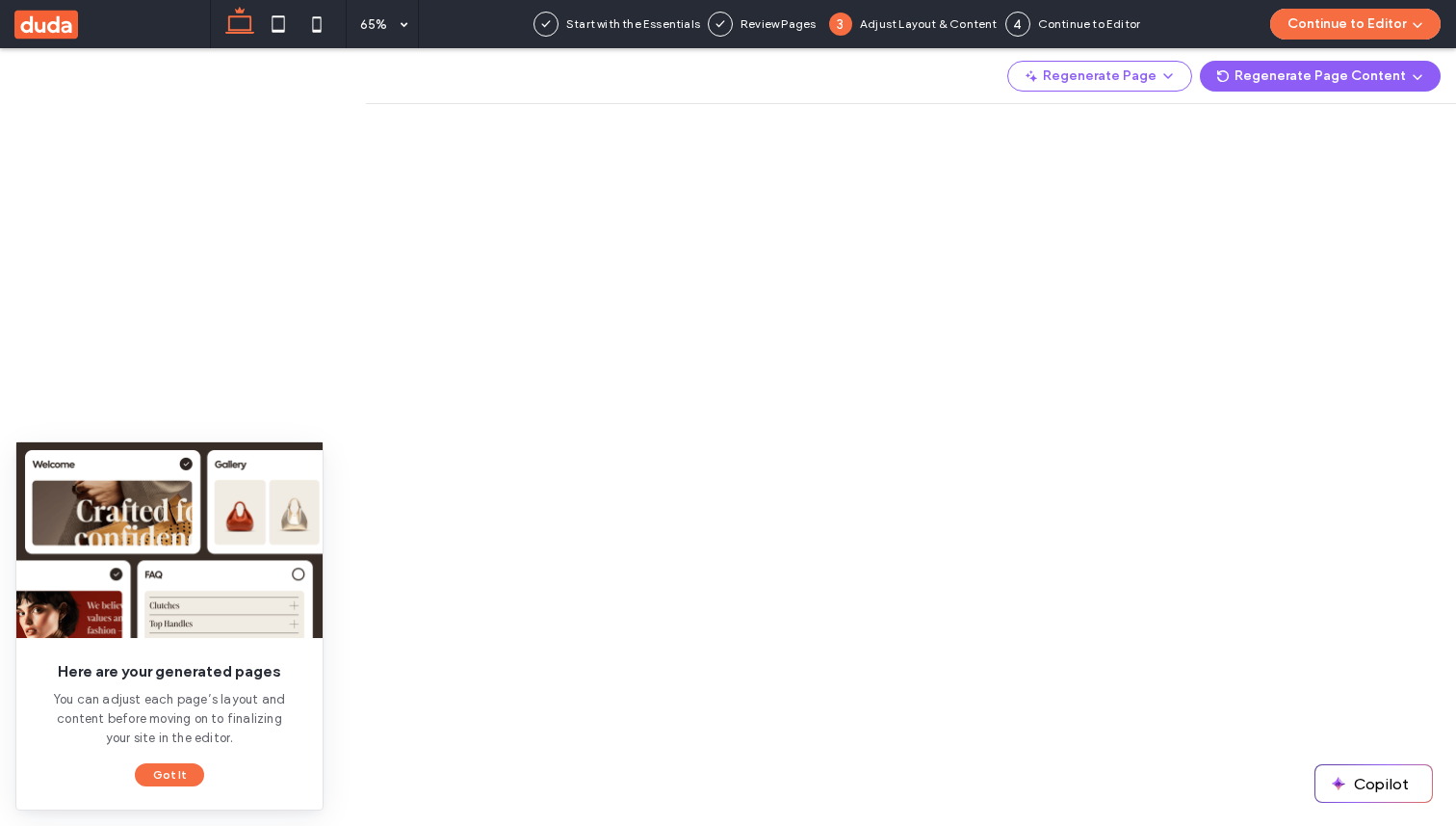
click at [1379, 29] on button "Continue to Editor" at bounding box center [1355, 24] width 170 height 31
click at [72, 24] on use at bounding box center [46, 24] width 64 height 29
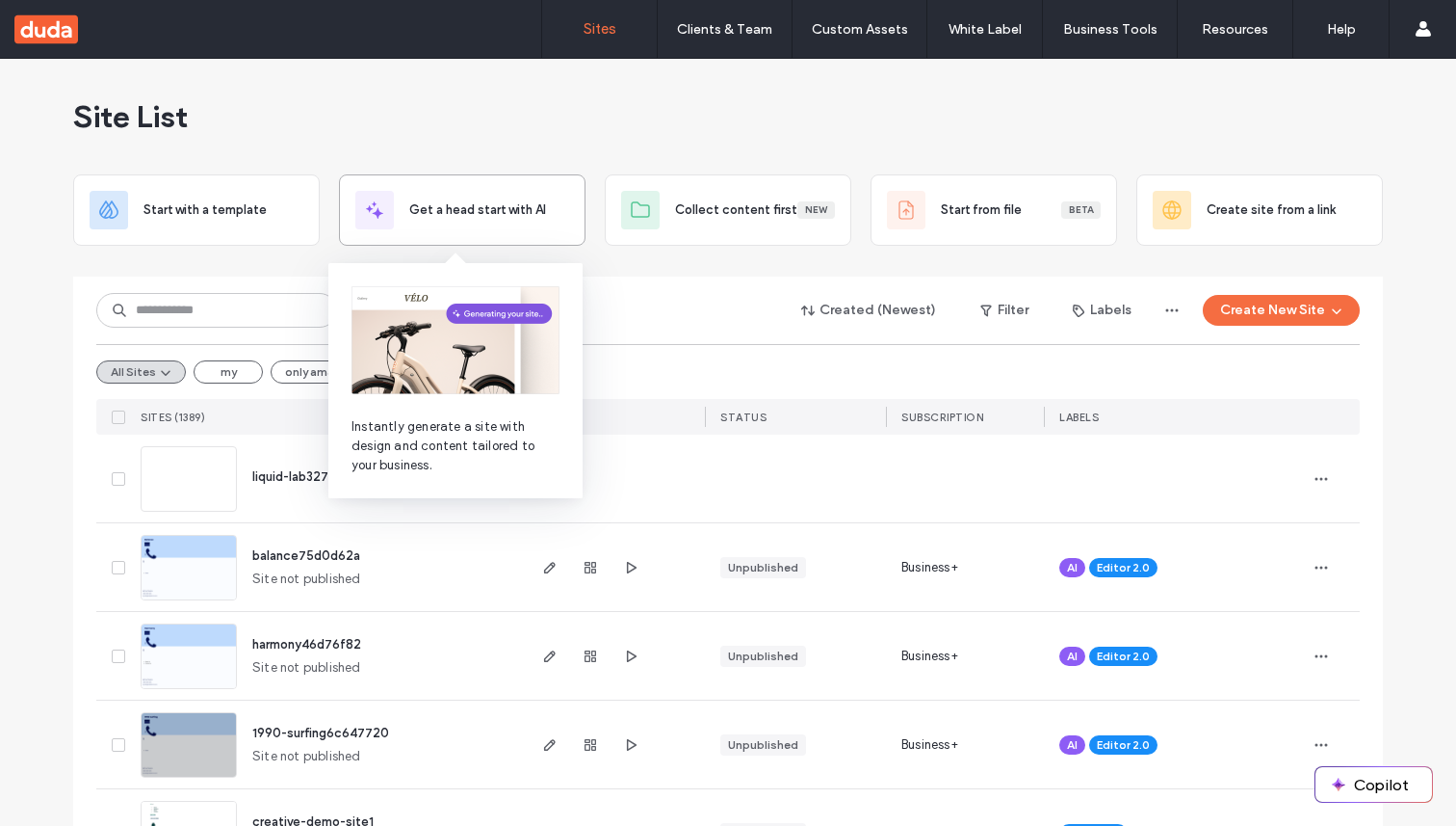
click at [476, 201] on span "Get a head start with AI" at bounding box center [478, 210] width 137 height 20
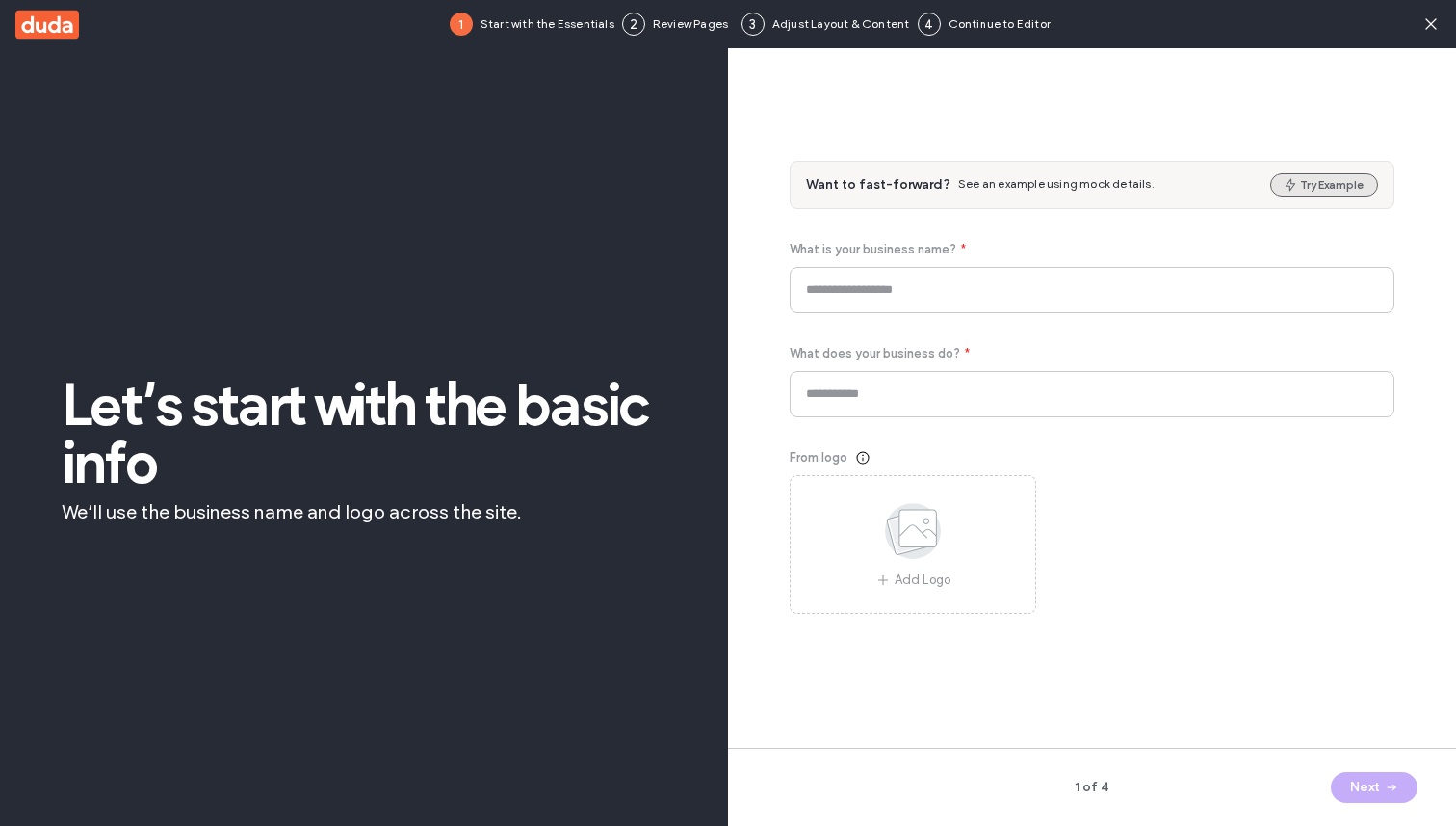
click at [1362, 186] on button "Try Example" at bounding box center [1324, 185] width 107 height 23
type input "*******"
type input "**********"
click at [1360, 774] on button "Next" at bounding box center [1374, 788] width 87 height 31
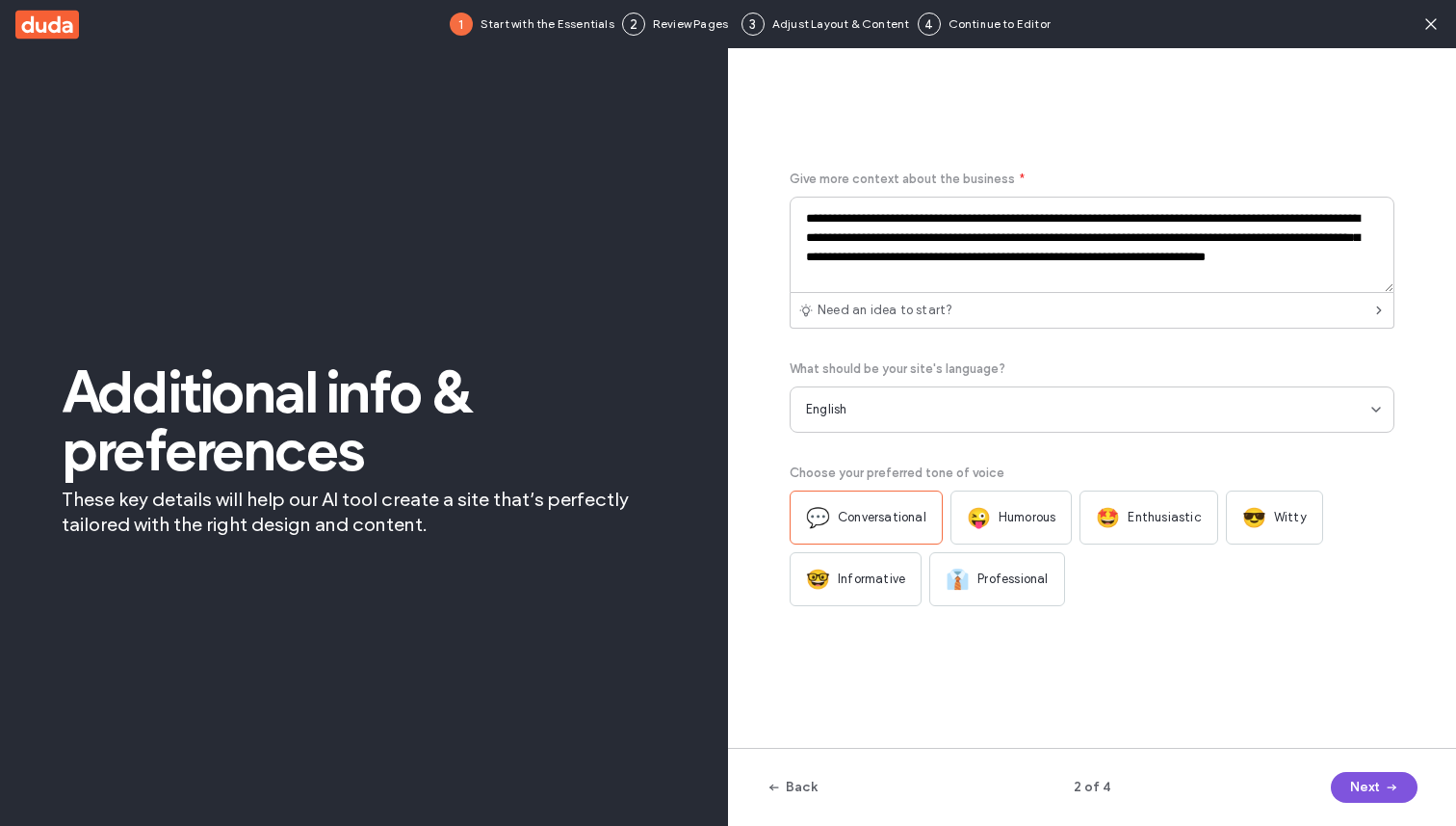
click at [1360, 780] on button "Next" at bounding box center [1374, 788] width 87 height 31
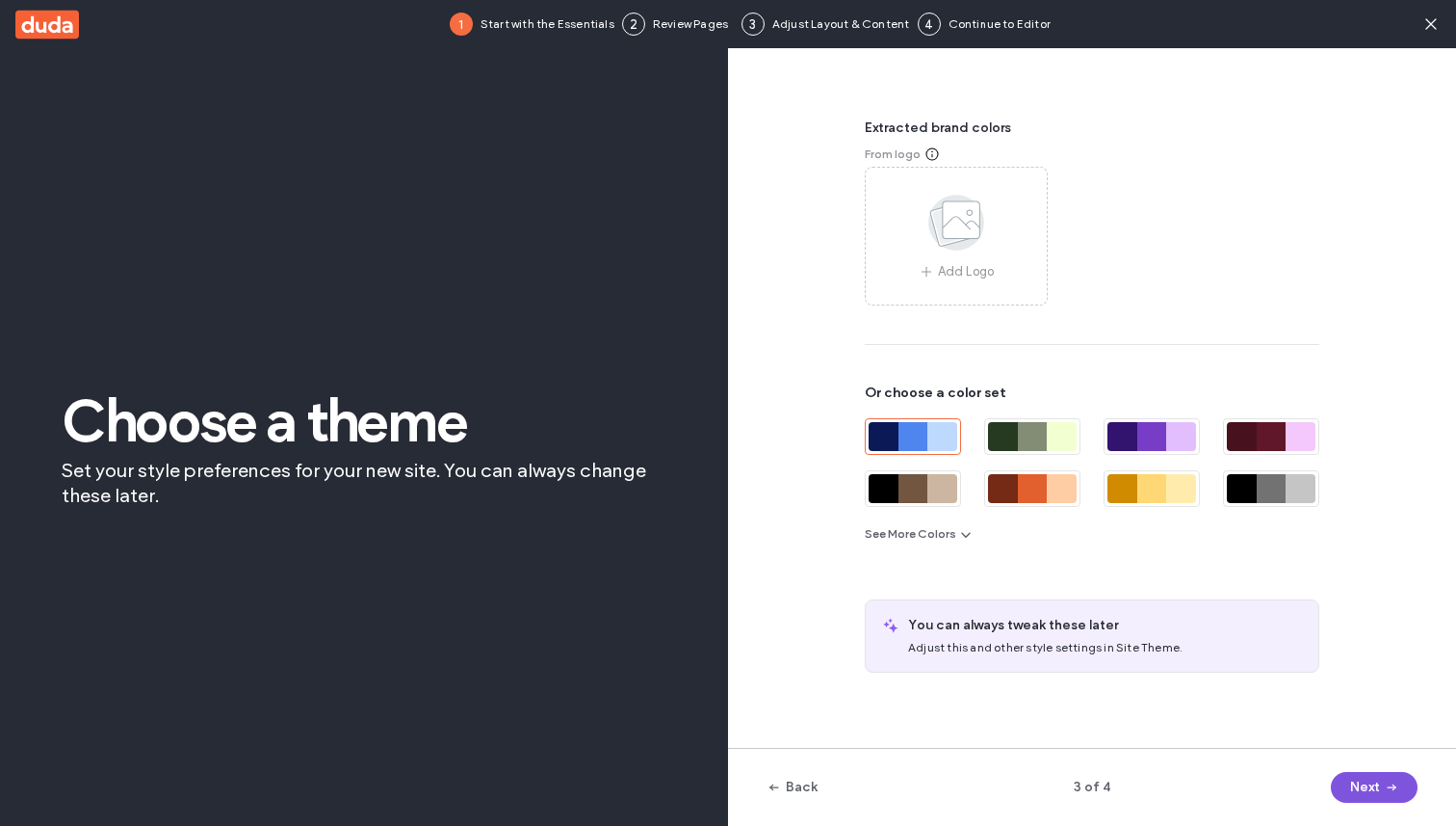
click at [1360, 780] on button "Next" at bounding box center [1374, 788] width 87 height 31
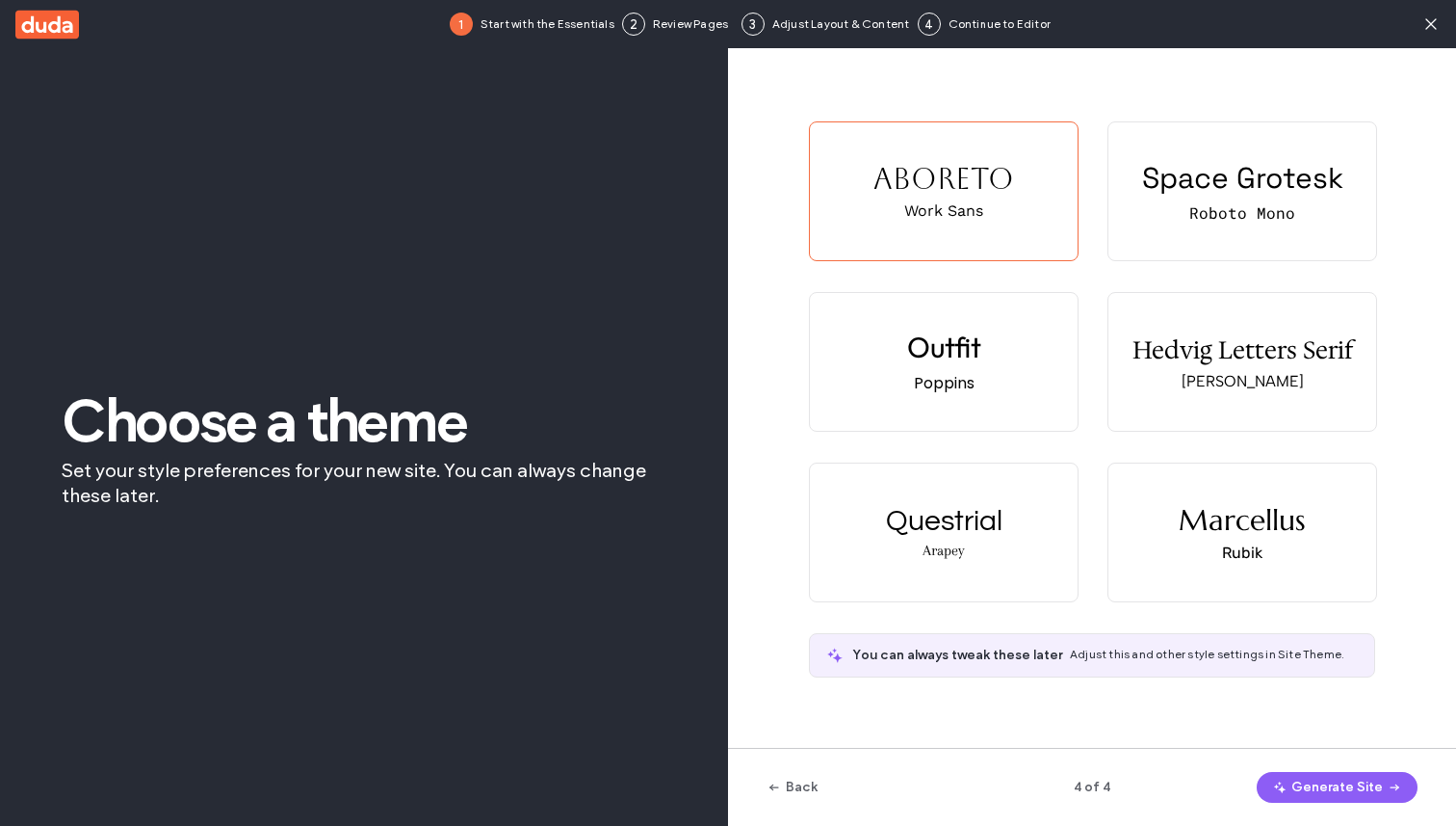
click at [1360, 780] on button "Generate Site" at bounding box center [1337, 788] width 161 height 31
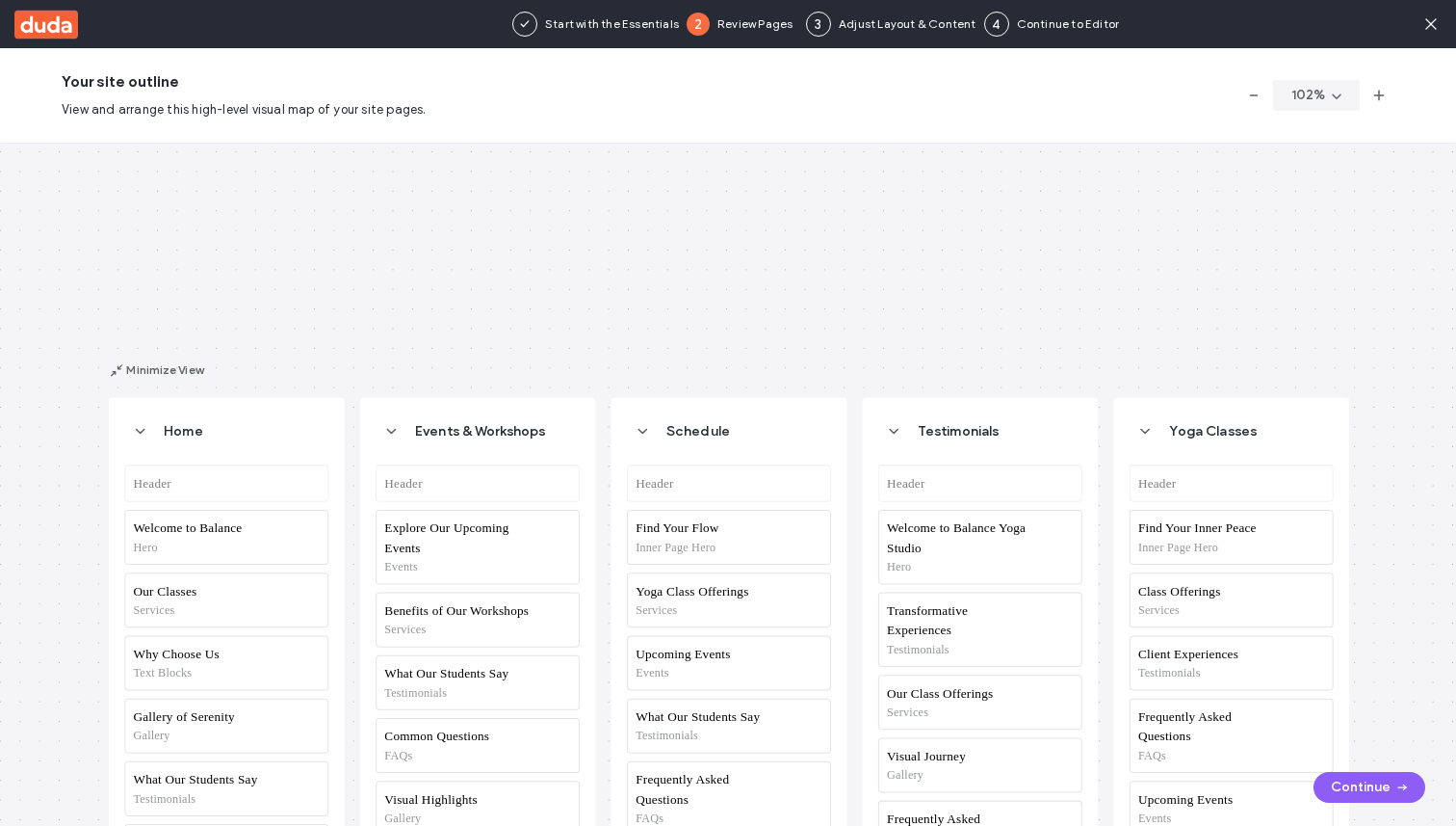
click at [1359, 790] on button "Continue" at bounding box center [1370, 788] width 111 height 31
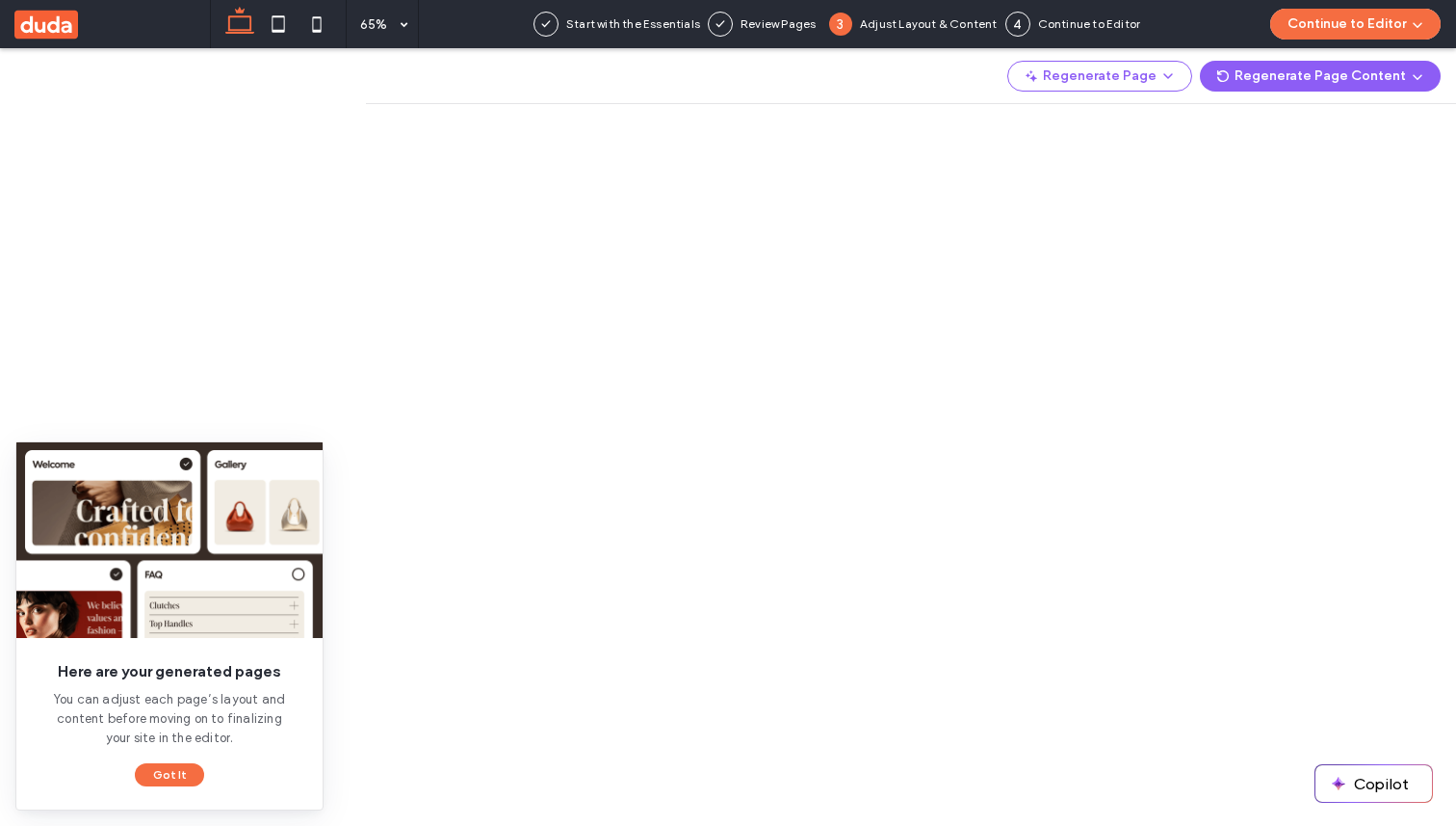
click at [56, 25] on use at bounding box center [46, 24] width 64 height 29
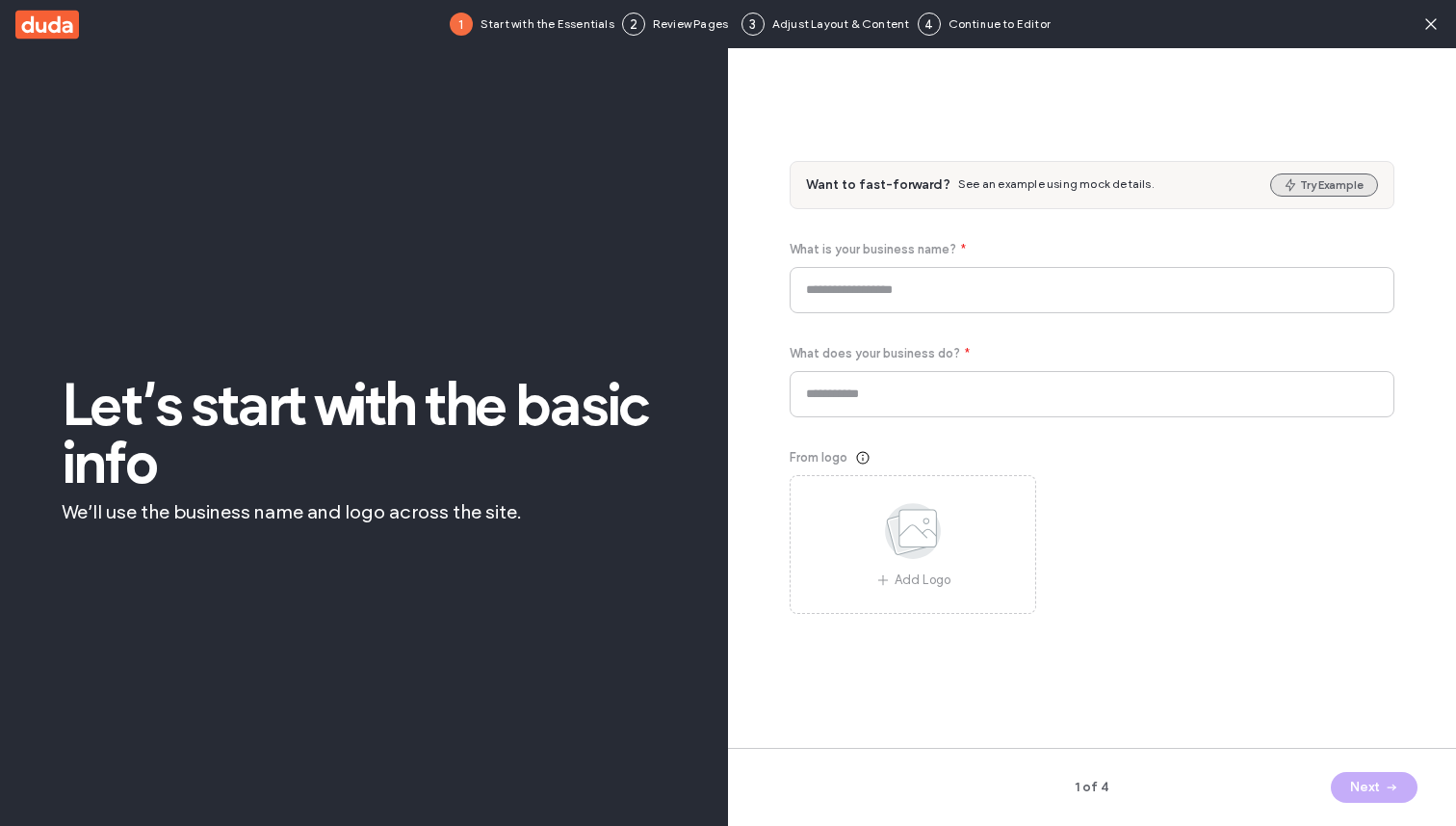
click at [1328, 193] on button "Try Example" at bounding box center [1324, 185] width 107 height 23
type input "**********"
click at [1358, 779] on button "Next" at bounding box center [1374, 788] width 87 height 31
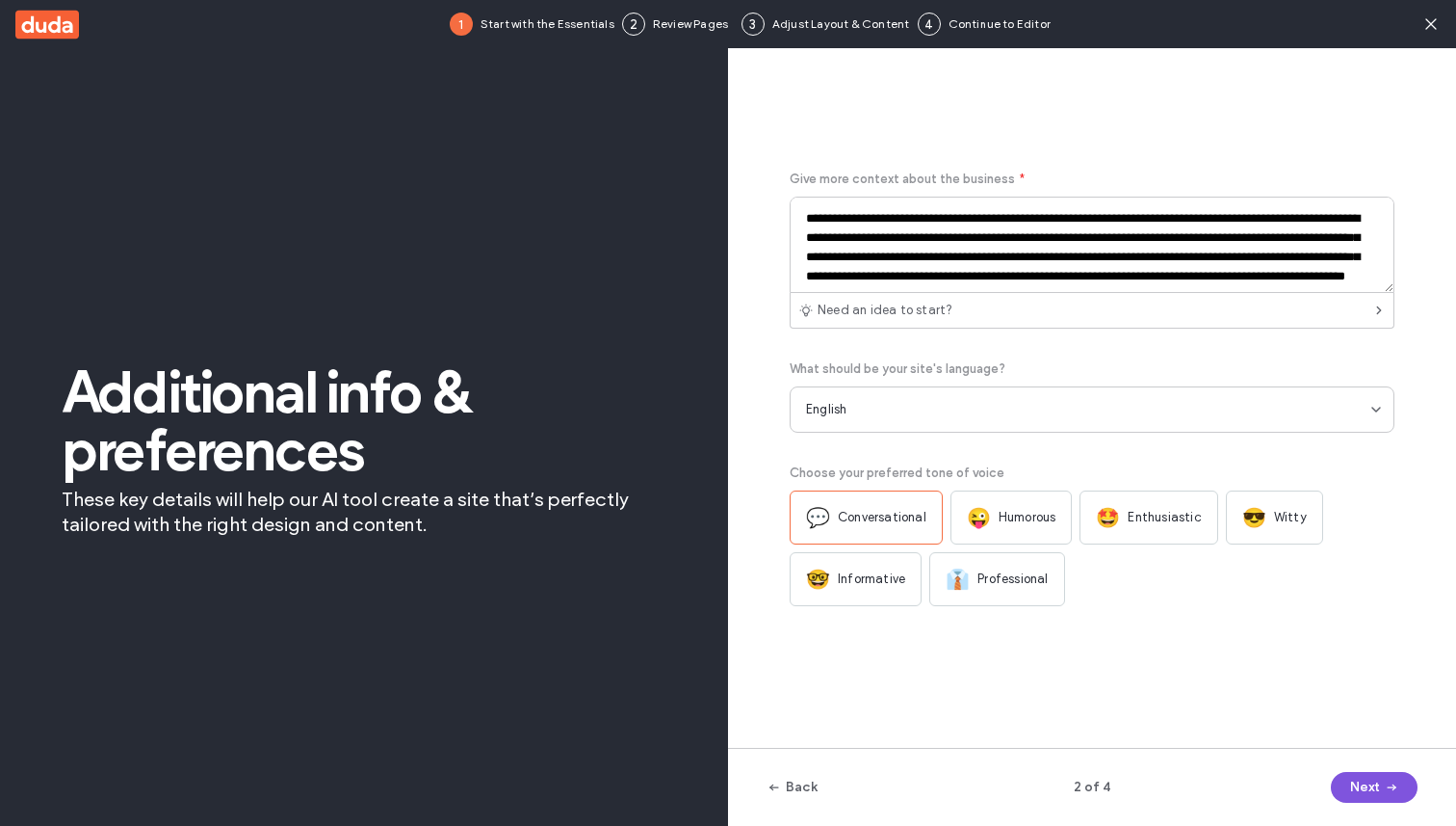
click at [1358, 779] on button "Next" at bounding box center [1374, 788] width 87 height 31
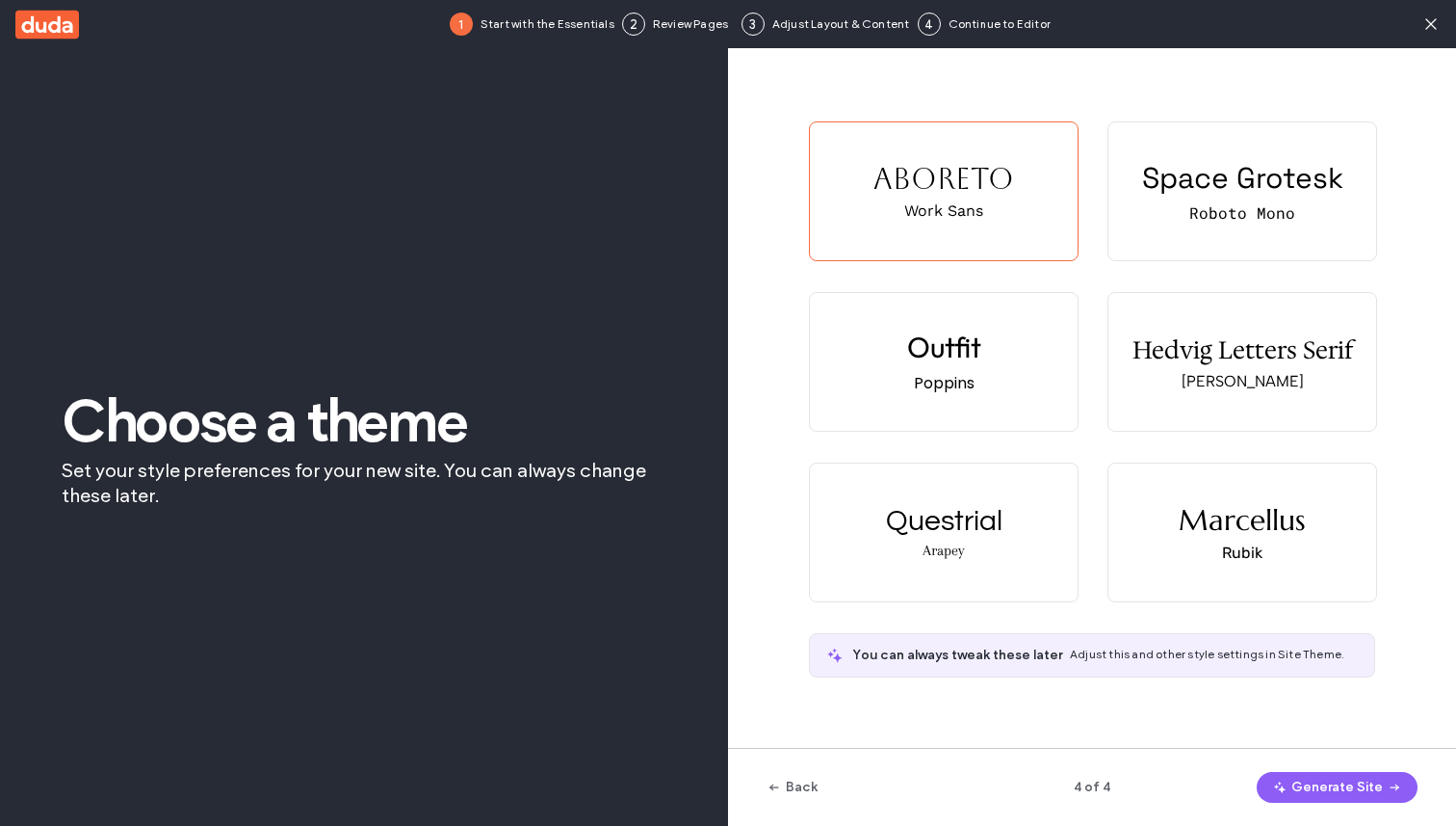
click at [1358, 779] on button "Generate Site" at bounding box center [1337, 788] width 161 height 31
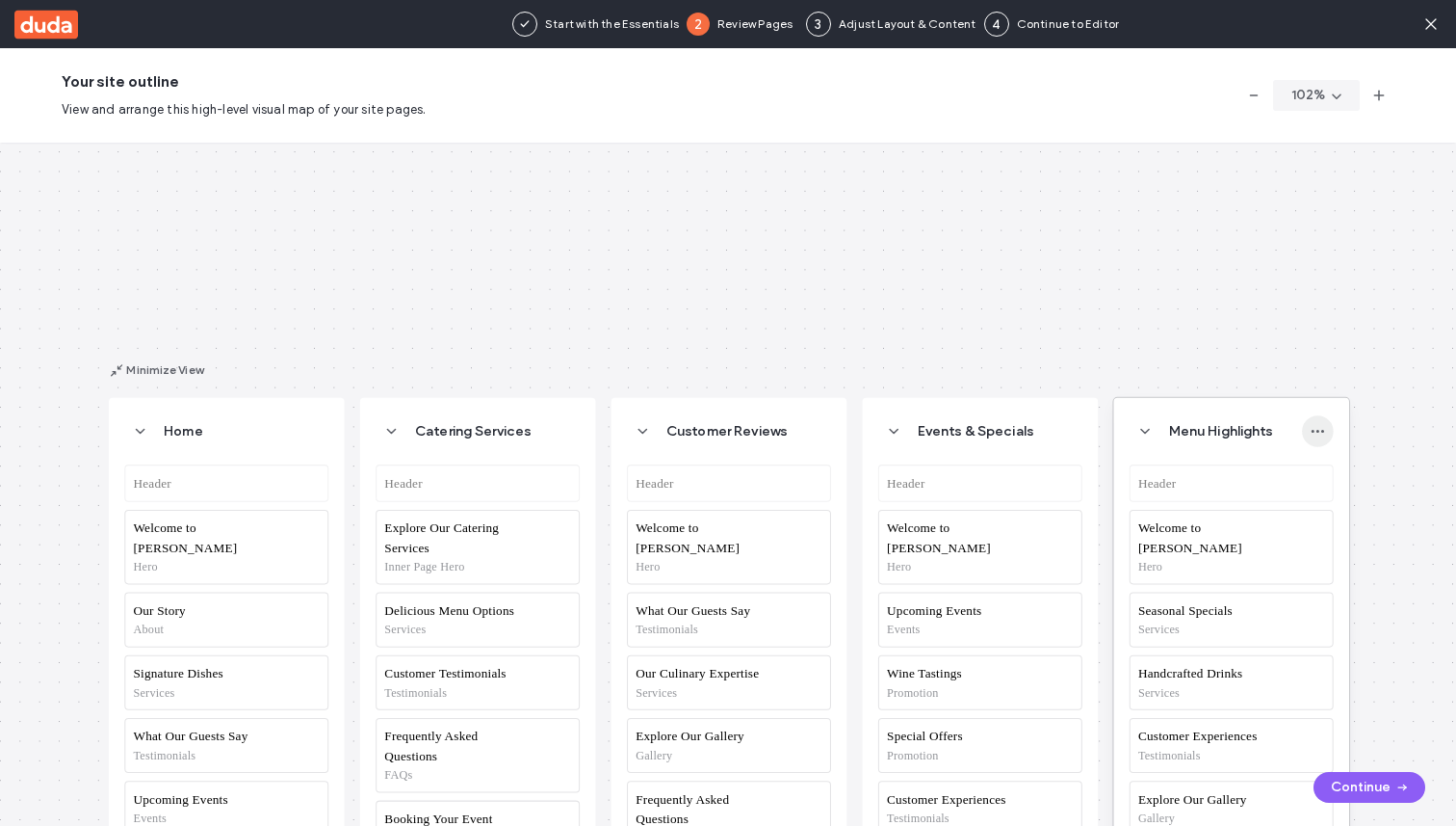
click at [1312, 421] on span "button" at bounding box center [1318, 431] width 32 height 32
click at [1439, 15] on icon at bounding box center [1432, 24] width 20 height 20
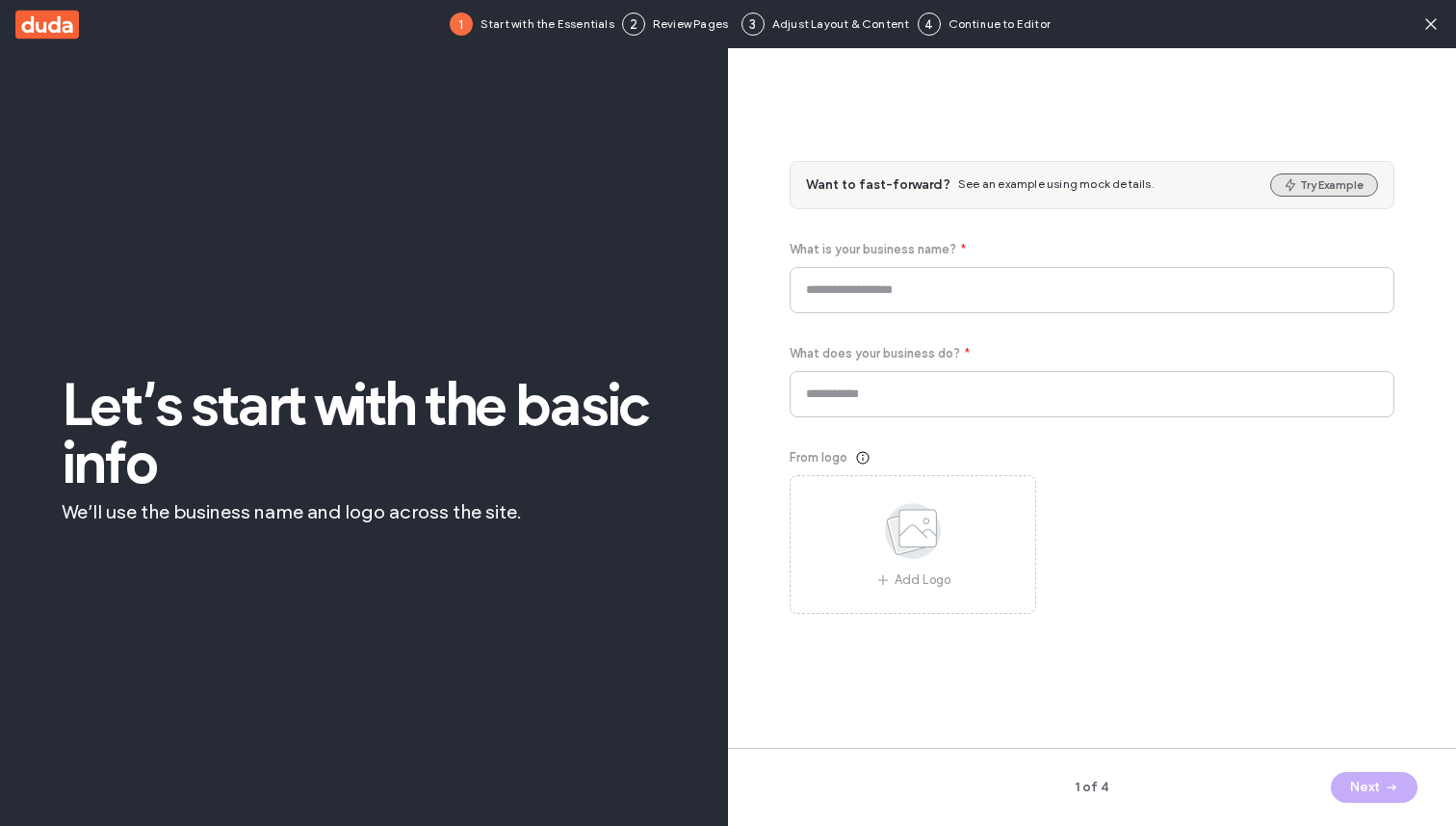
click at [1286, 187] on icon "button" at bounding box center [1291, 185] width 16 height 16
type input "**********"
click at [1388, 794] on icon "button" at bounding box center [1392, 787] width 16 height 16
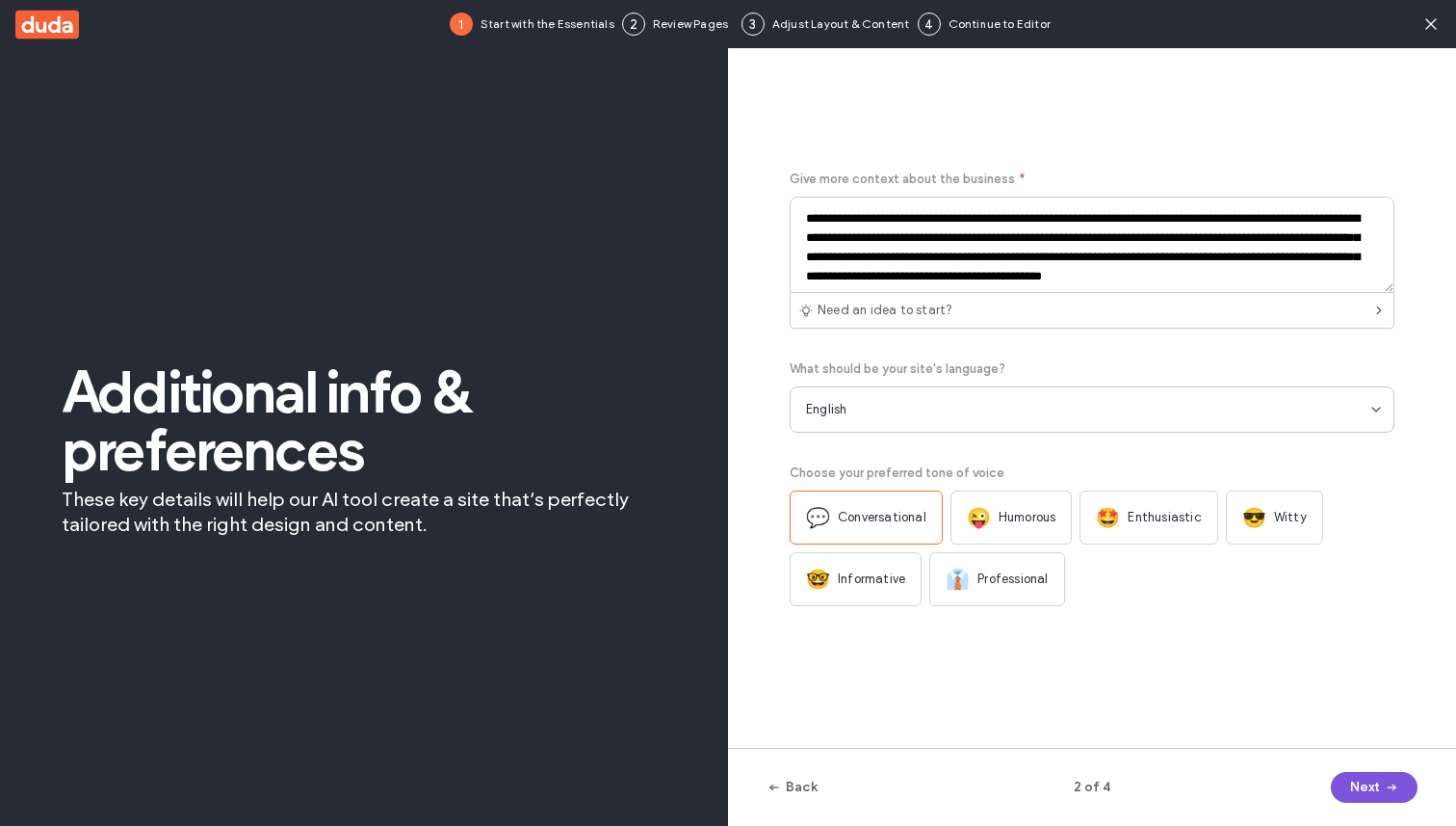
click at [1388, 794] on icon "button" at bounding box center [1392, 787] width 16 height 16
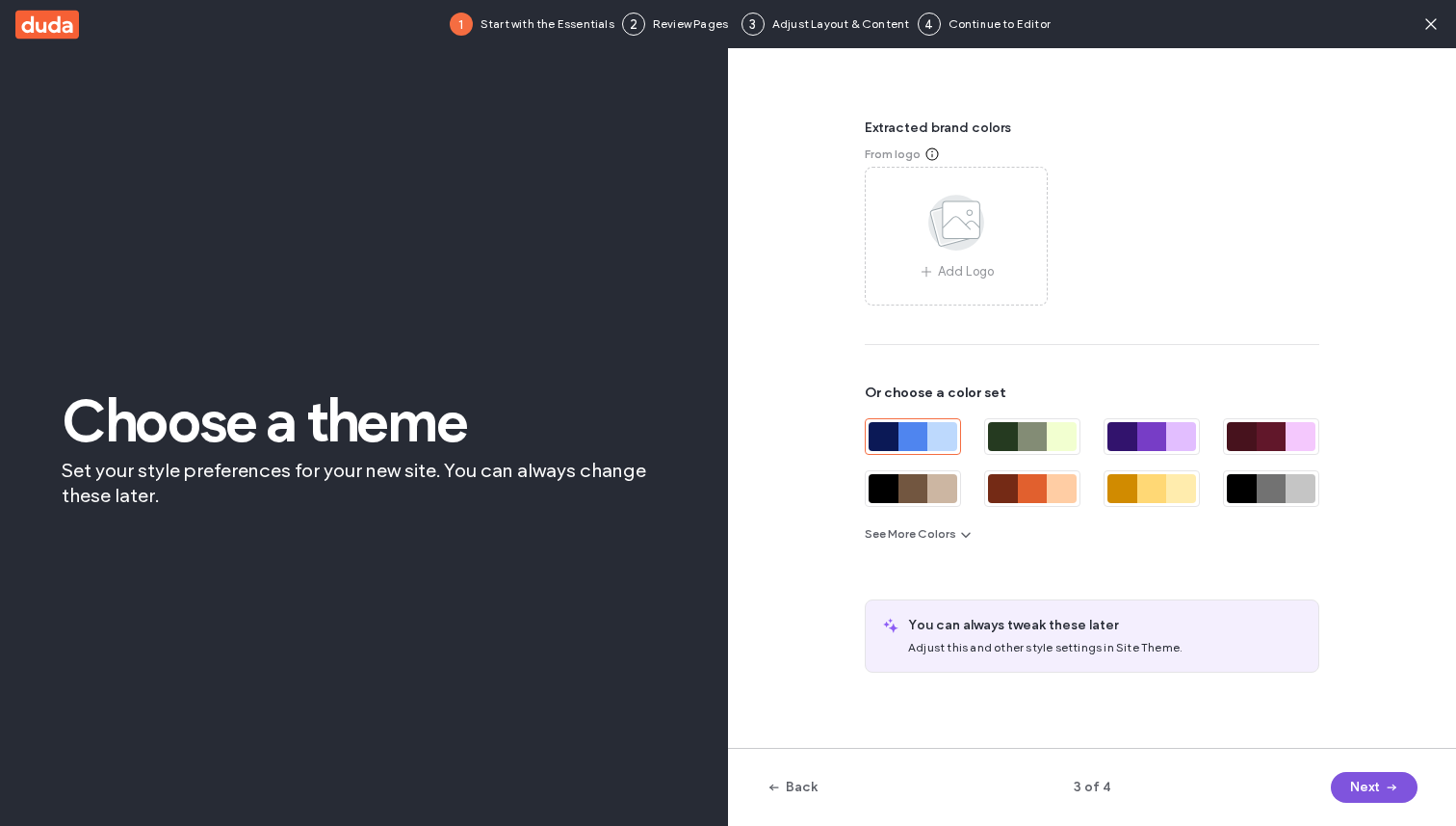
click at [1388, 794] on icon "button" at bounding box center [1392, 787] width 16 height 16
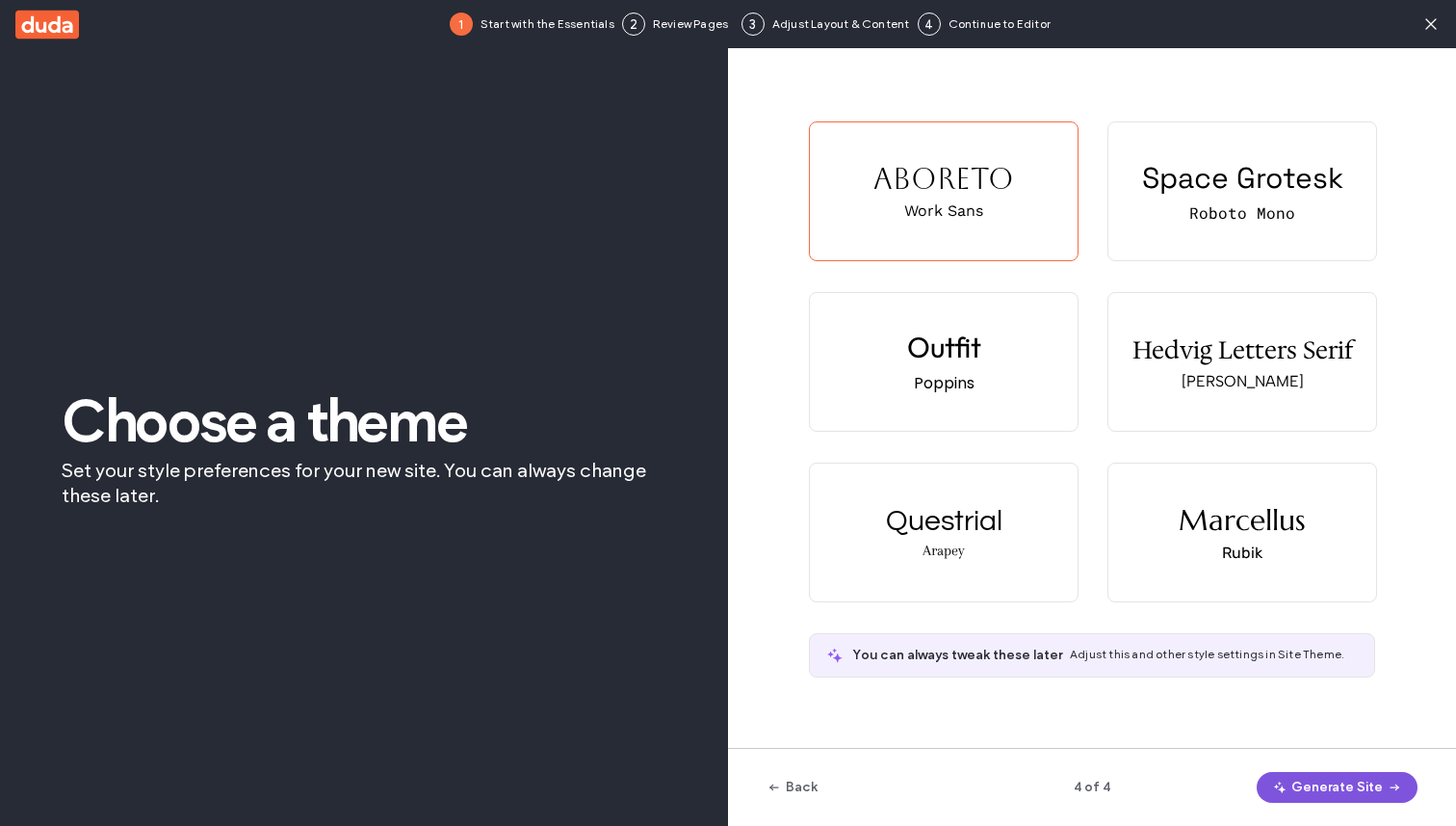
click at [1388, 794] on icon "button" at bounding box center [1395, 787] width 16 height 16
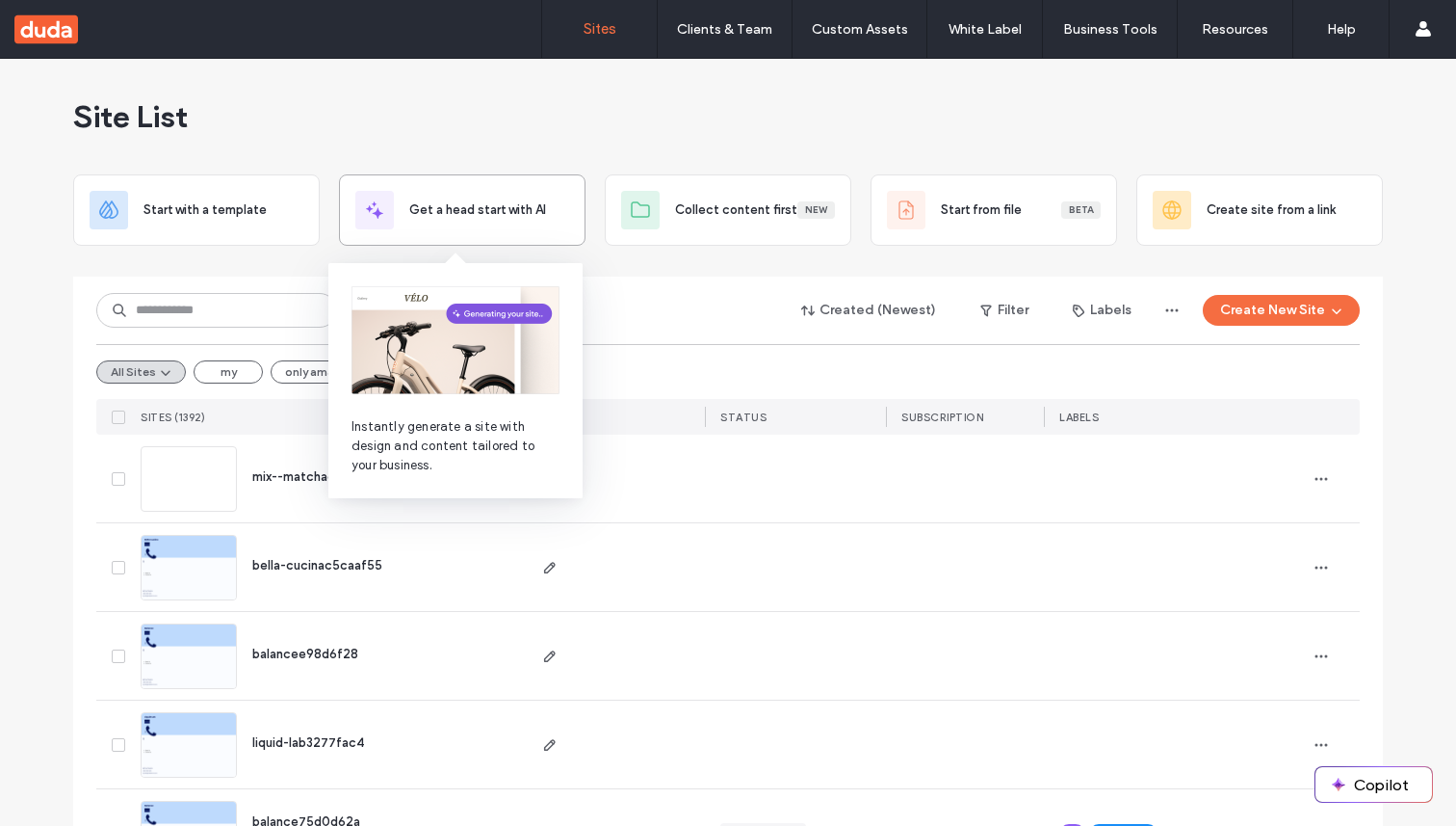
click at [493, 204] on span "Get a head start with AI" at bounding box center [478, 210] width 137 height 20
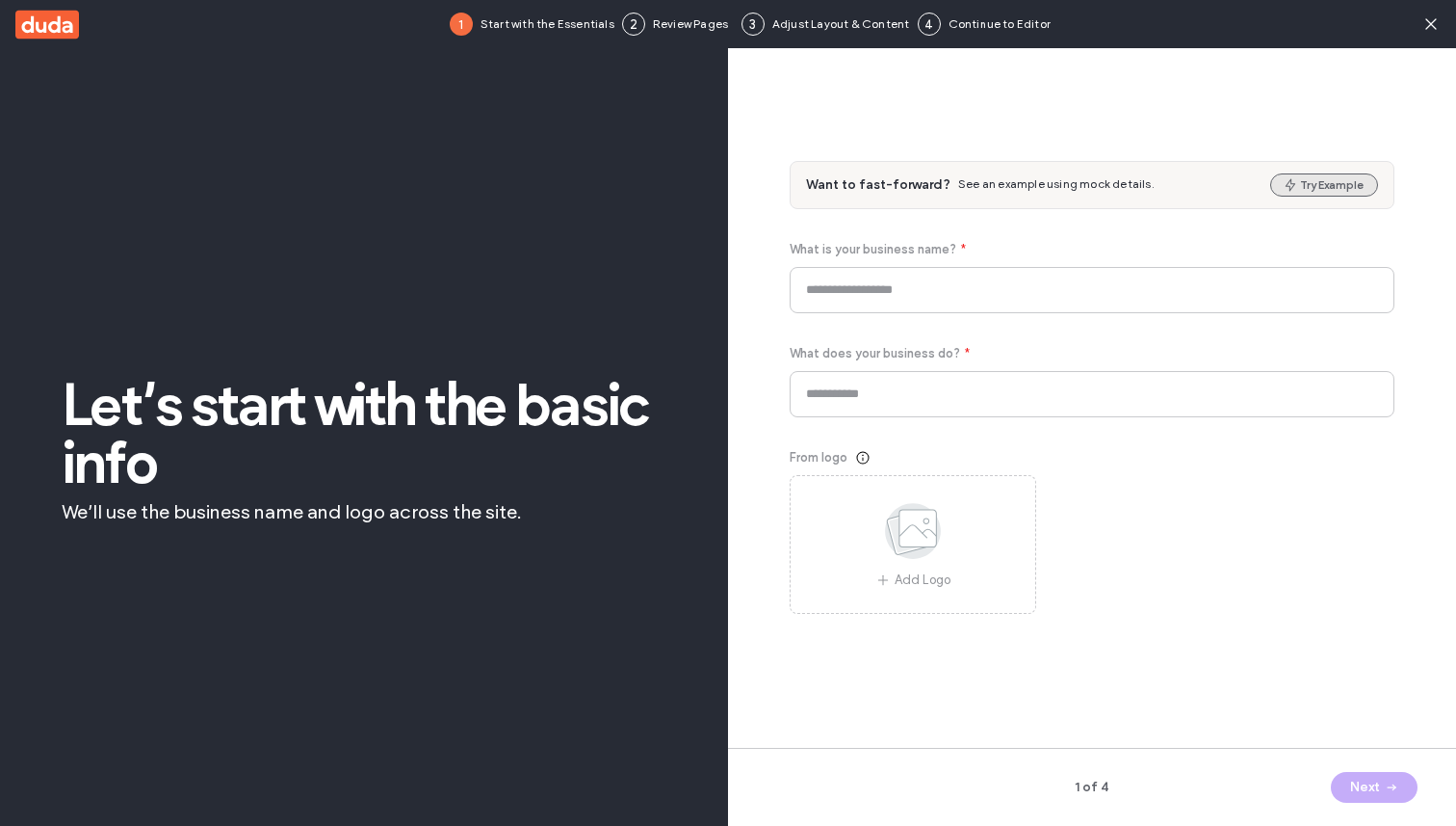
click at [1337, 182] on button "Try Example" at bounding box center [1324, 185] width 107 height 23
type input "**********"
click at [1381, 778] on span "button" at bounding box center [1391, 788] width 20 height 29
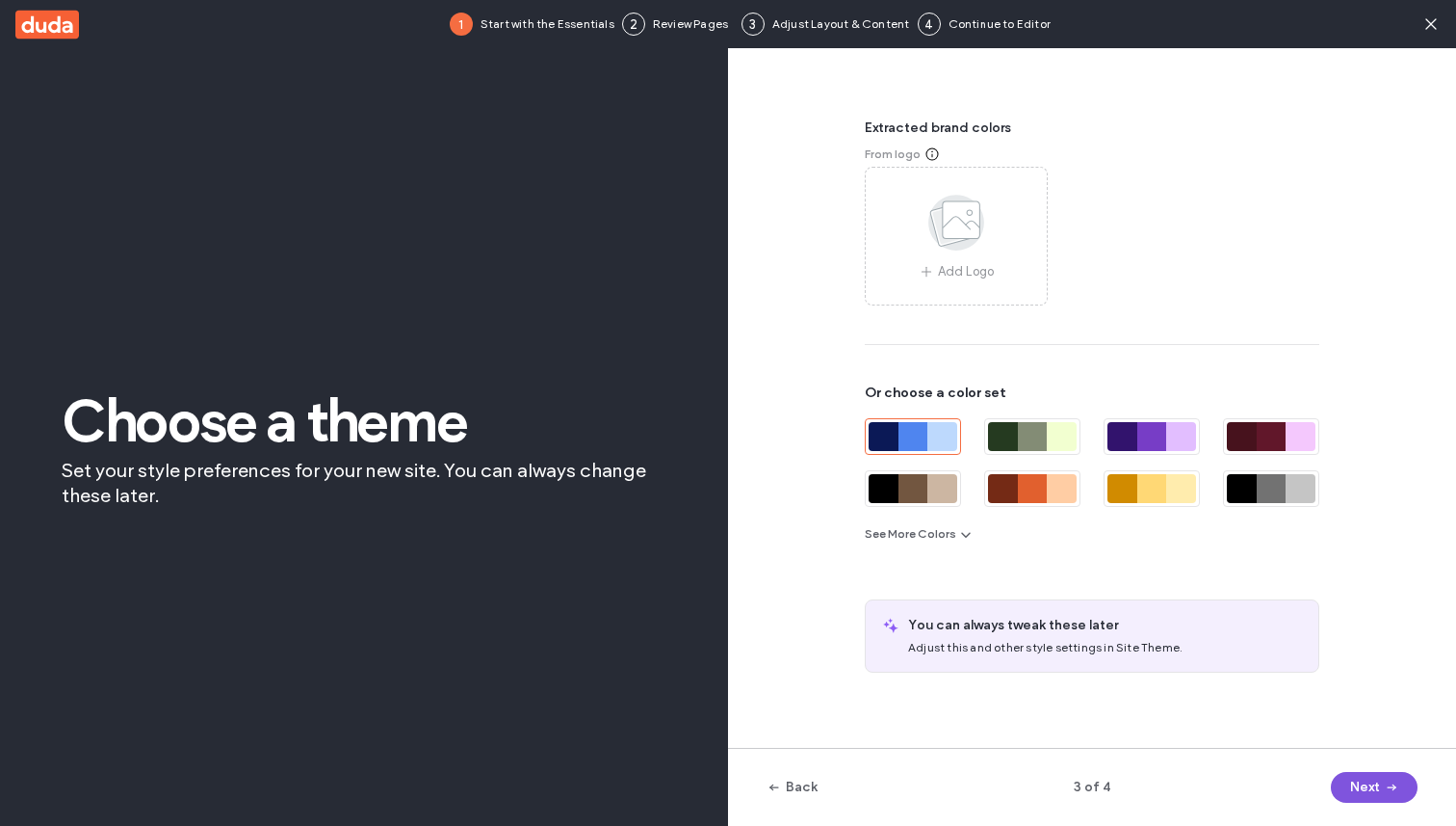
click at [1381, 778] on span "button" at bounding box center [1391, 788] width 20 height 29
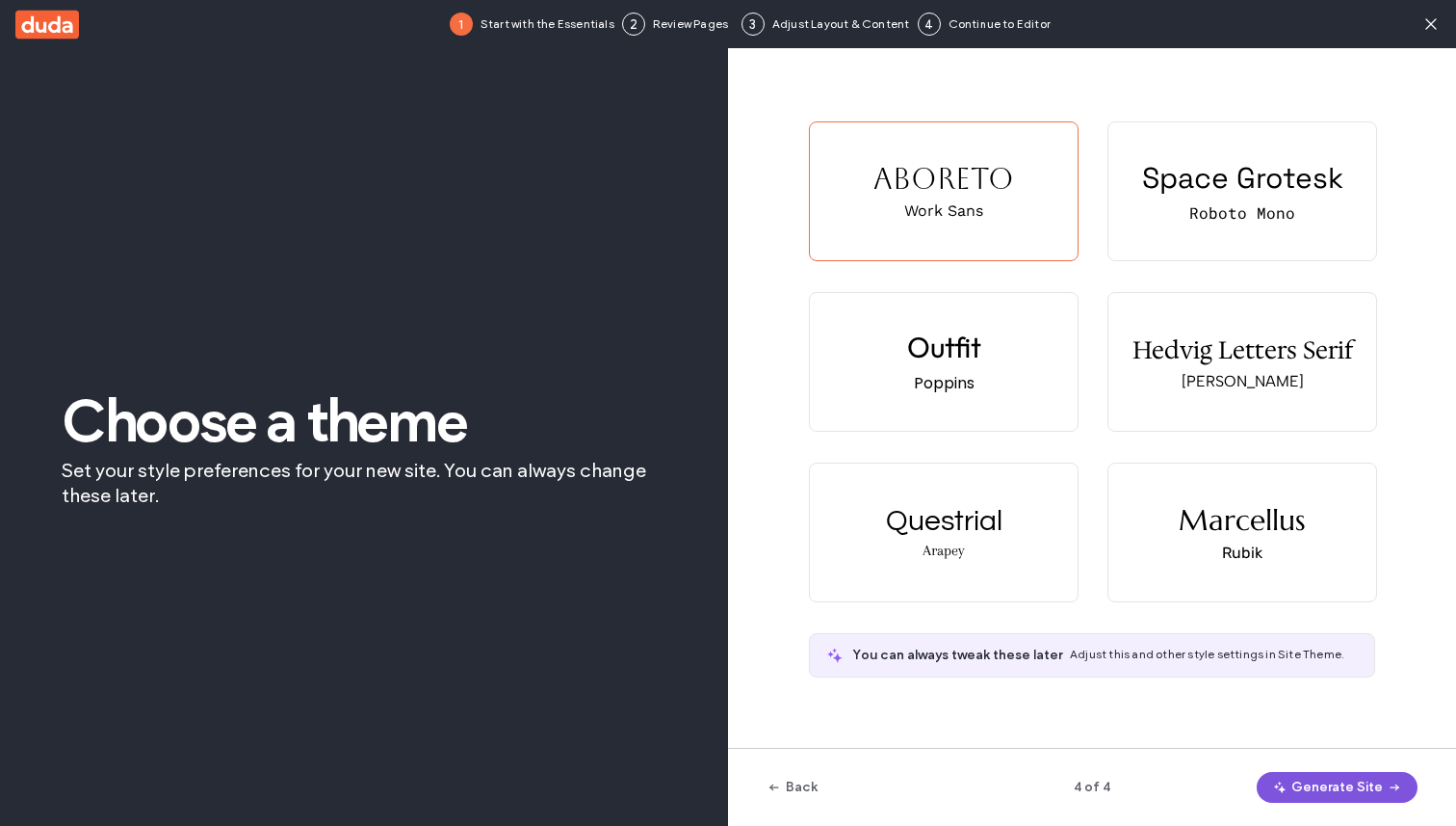
click at [1381, 778] on button "Generate Site" at bounding box center [1337, 788] width 161 height 31
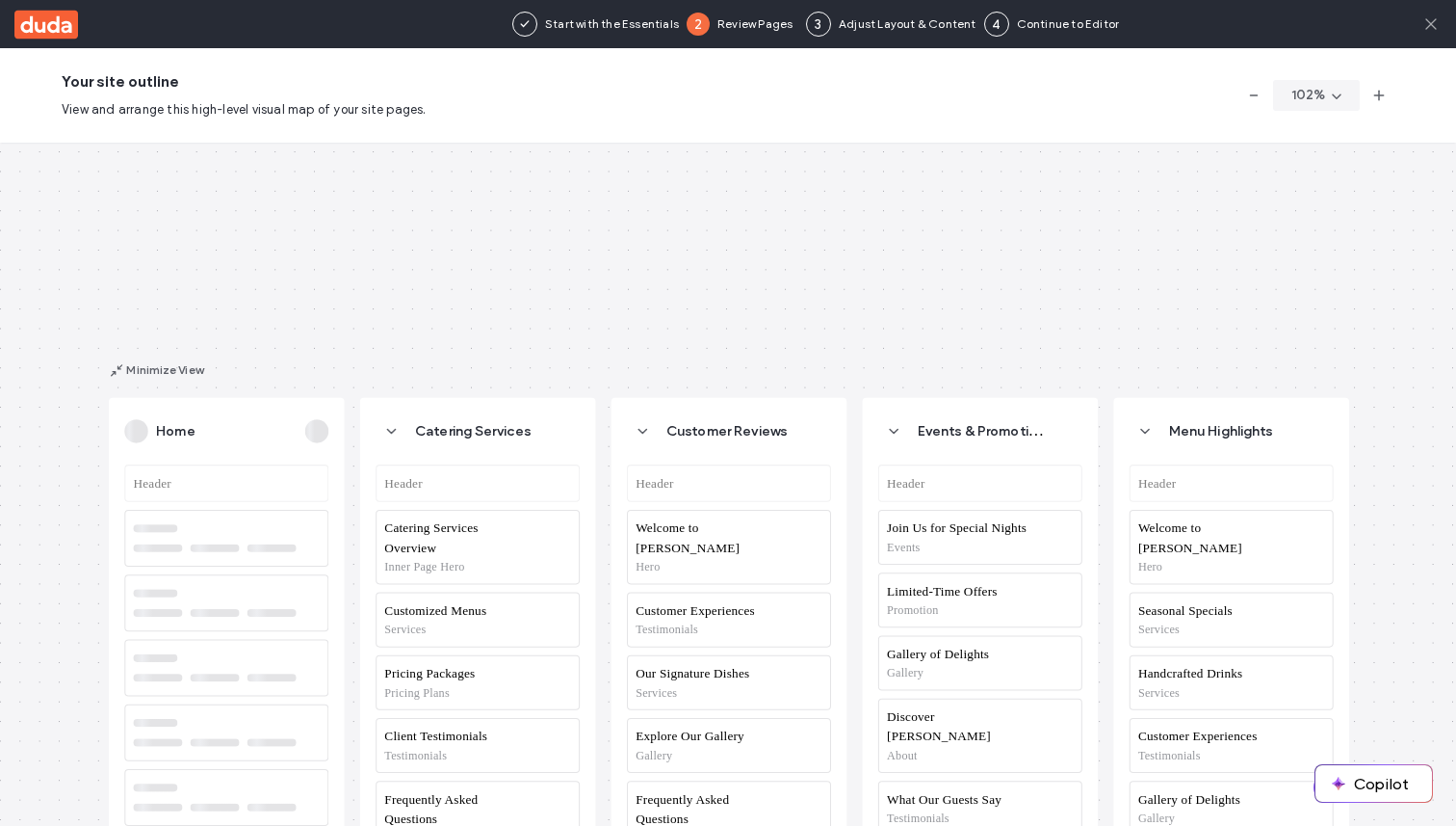
click at [1429, 32] on icon at bounding box center [1432, 24] width 20 height 20
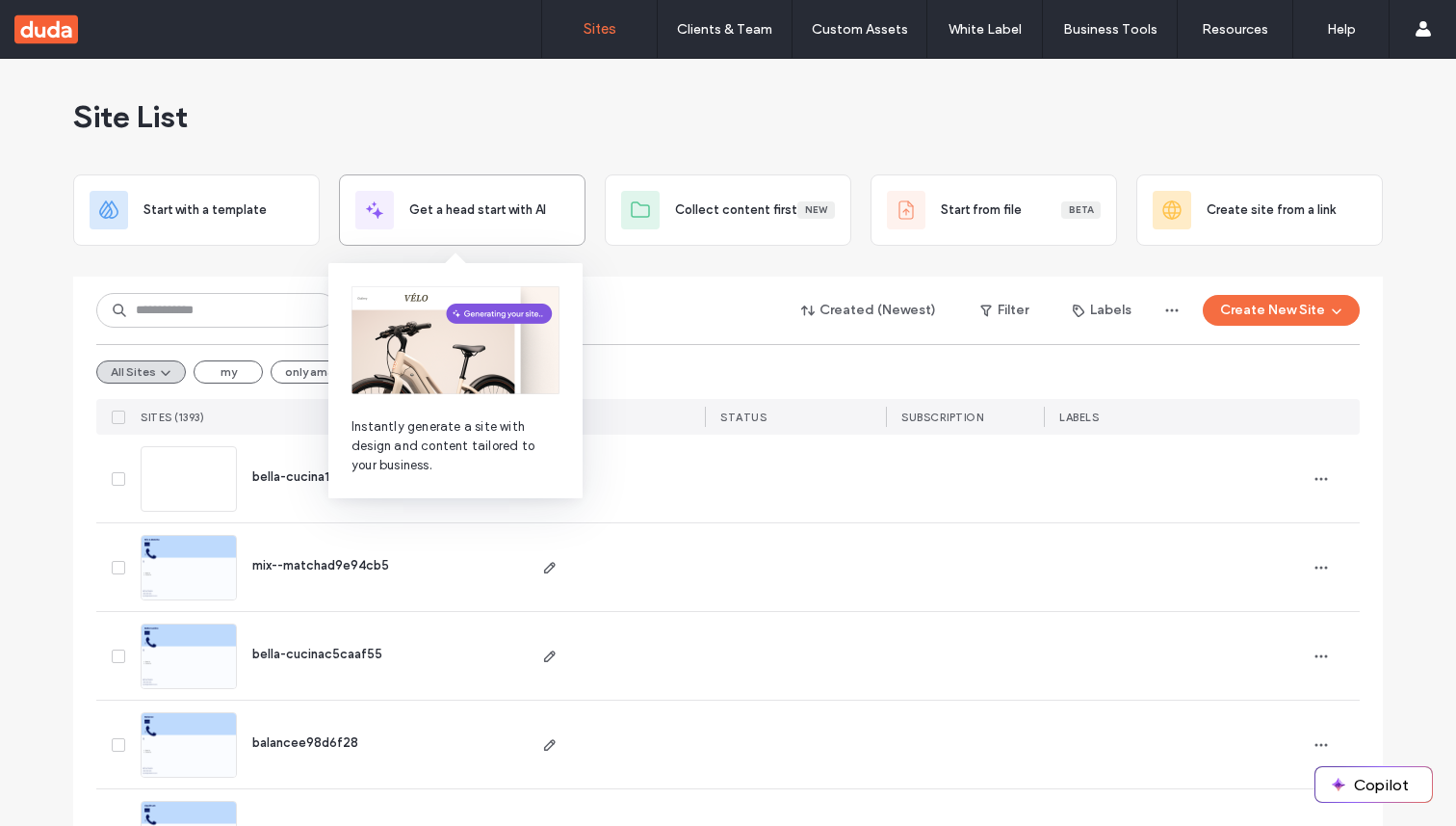
click at [429, 225] on div "Get a head start with AI" at bounding box center [462, 209] width 214 height 38
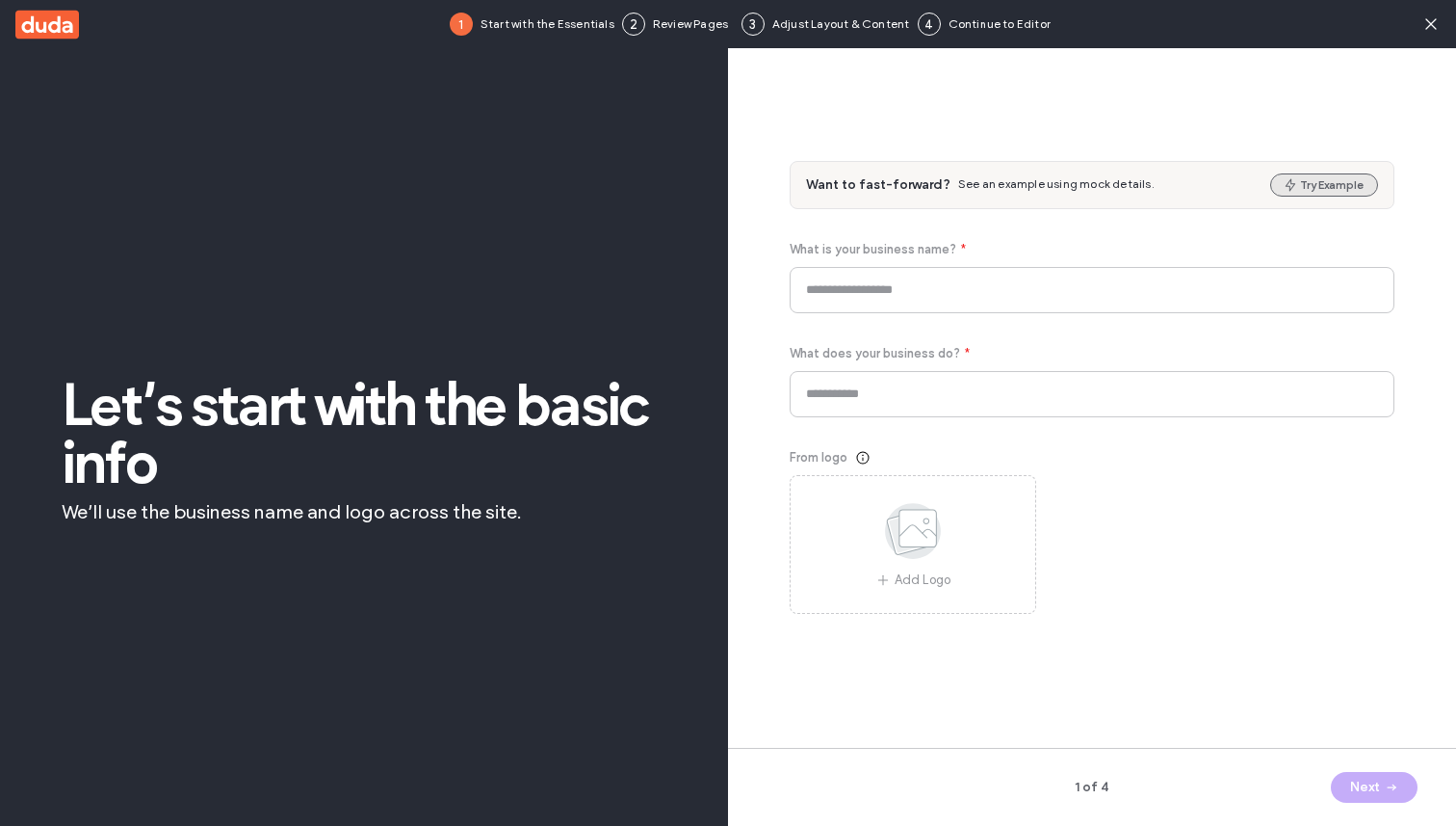
click at [1343, 187] on button "Try Example" at bounding box center [1324, 185] width 107 height 23
type input "****"
type input "**********"
click at [1349, 786] on button "Next" at bounding box center [1374, 788] width 87 height 31
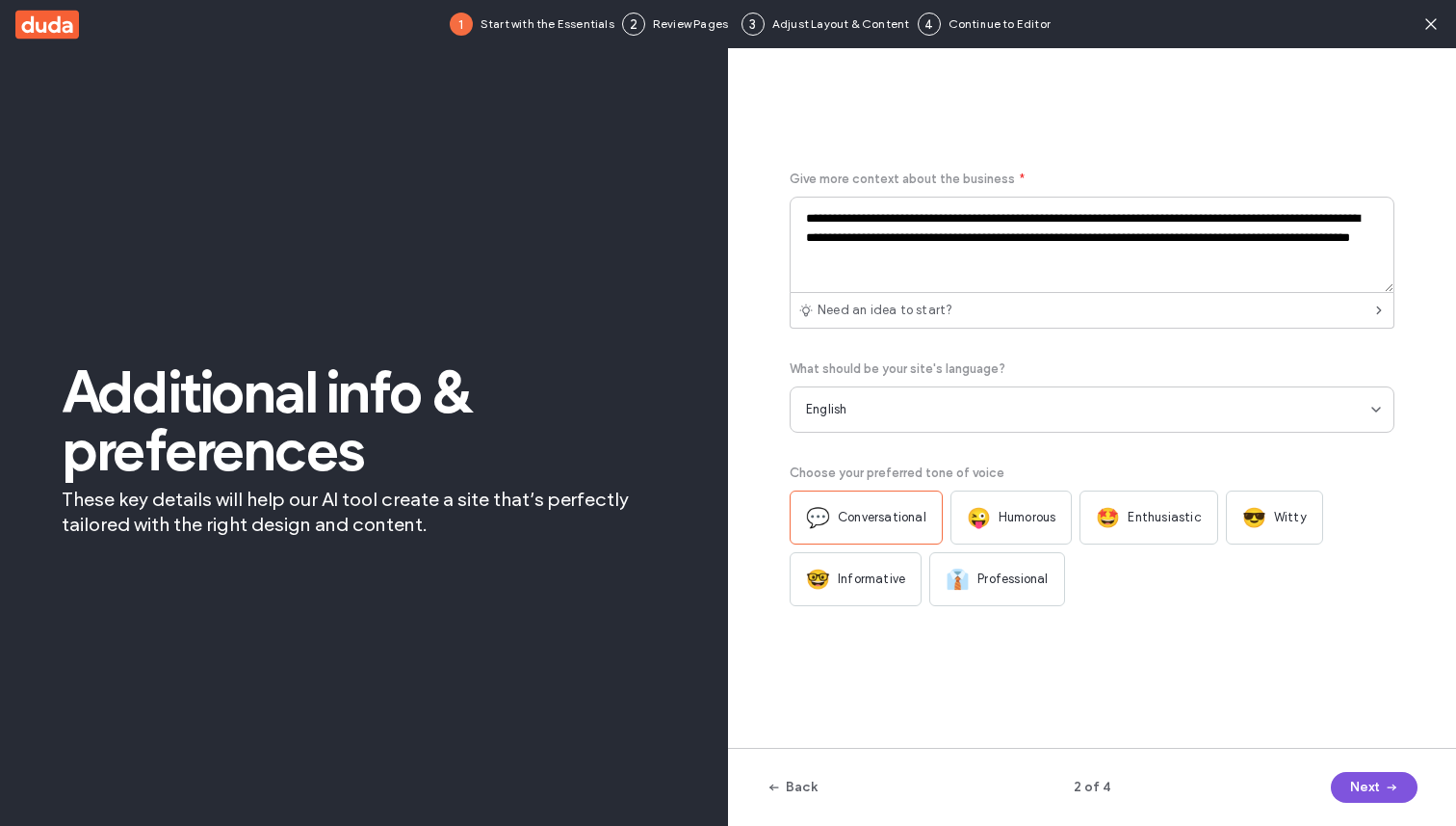
click at [1349, 786] on button "Next" at bounding box center [1374, 788] width 87 height 31
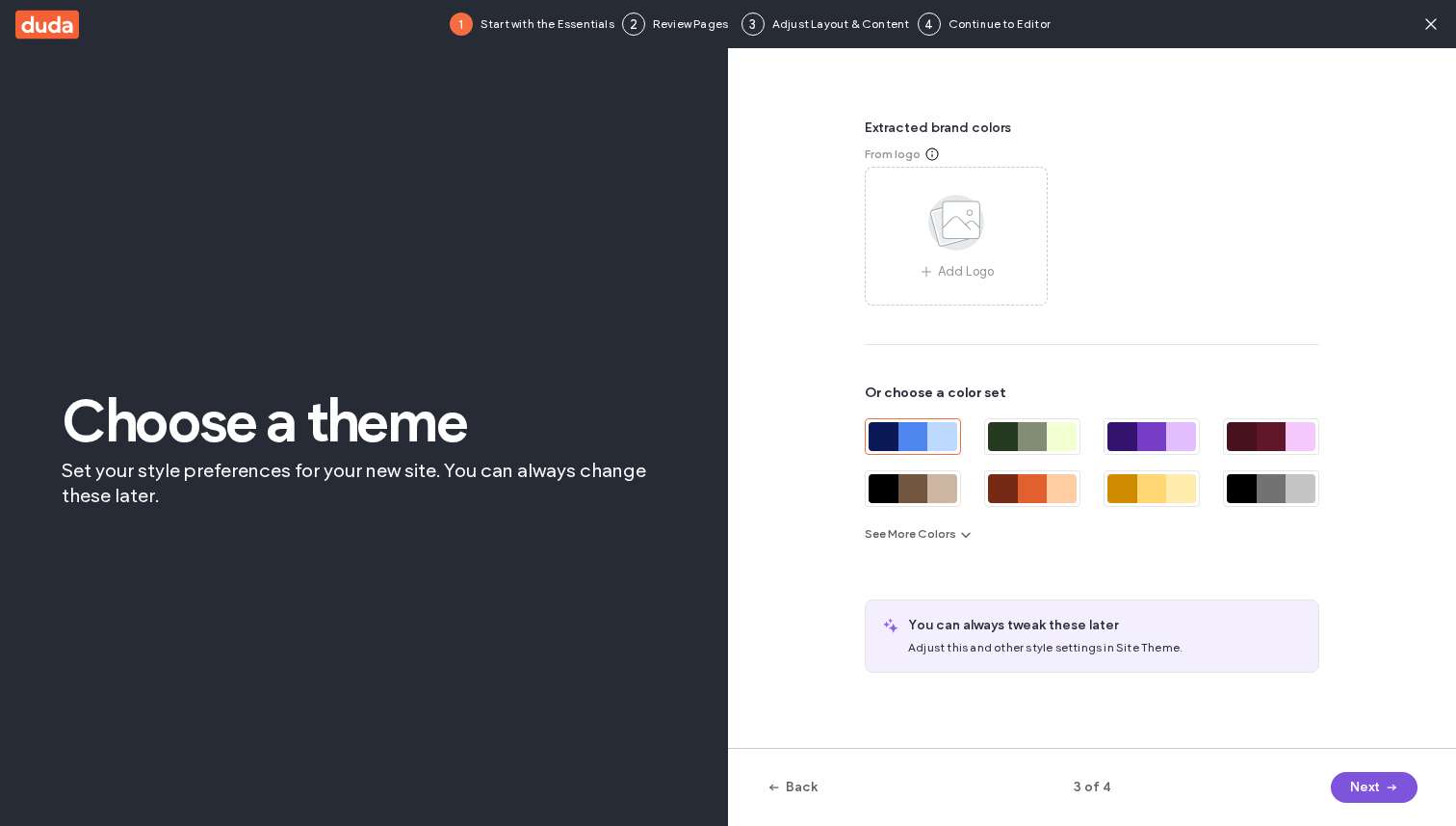
click at [1349, 786] on button "Next" at bounding box center [1374, 788] width 87 height 31
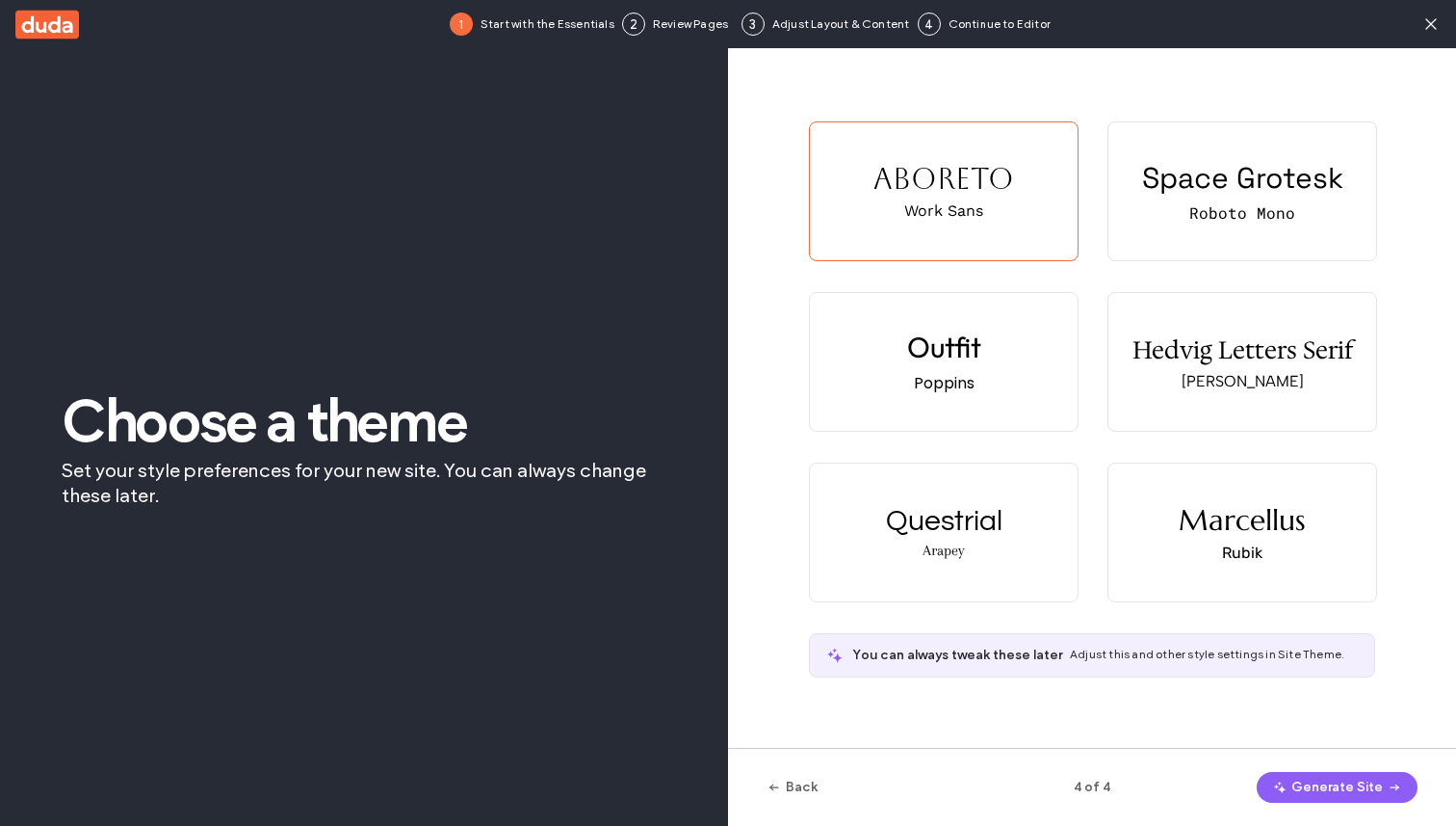
click at [1349, 786] on button "Generate Site" at bounding box center [1337, 788] width 161 height 31
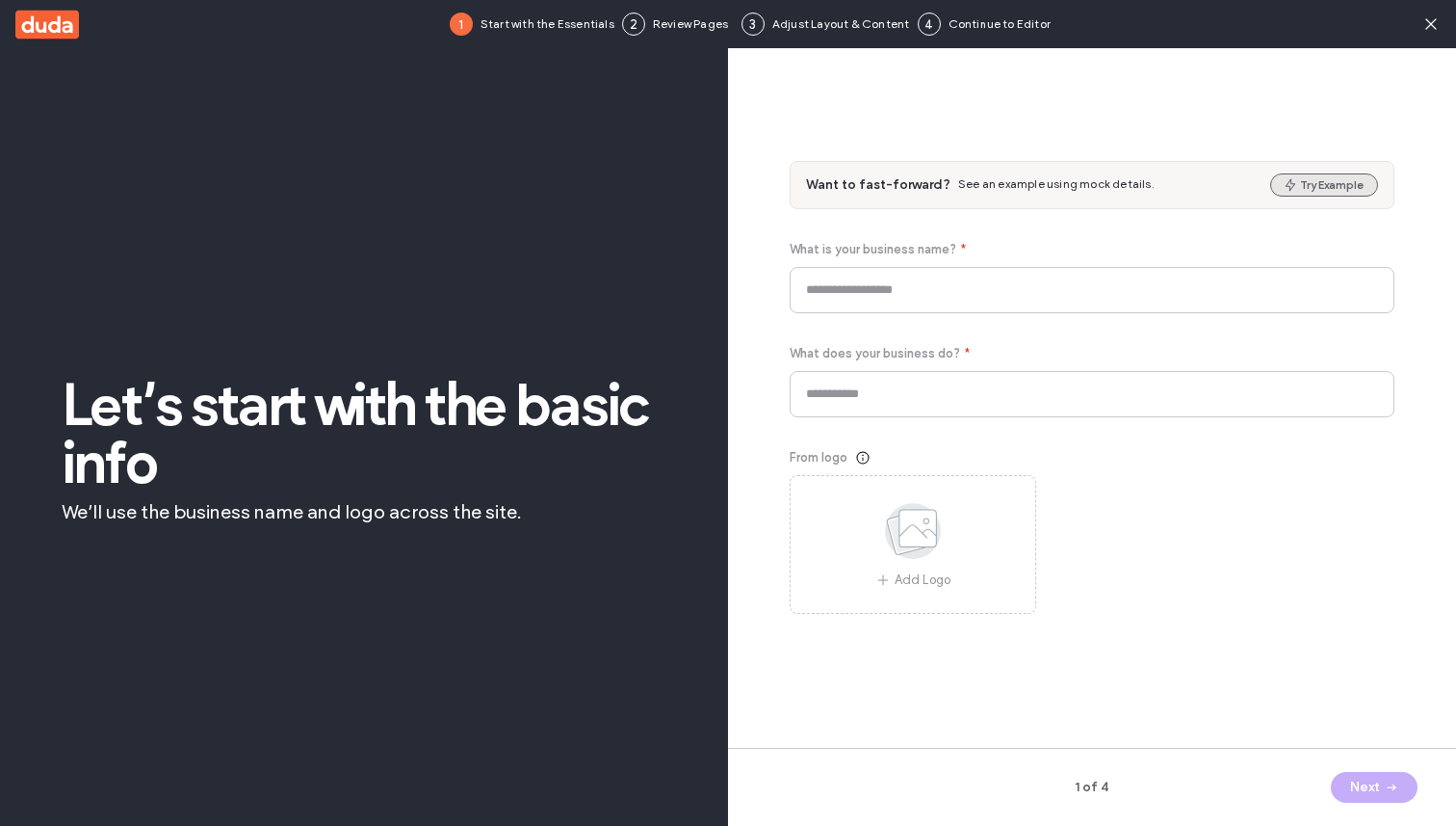
click at [1303, 174] on button "Try Example" at bounding box center [1324, 185] width 107 height 23
type input "*******"
type input "**********"
click at [1370, 779] on button "Next" at bounding box center [1374, 788] width 87 height 31
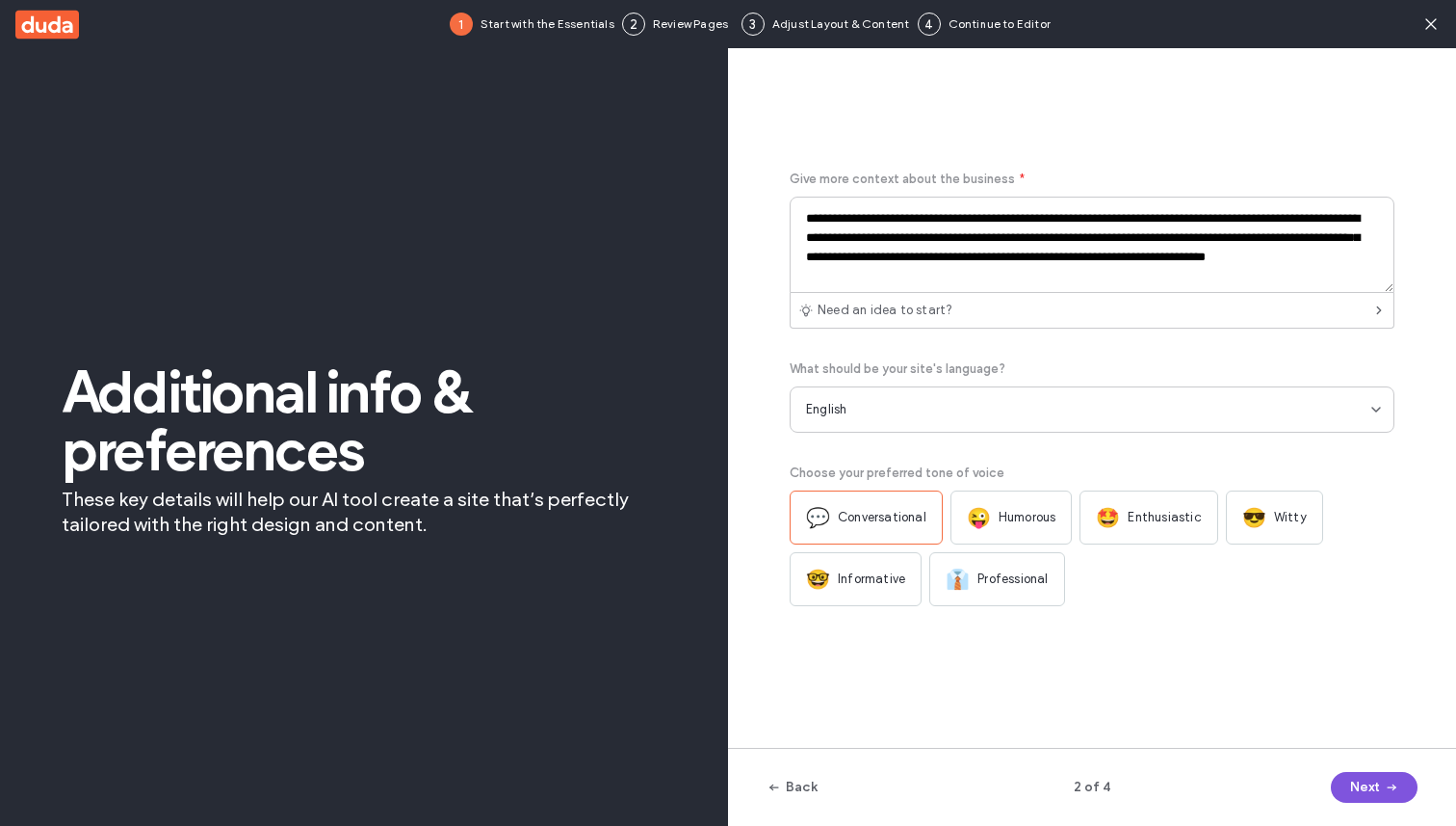
click at [1370, 779] on button "Next" at bounding box center [1374, 788] width 87 height 31
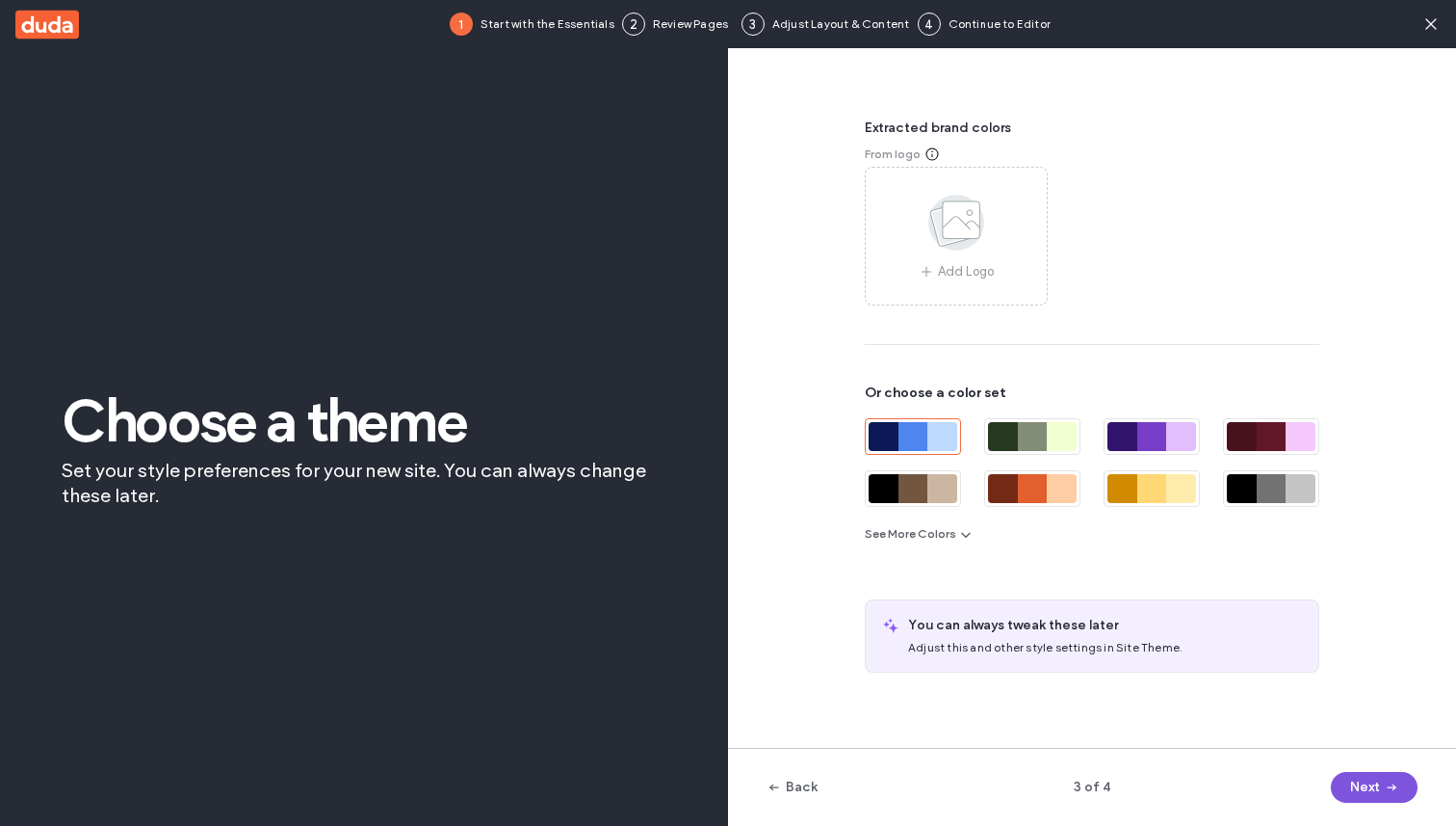
click at [1370, 779] on button "Next" at bounding box center [1374, 788] width 87 height 31
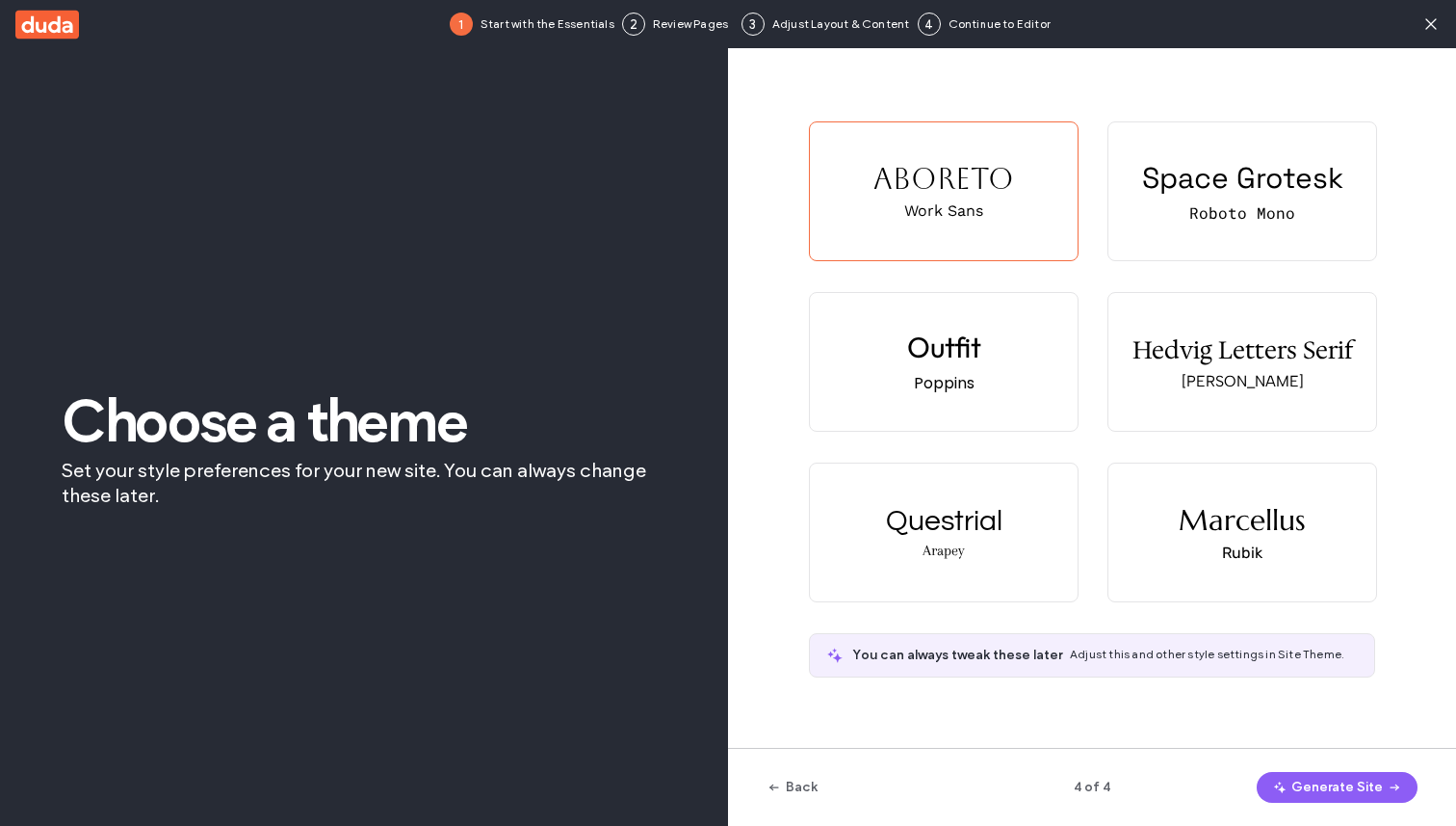
click at [1370, 779] on button "Generate Site" at bounding box center [1337, 788] width 161 height 31
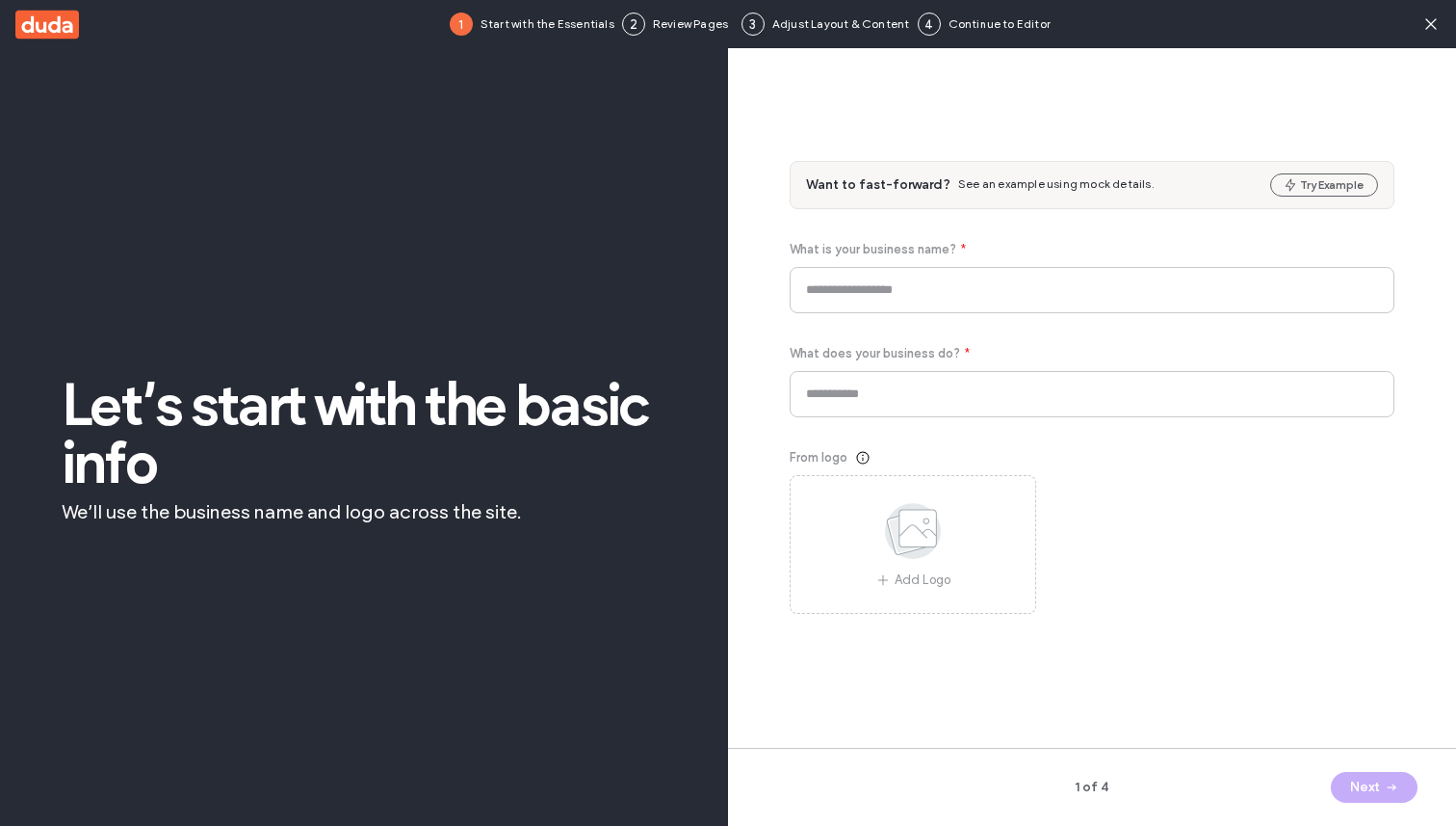
click at [1316, 199] on div "Want to fast-forward? See an example using mock details. Try Example" at bounding box center [1092, 185] width 603 height 46
click at [1327, 186] on button "Try Example" at bounding box center [1324, 185] width 107 height 23
type input "****"
type input "**********"
click at [1358, 794] on button "Next" at bounding box center [1374, 788] width 87 height 31
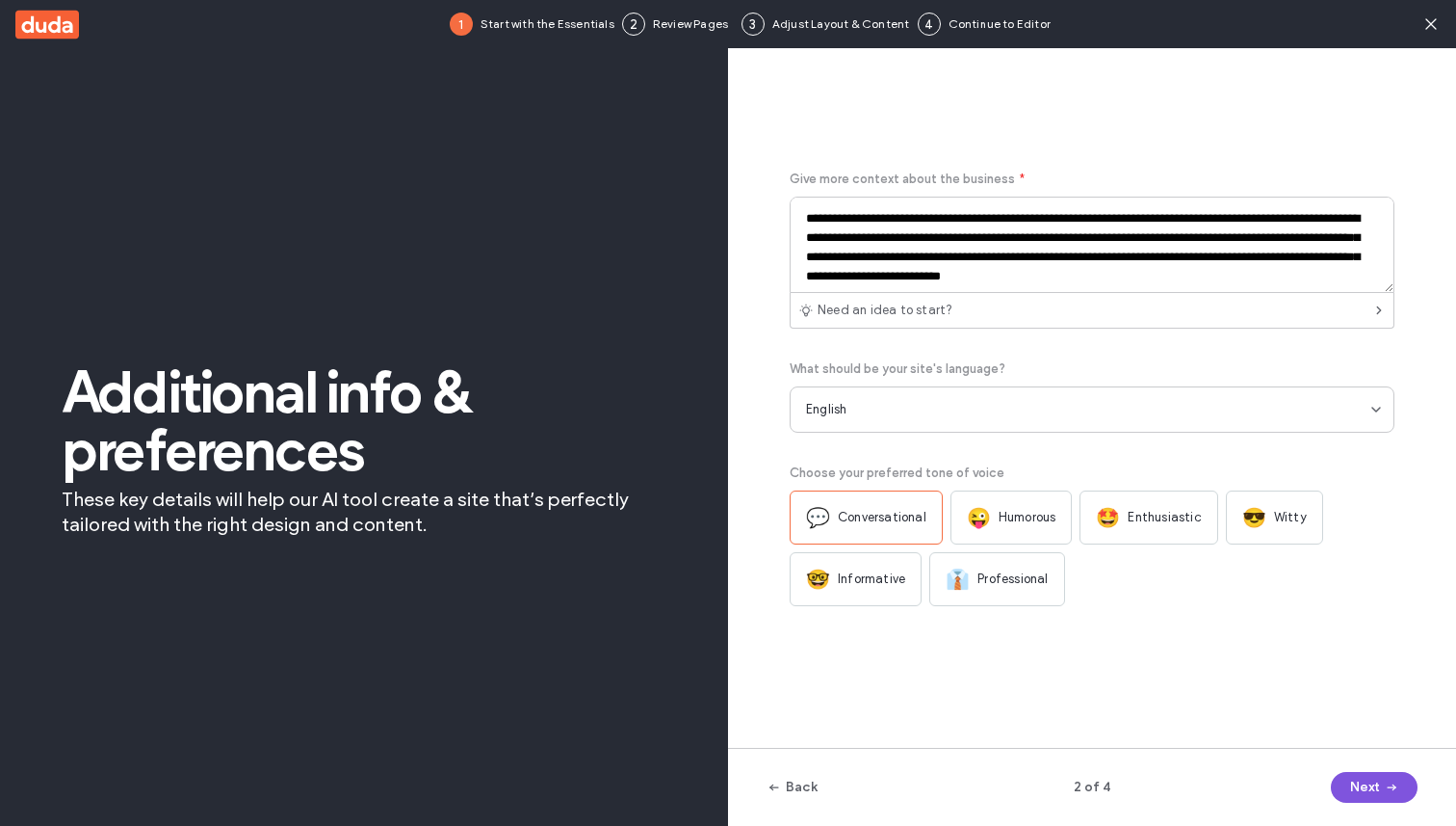
click at [1358, 794] on button "Next" at bounding box center [1374, 788] width 87 height 31
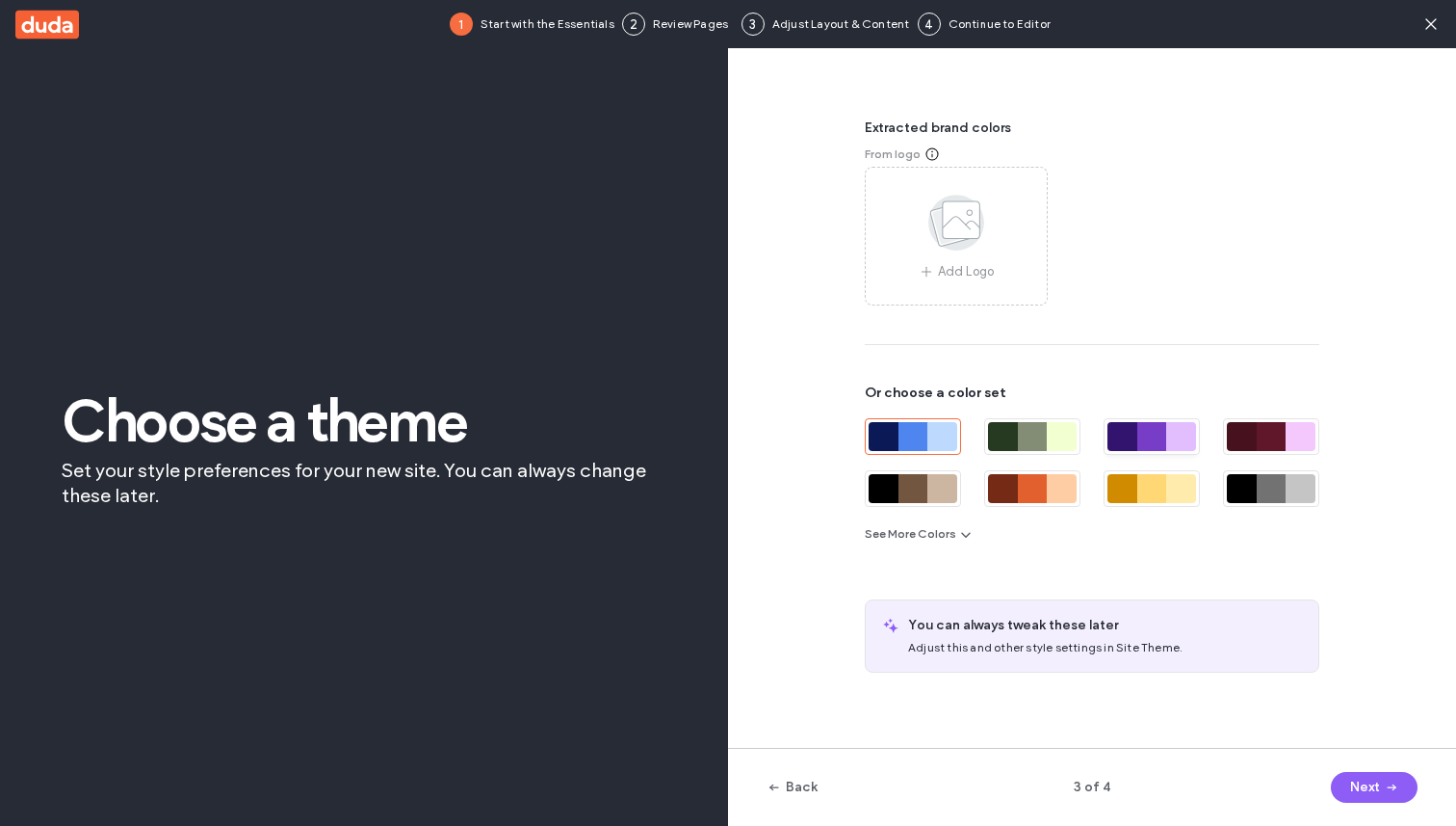
click at [1161, 446] on div at bounding box center [1152, 437] width 30 height 29
click at [1373, 779] on button "Next" at bounding box center [1374, 788] width 87 height 31
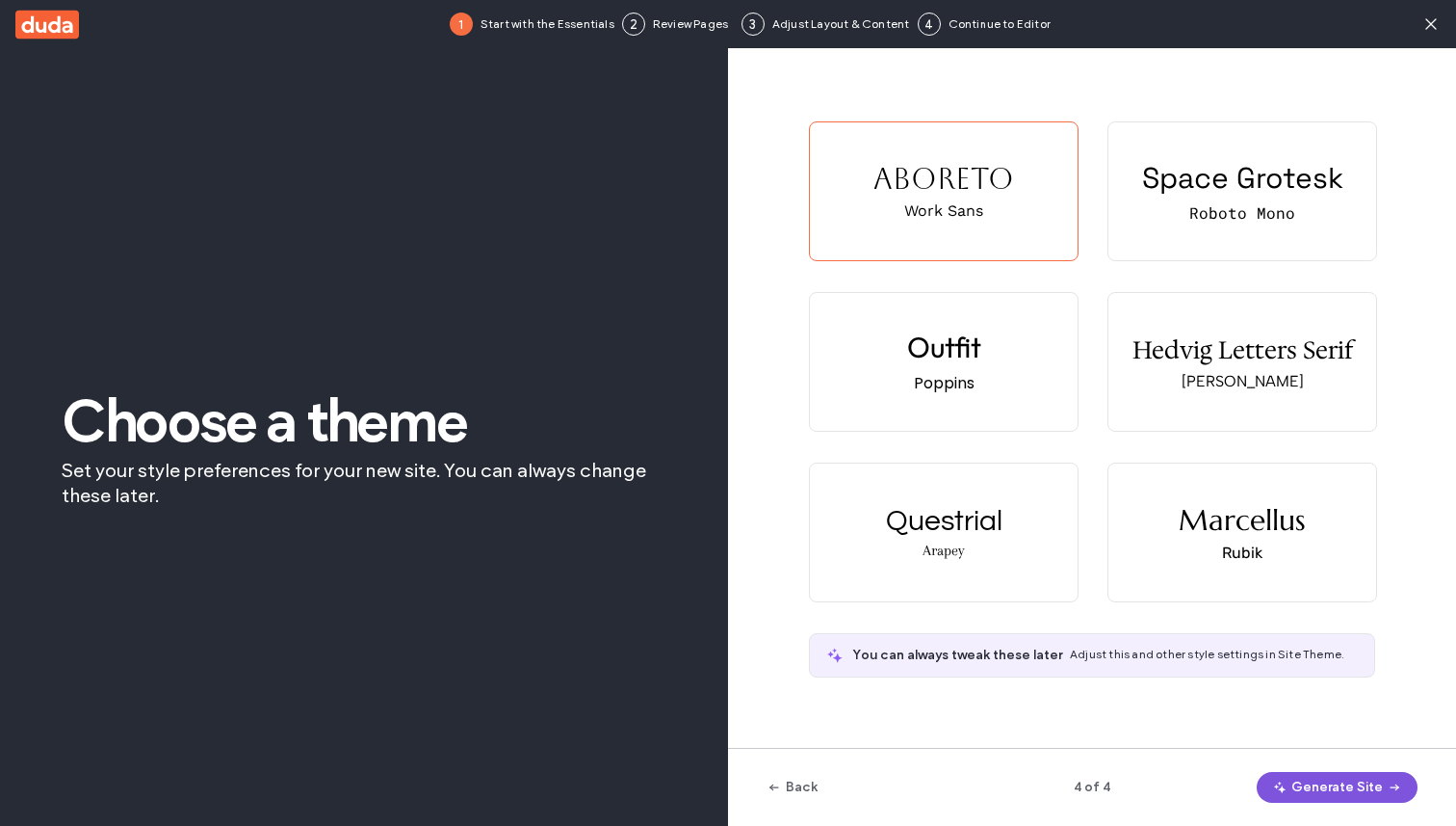
click at [1308, 797] on button "Generate Site" at bounding box center [1337, 788] width 161 height 31
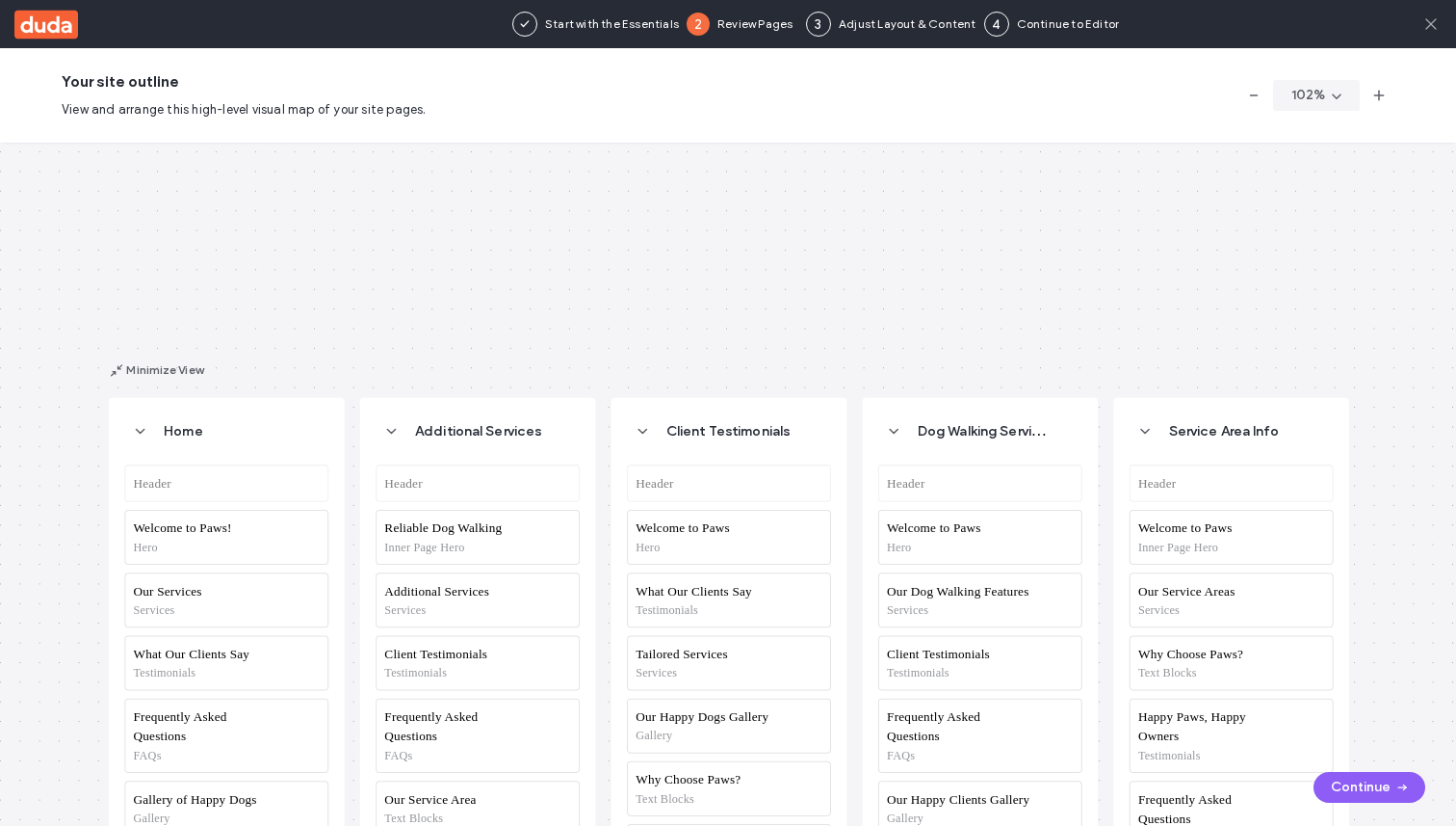
click at [1426, 15] on icon at bounding box center [1432, 24] width 20 height 20
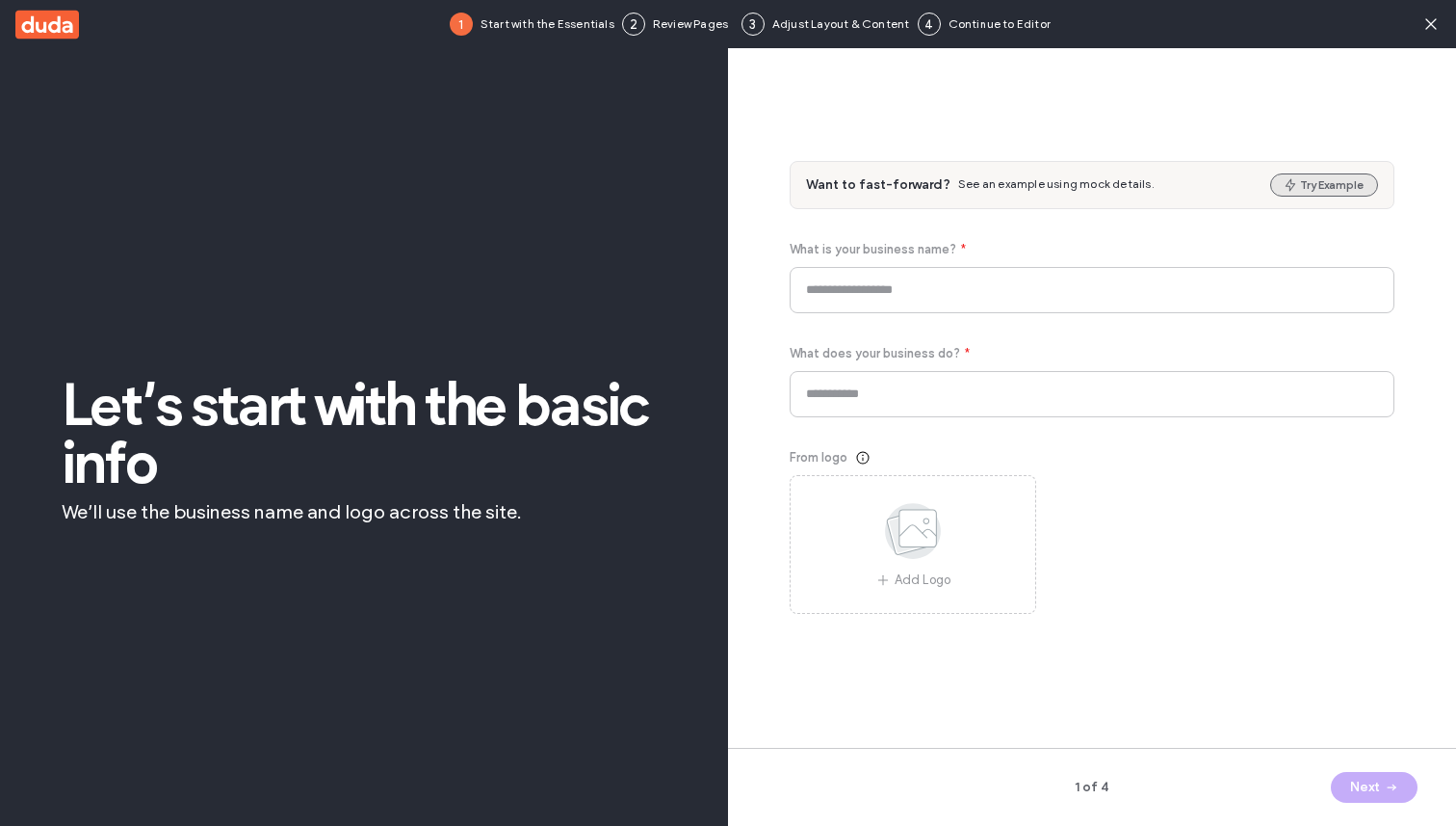
click at [1308, 183] on button "Try Example" at bounding box center [1324, 185] width 107 height 23
type input "*******"
type input "**********"
click at [1342, 781] on button "Next" at bounding box center [1374, 788] width 87 height 31
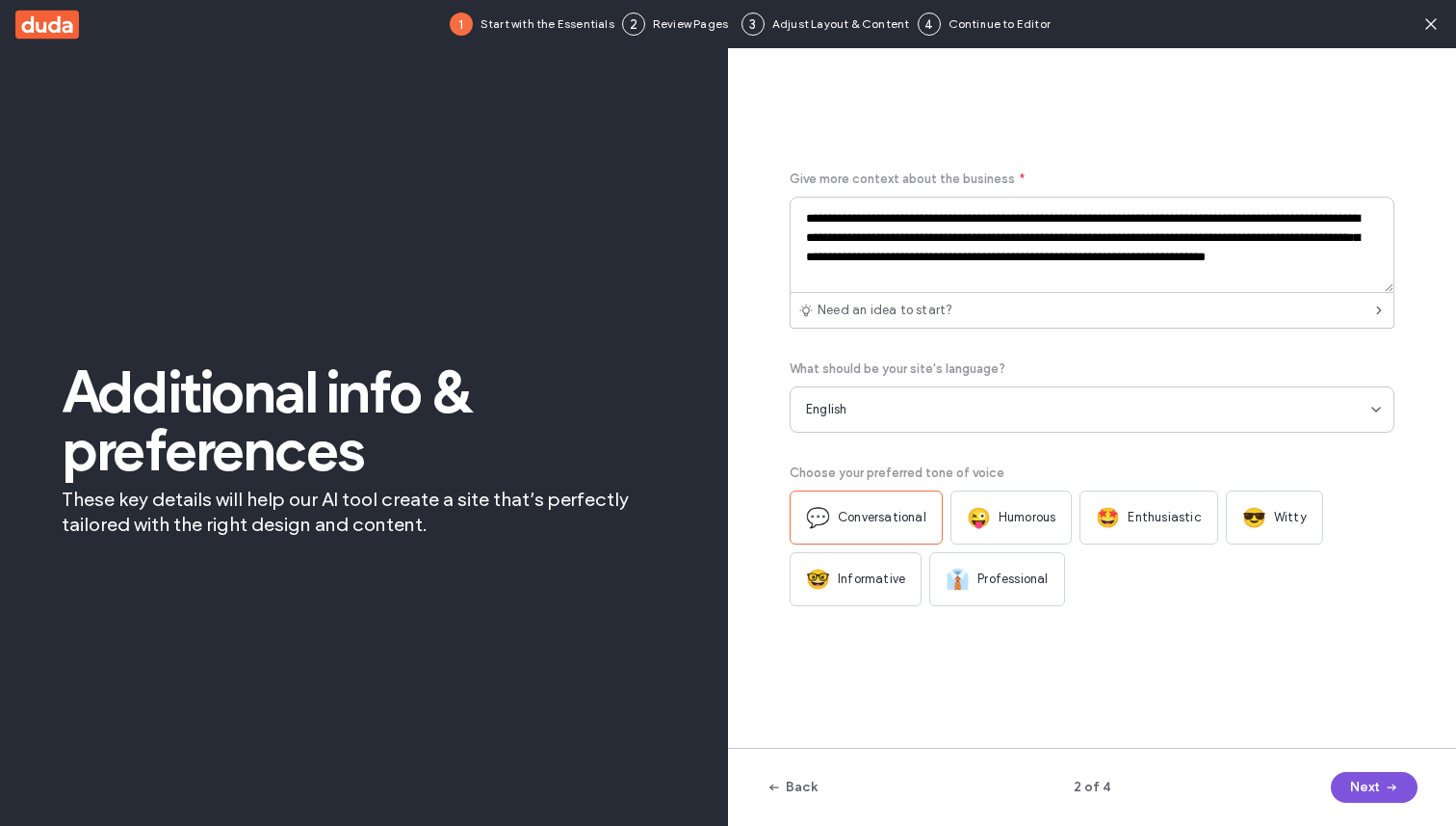
click at [1342, 781] on button "Next" at bounding box center [1374, 788] width 87 height 31
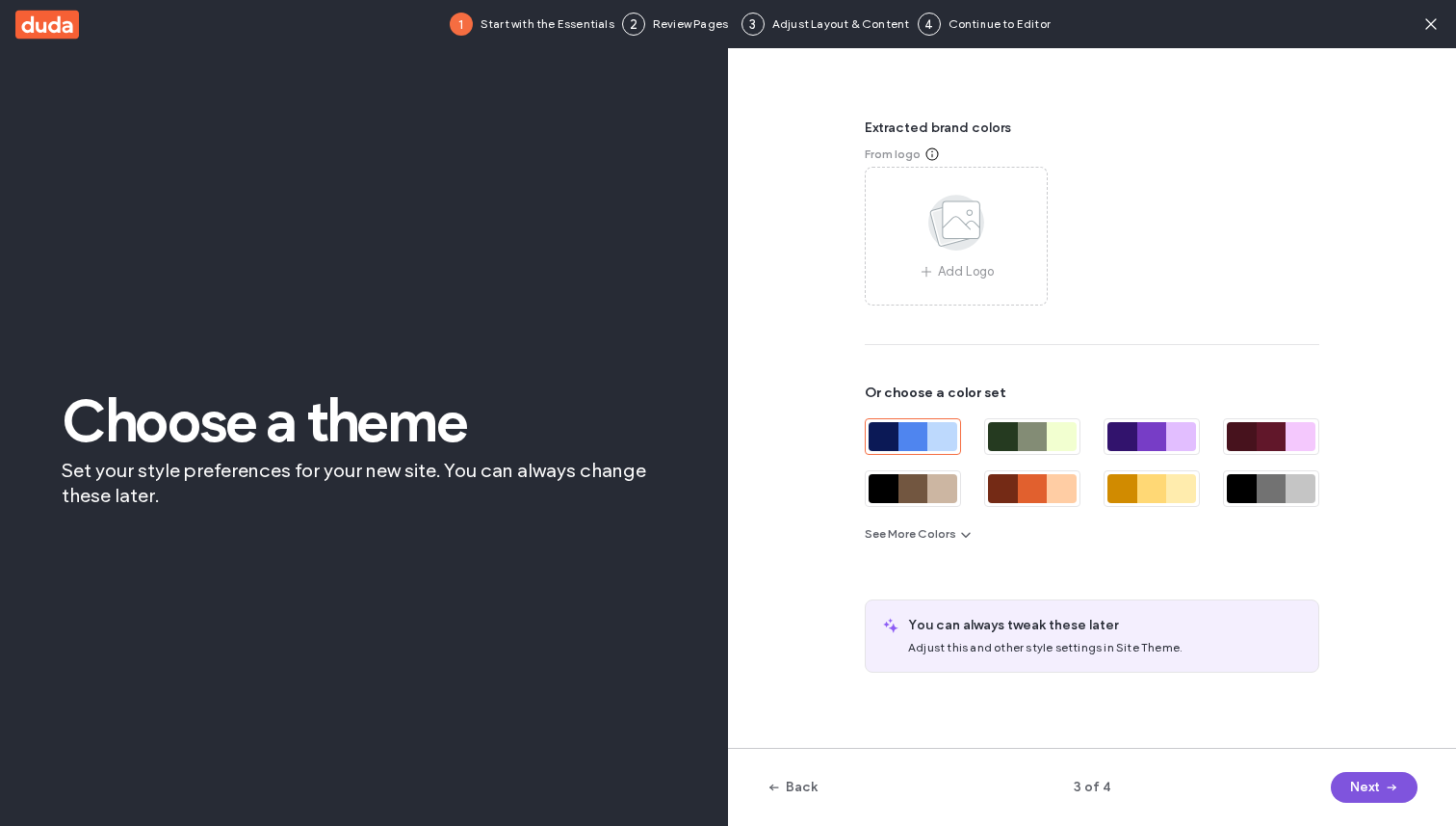
click at [1342, 781] on button "Next" at bounding box center [1374, 788] width 87 height 31
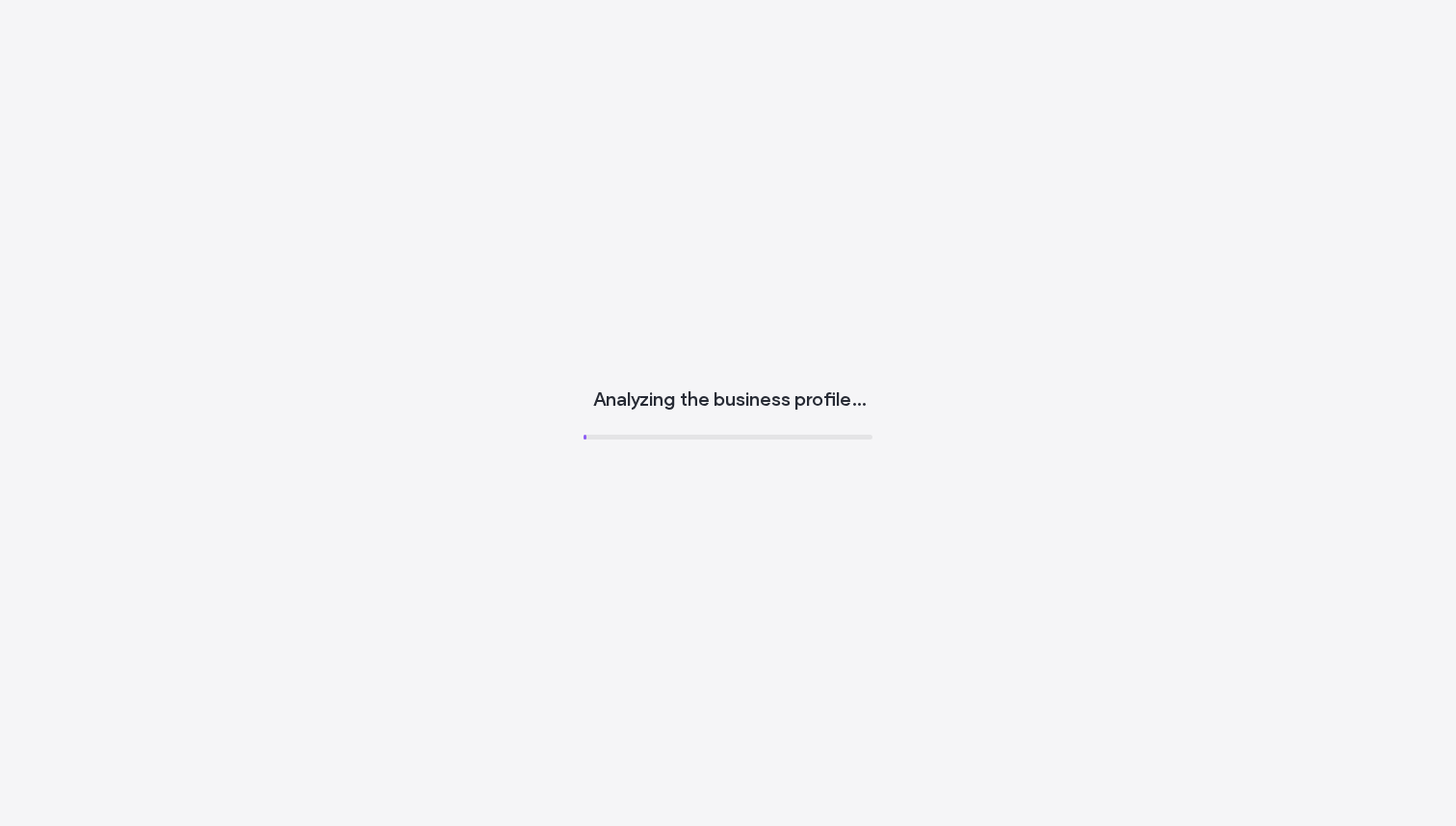
click at [1342, 781] on div "Analyzing the business profile…" at bounding box center [728, 413] width 1456 height 826
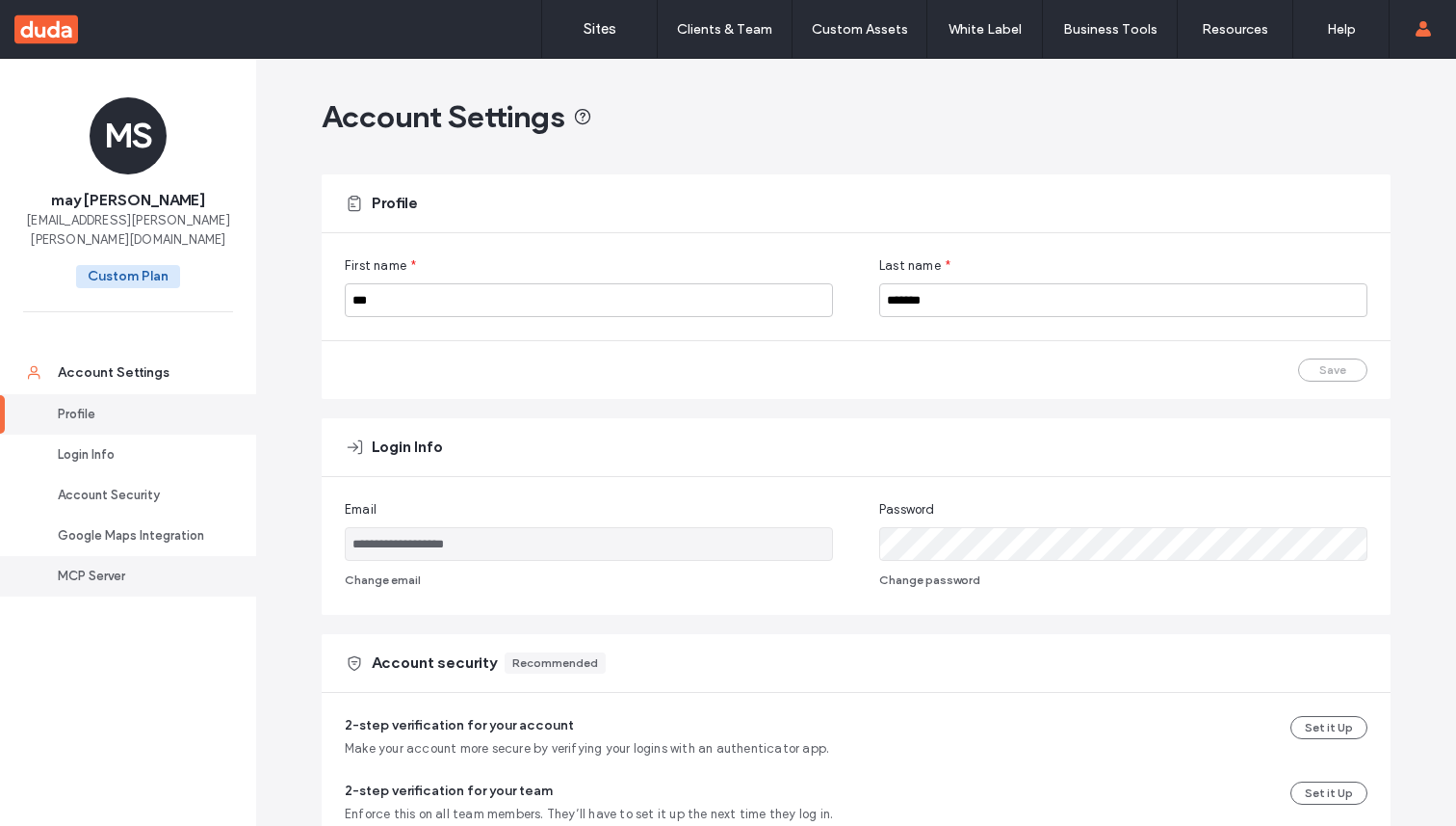
click at [122, 567] on div "MCP Server" at bounding box center [137, 577] width 158 height 20
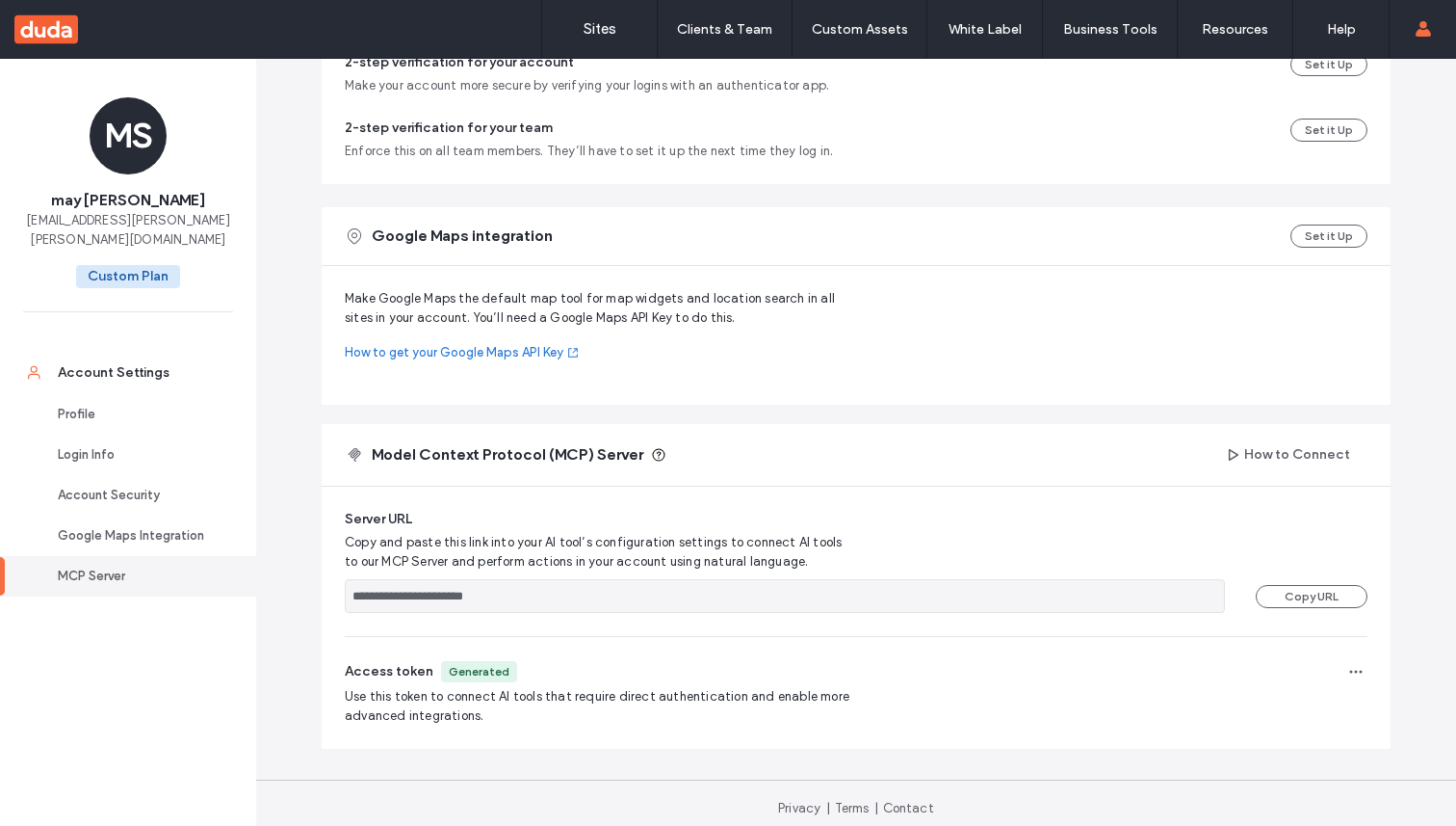
scroll to position [674, 0]
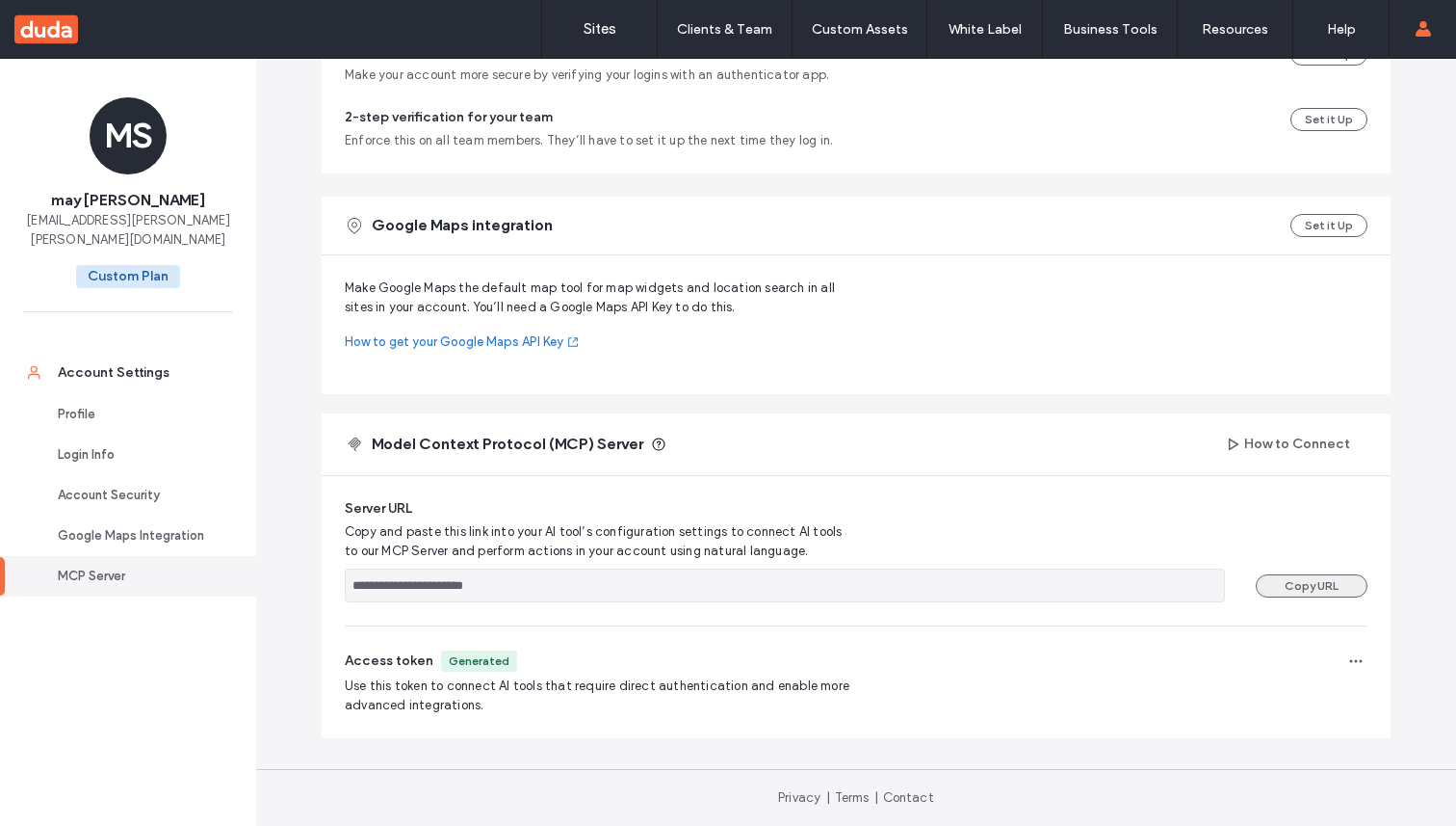
click at [1263, 595] on button "Copy URL" at bounding box center [1311, 587] width 111 height 23
click at [1334, 658] on div "Access token Generated" at bounding box center [856, 661] width 1023 height 23
click at [1345, 659] on span "button" at bounding box center [1356, 661] width 23 height 23
click at [1305, 691] on div "Regenerate Token" at bounding box center [1273, 707] width 171 height 34
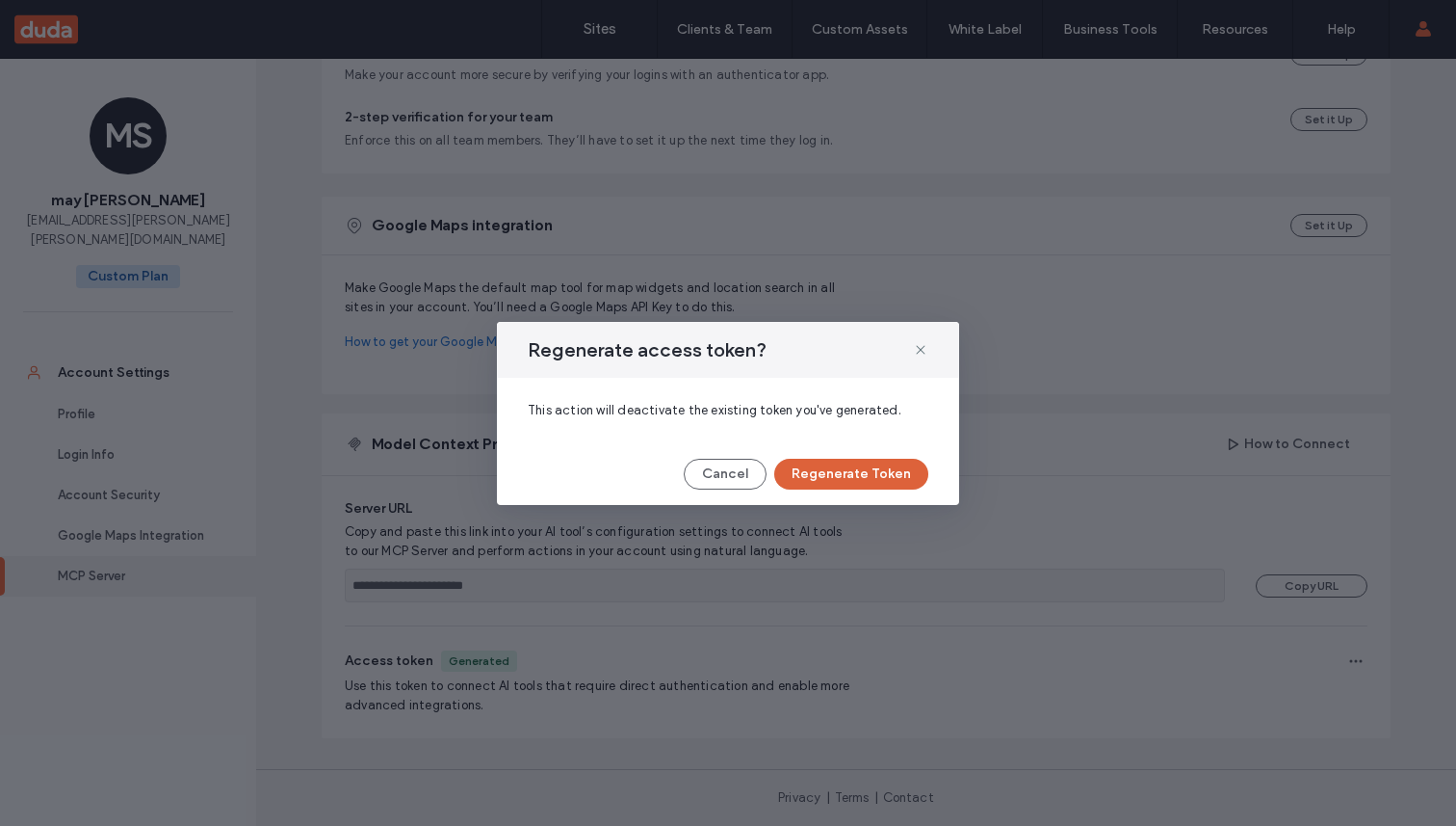
click at [883, 460] on button "Regenerate Token" at bounding box center [852, 474] width 154 height 31
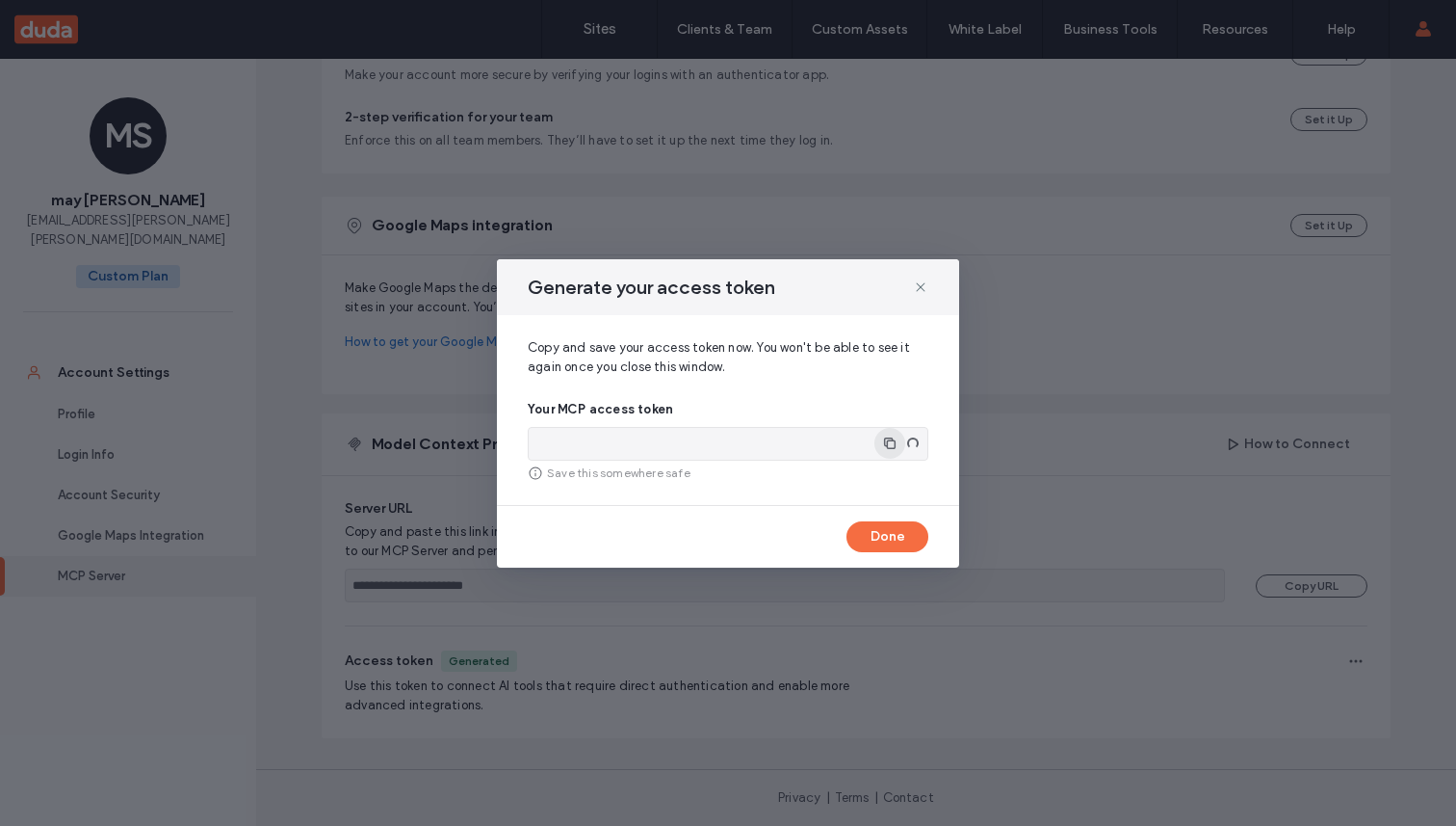
type input "**********"
click at [895, 440] on span "button" at bounding box center [906, 444] width 31 height 31
